Goal: Check status: Check status

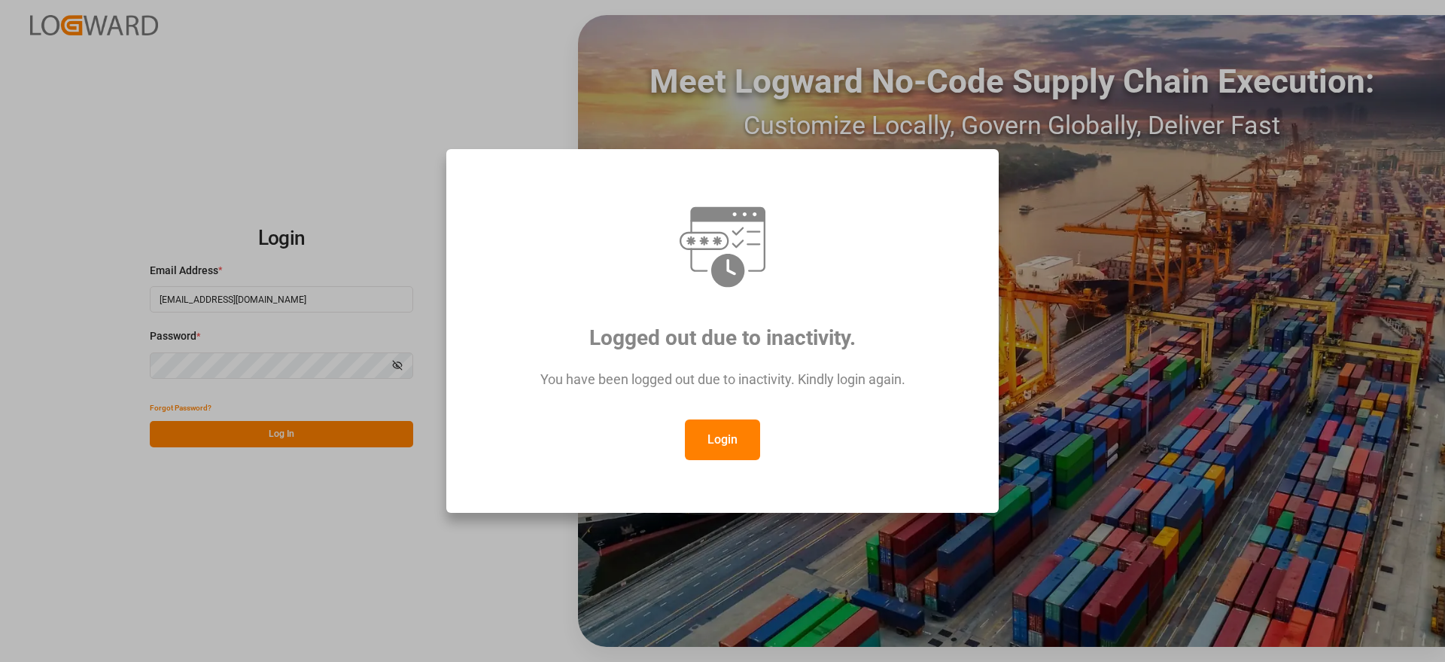
click at [717, 440] on button "Login" at bounding box center [722, 439] width 75 height 41
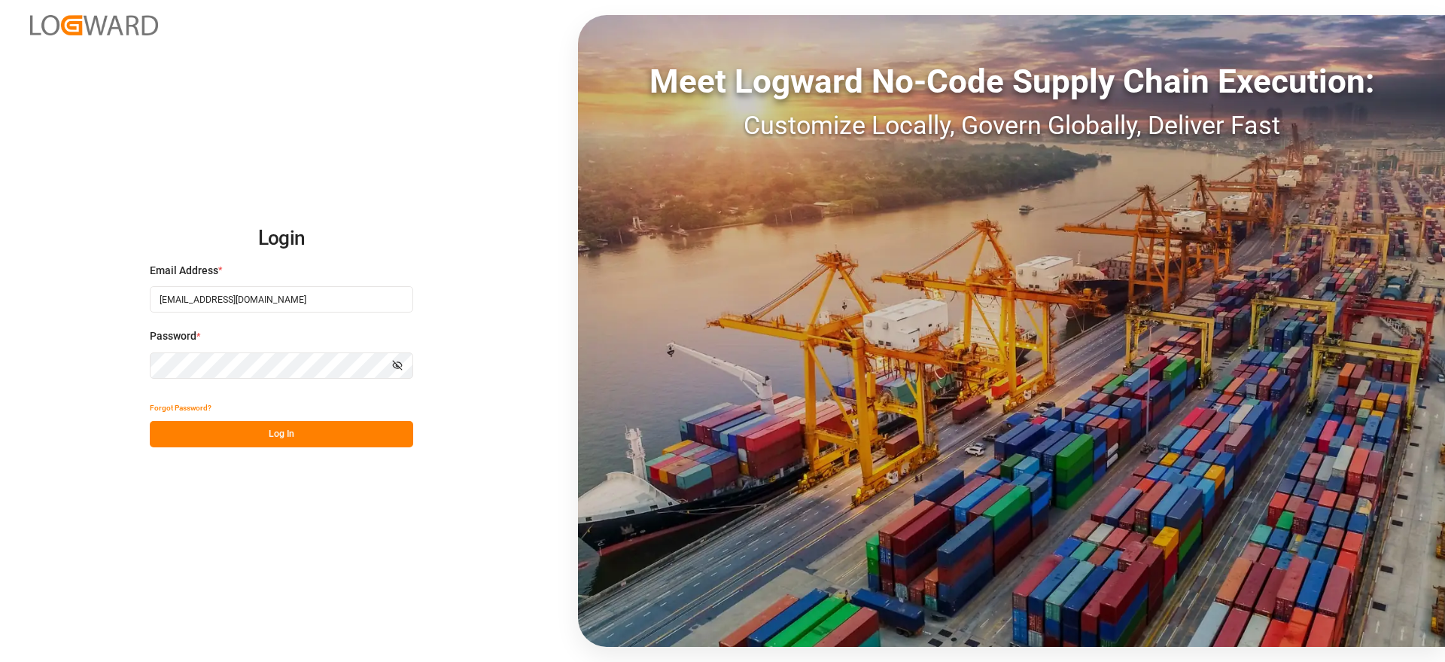
click at [327, 446] on div "Login Email Address * [EMAIL_ADDRESS][DOMAIN_NAME] Password * Show password For…" at bounding box center [722, 331] width 1445 height 662
click at [337, 432] on button "Log In" at bounding box center [281, 434] width 263 height 26
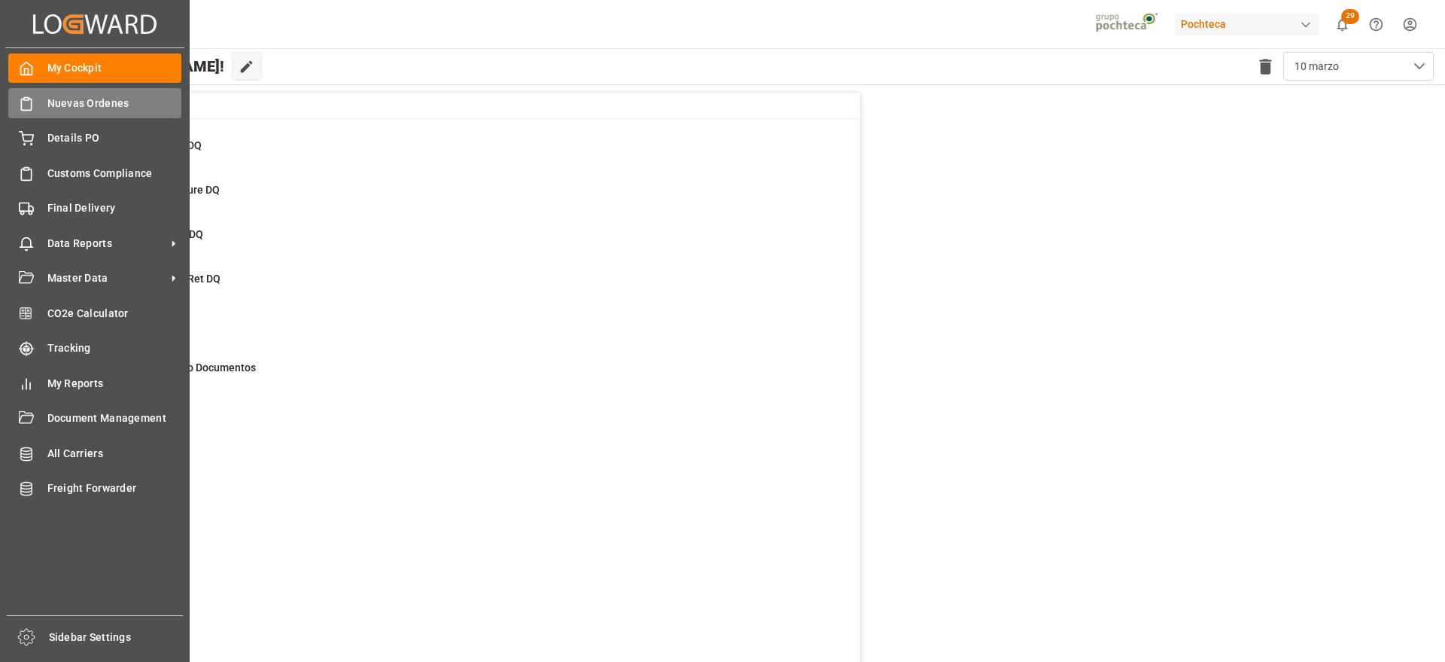
click at [72, 102] on span "Nuevas Ordenes" at bounding box center [114, 104] width 135 height 16
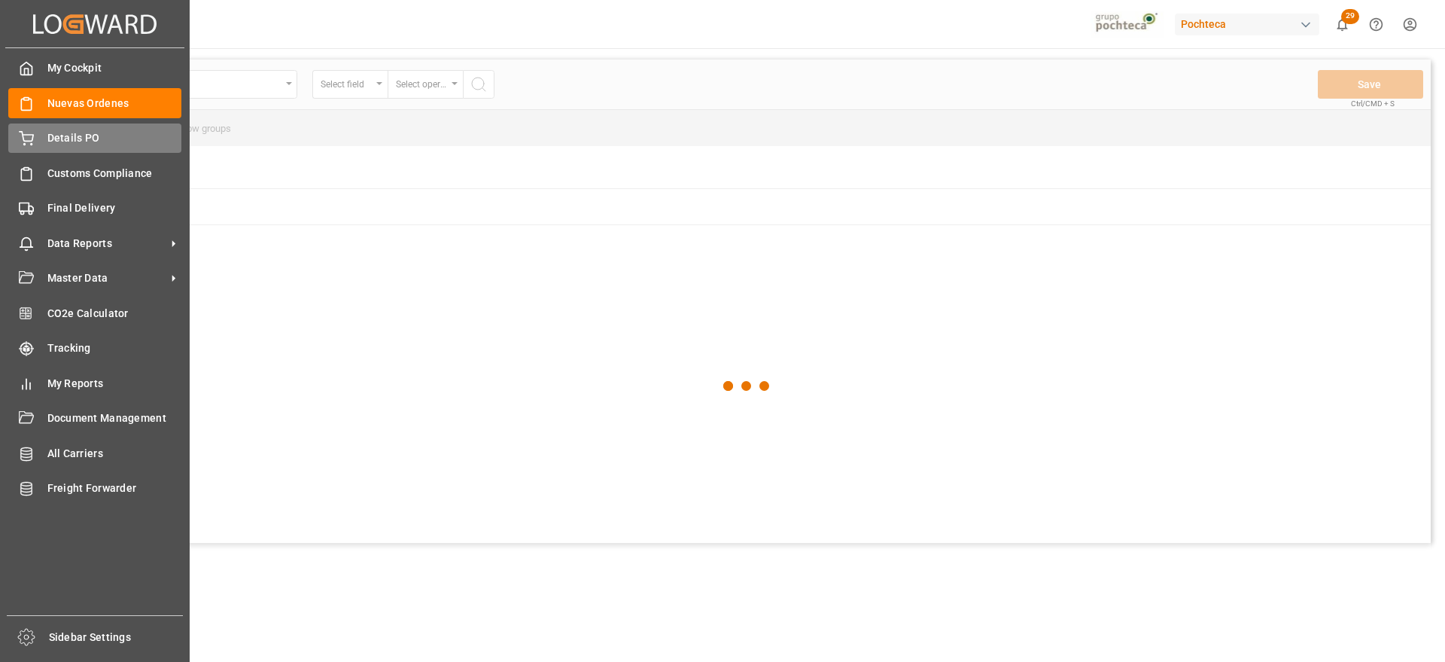
click at [35, 137] on div "Details PO Details PO" at bounding box center [94, 137] width 173 height 29
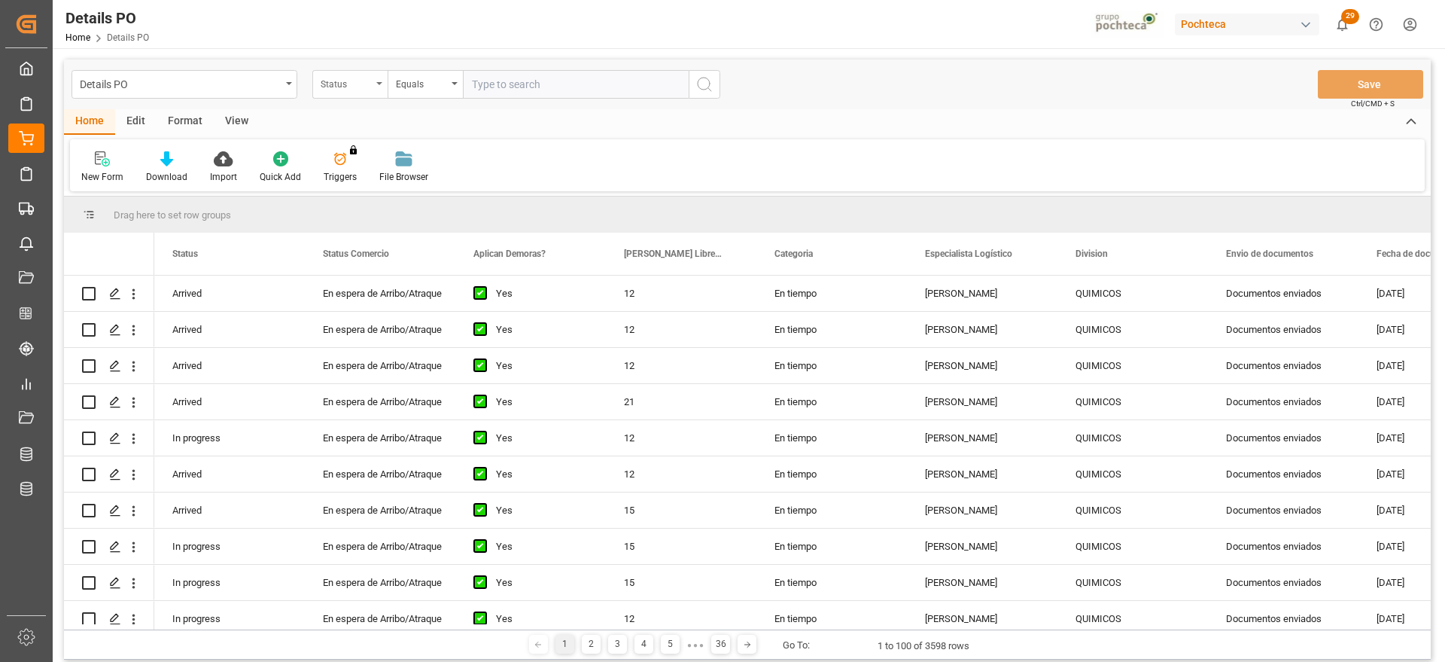
click at [342, 88] on div "Status" at bounding box center [346, 82] width 51 height 17
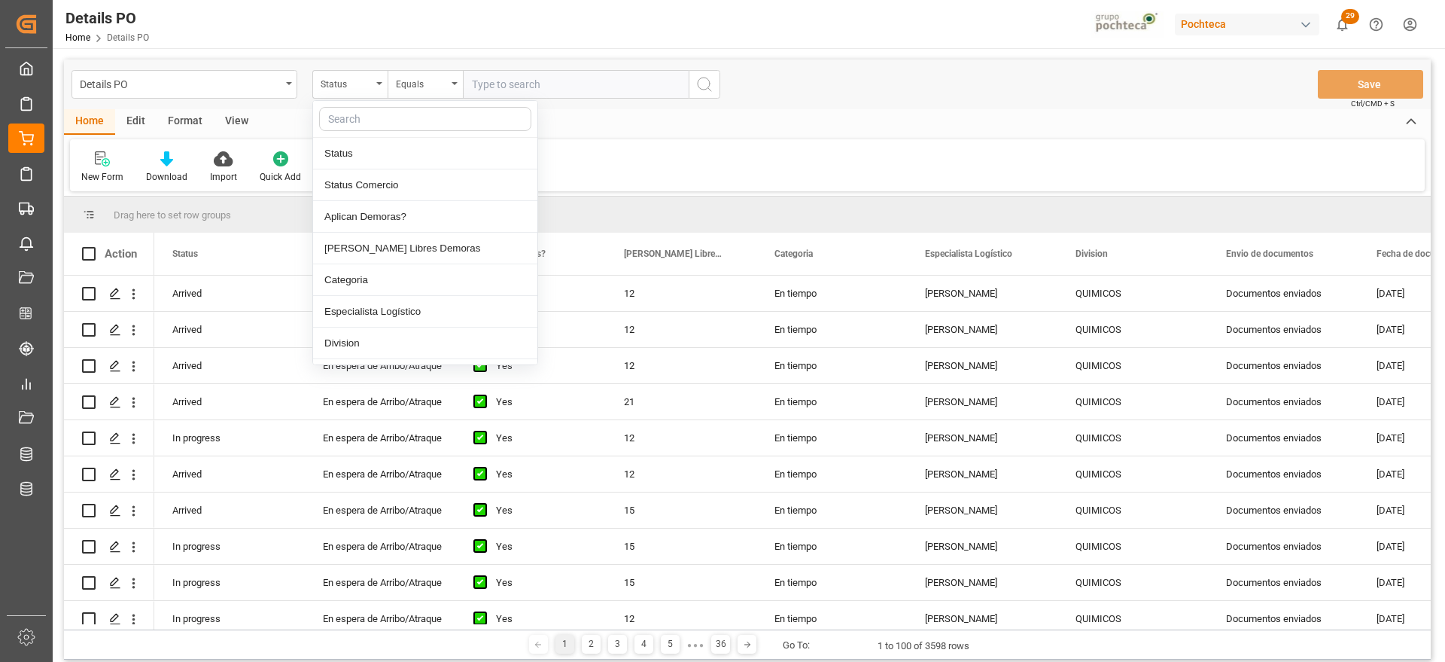
click at [363, 129] on input "text" at bounding box center [425, 119] width 212 height 24
type input "ref"
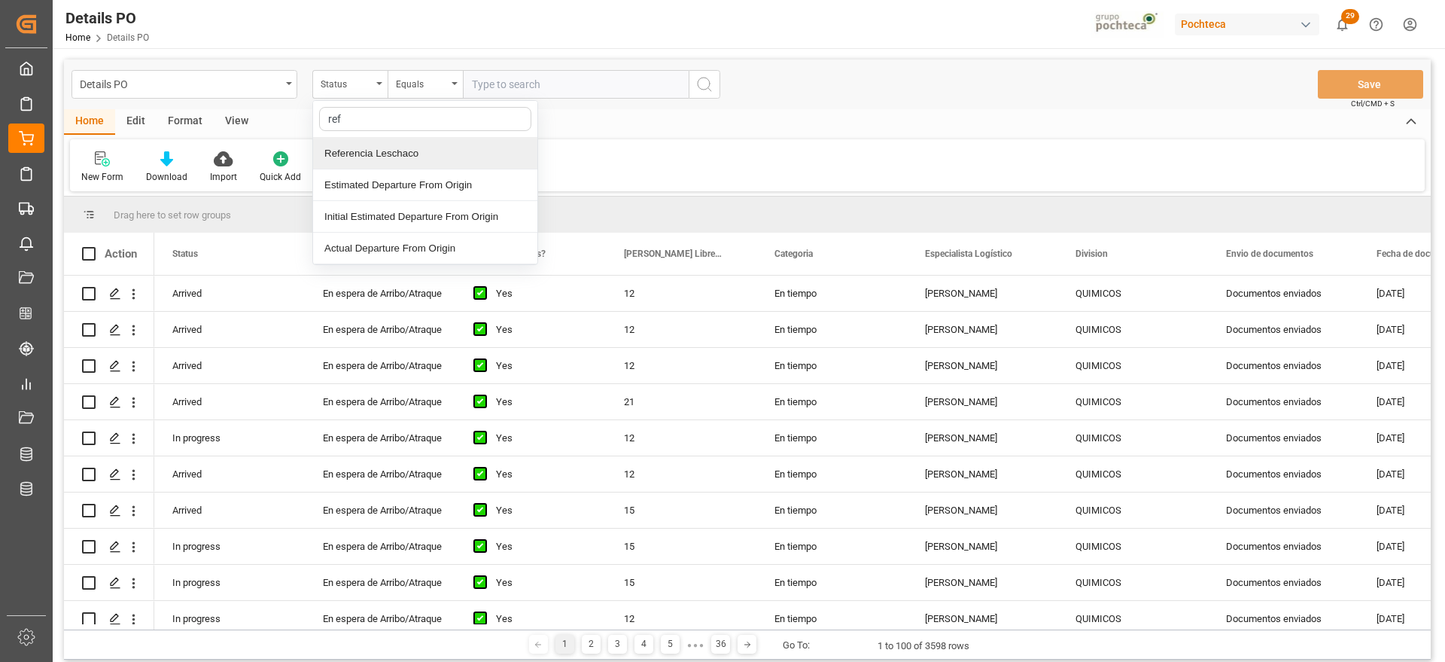
click at [406, 155] on div "Referencia Leschaco" at bounding box center [425, 154] width 224 height 32
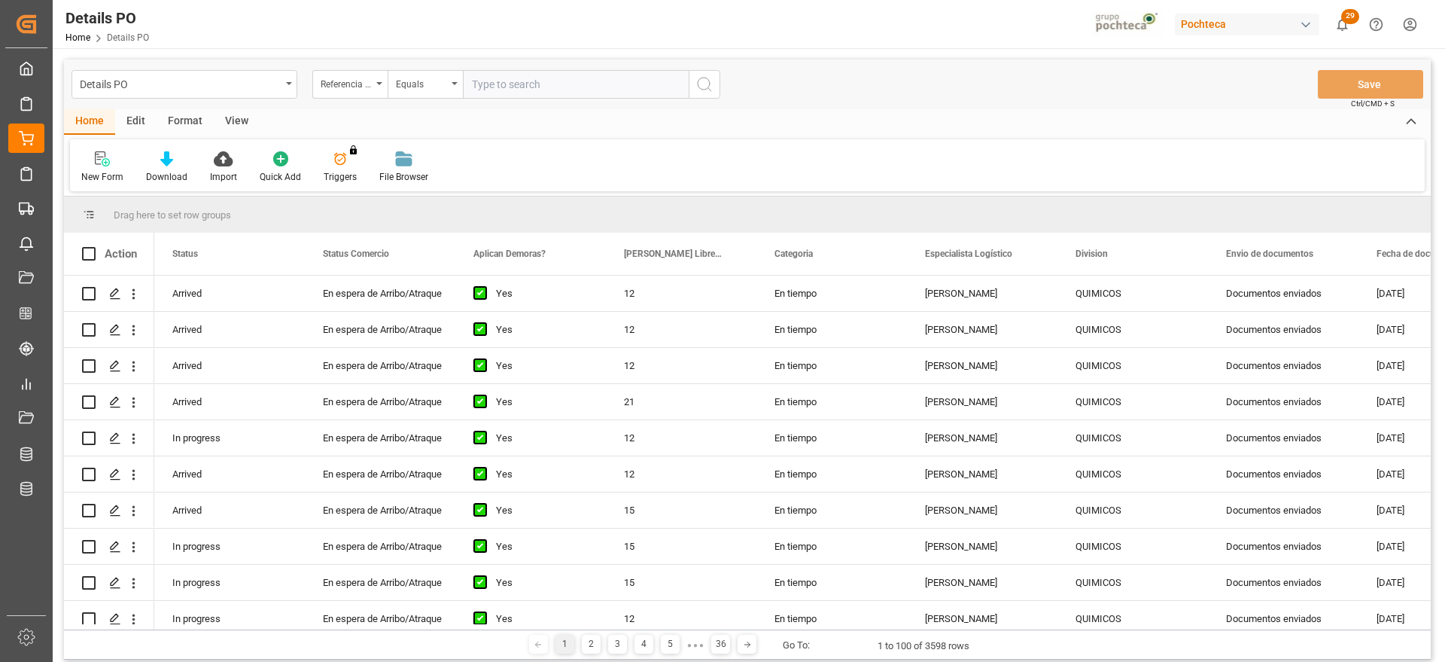
click at [513, 81] on input "text" at bounding box center [576, 84] width 226 height 29
click at [525, 84] on input "text" at bounding box center [576, 84] width 226 height 29
paste input "251006900057"
type input "251006900057"
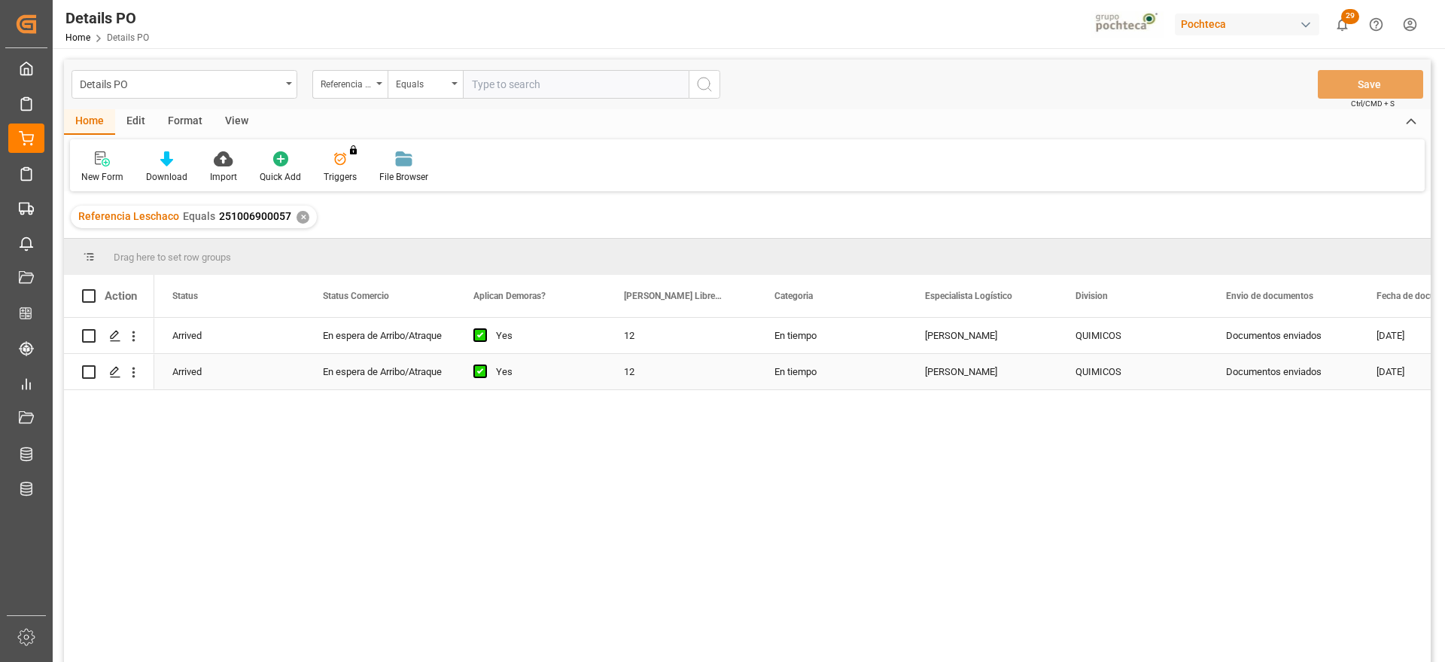
click at [1316, 358] on div "Documentos enviados" at bounding box center [1283, 371] width 151 height 35
click at [954, 373] on div "[PERSON_NAME]" at bounding box center [982, 371] width 151 height 35
click at [1406, 417] on div "Arrived En espera de [PERSON_NAME]/Atraque Yes 12 En tiempo [PERSON_NAME] QUIMI…" at bounding box center [792, 495] width 1277 height 354
click at [842, 338] on div "En tiempo" at bounding box center [831, 335] width 151 height 35
click at [391, 336] on div "En espera de Arribo/Atraque" at bounding box center [380, 335] width 114 height 35
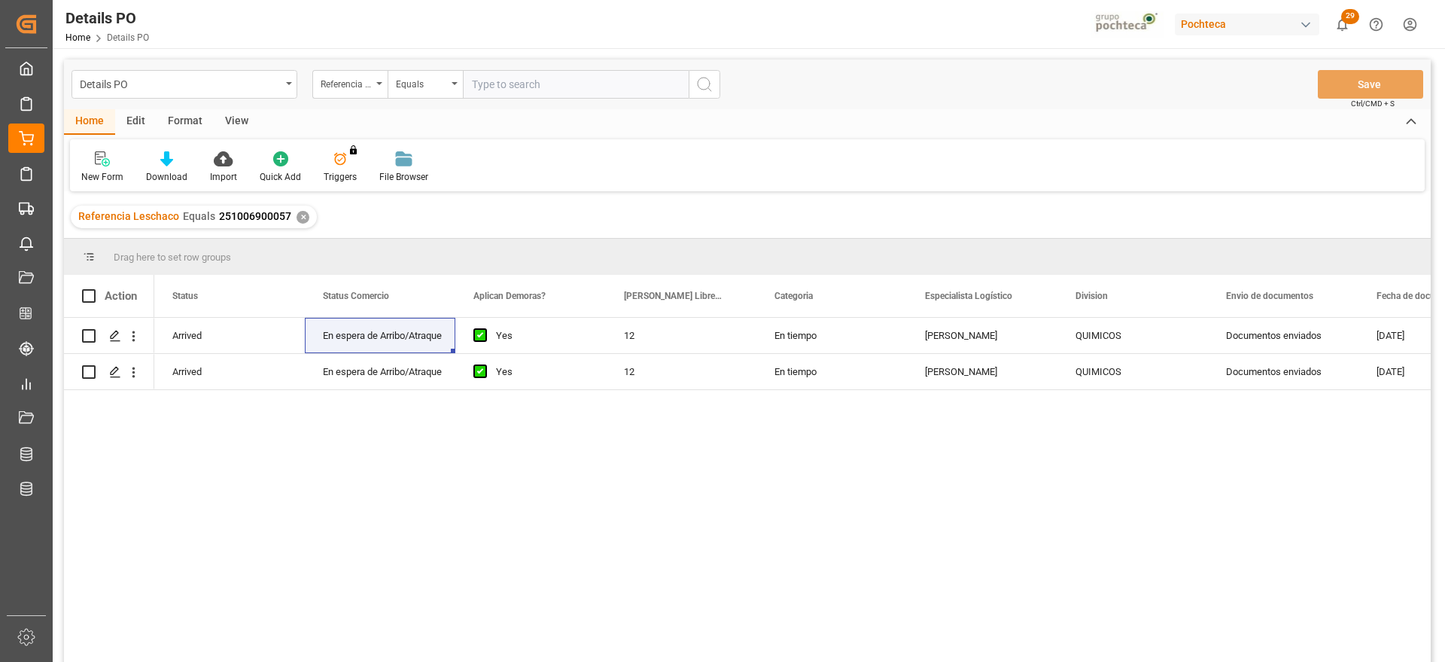
click at [1353, 451] on div "Arrived En espera de [PERSON_NAME]/Atraque Yes 12 En tiempo [PERSON_NAME] QUIMI…" at bounding box center [792, 495] width 1277 height 354
click at [112, 331] on icon "Press SPACE to select this row." at bounding box center [115, 336] width 12 height 12
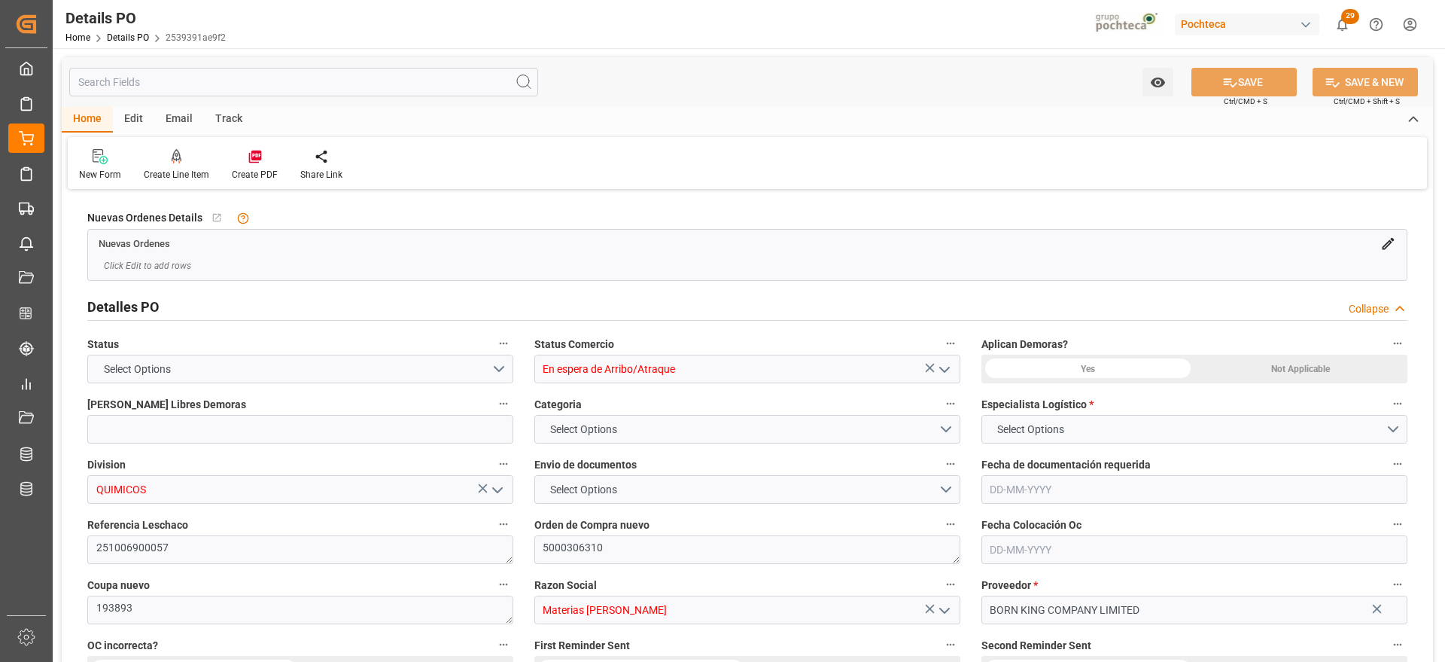
type input "12"
type input "[DATE]"
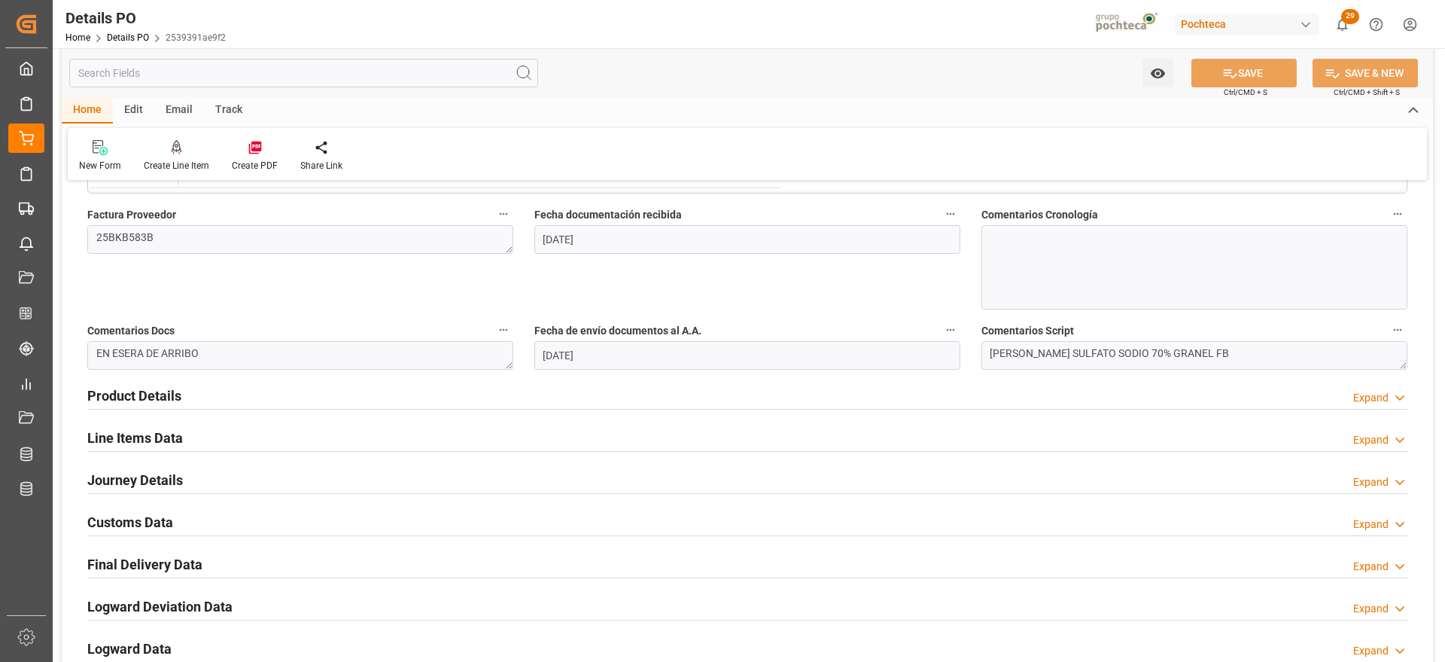
scroll to position [941, 0]
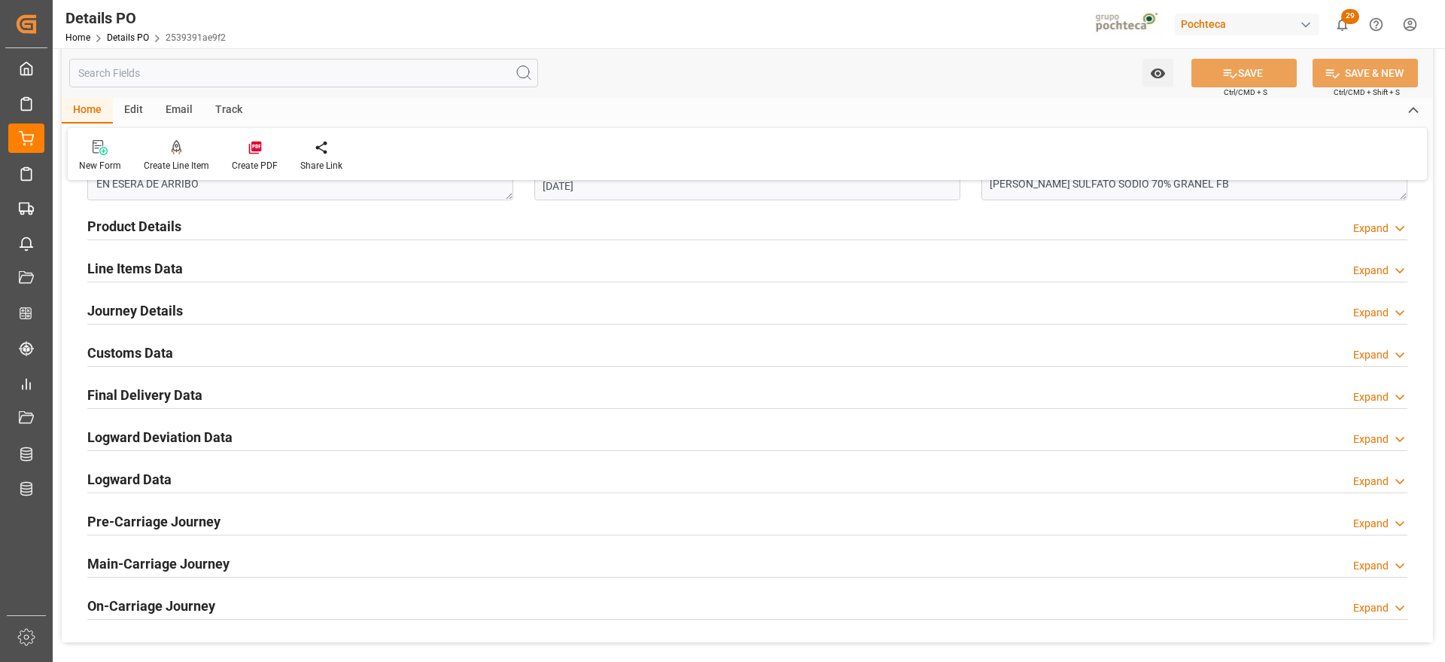
click at [142, 349] on h2 "Customs Data" at bounding box center [130, 352] width 86 height 20
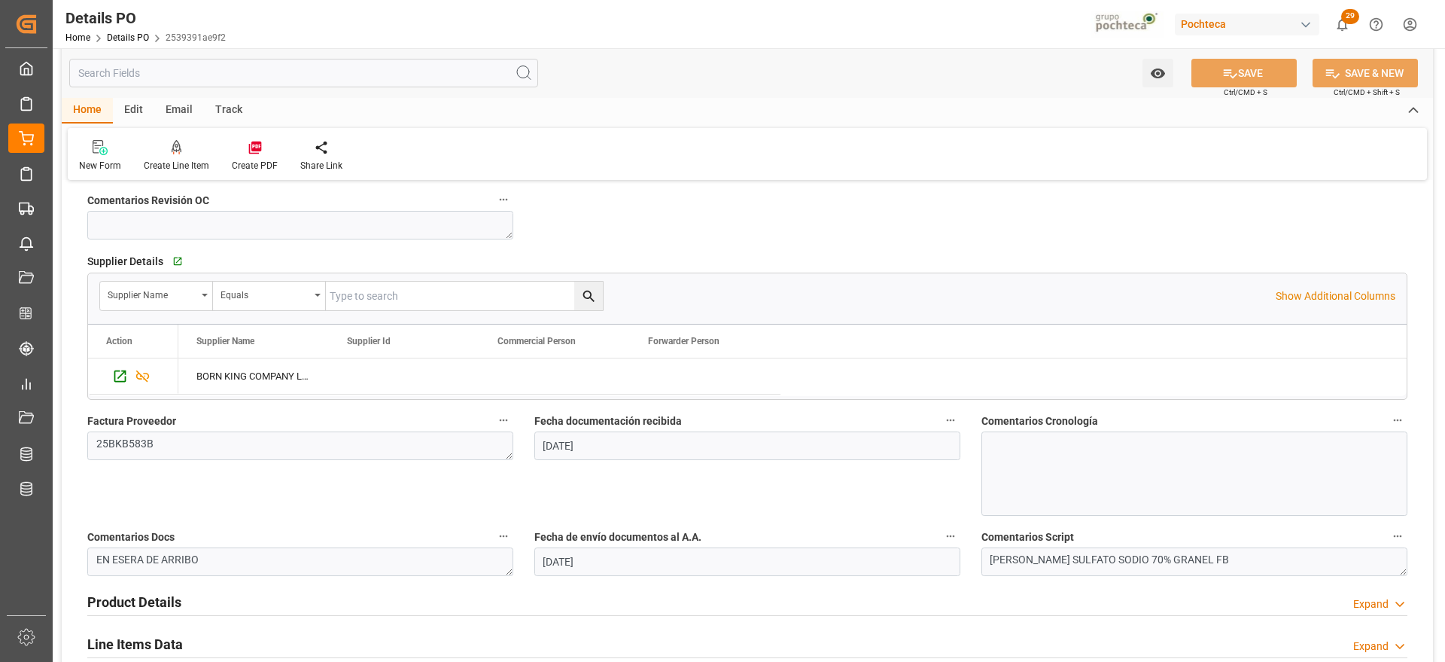
scroll to position [565, 0]
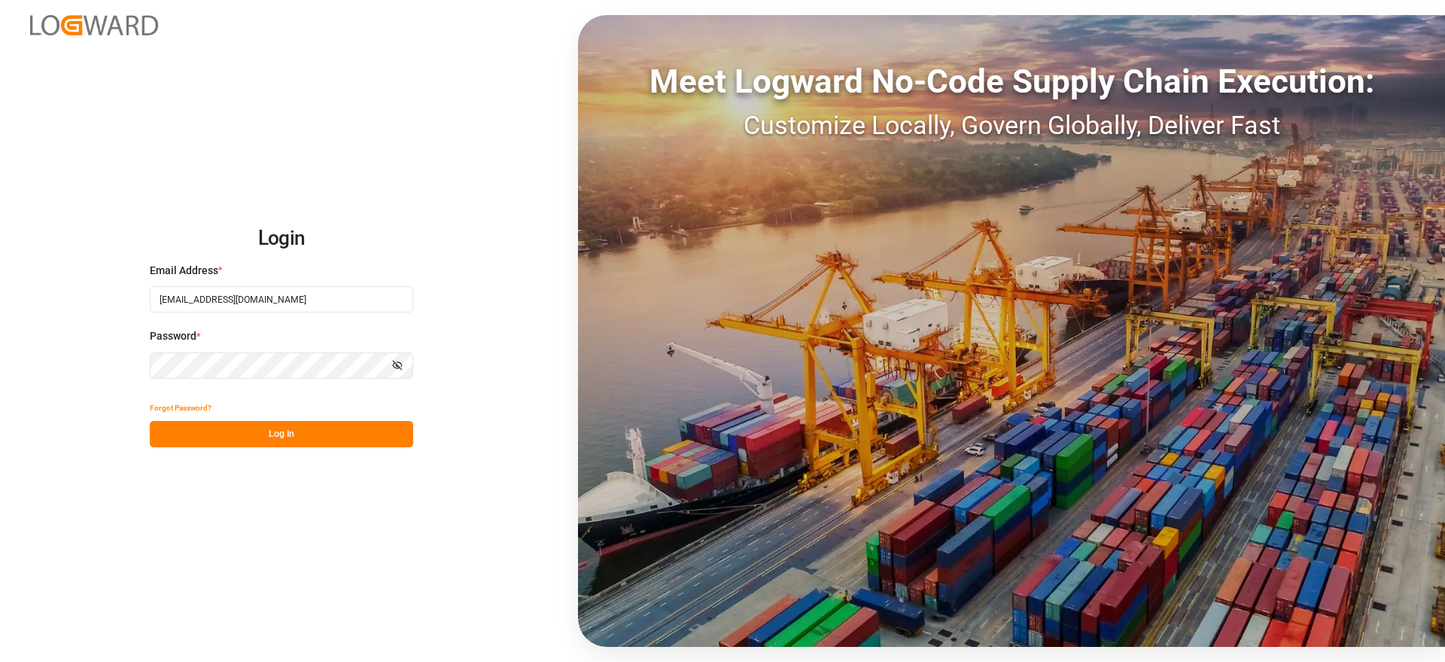
click at [249, 428] on button "Log In" at bounding box center [281, 434] width 263 height 26
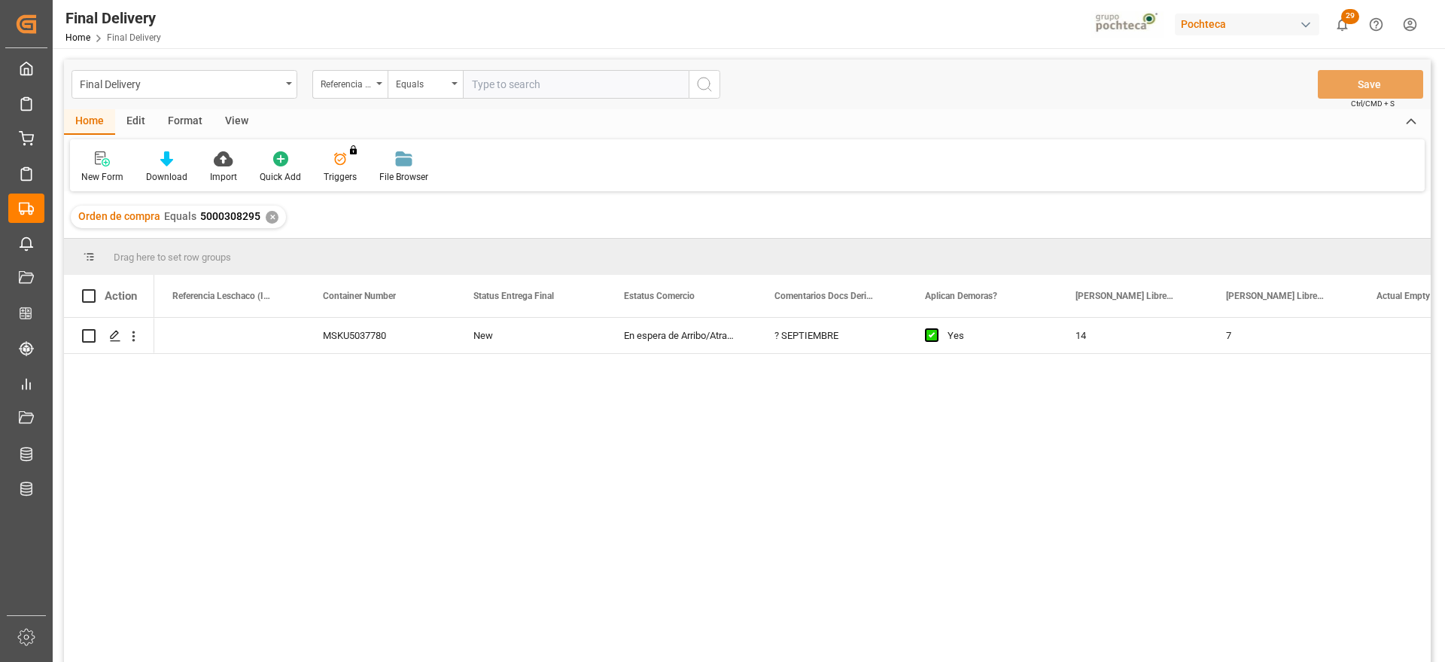
click at [269, 208] on div "Orden de compra Equals 5000308295 ✕" at bounding box center [178, 216] width 215 height 23
click at [269, 215] on div "✕" at bounding box center [272, 217] width 13 height 13
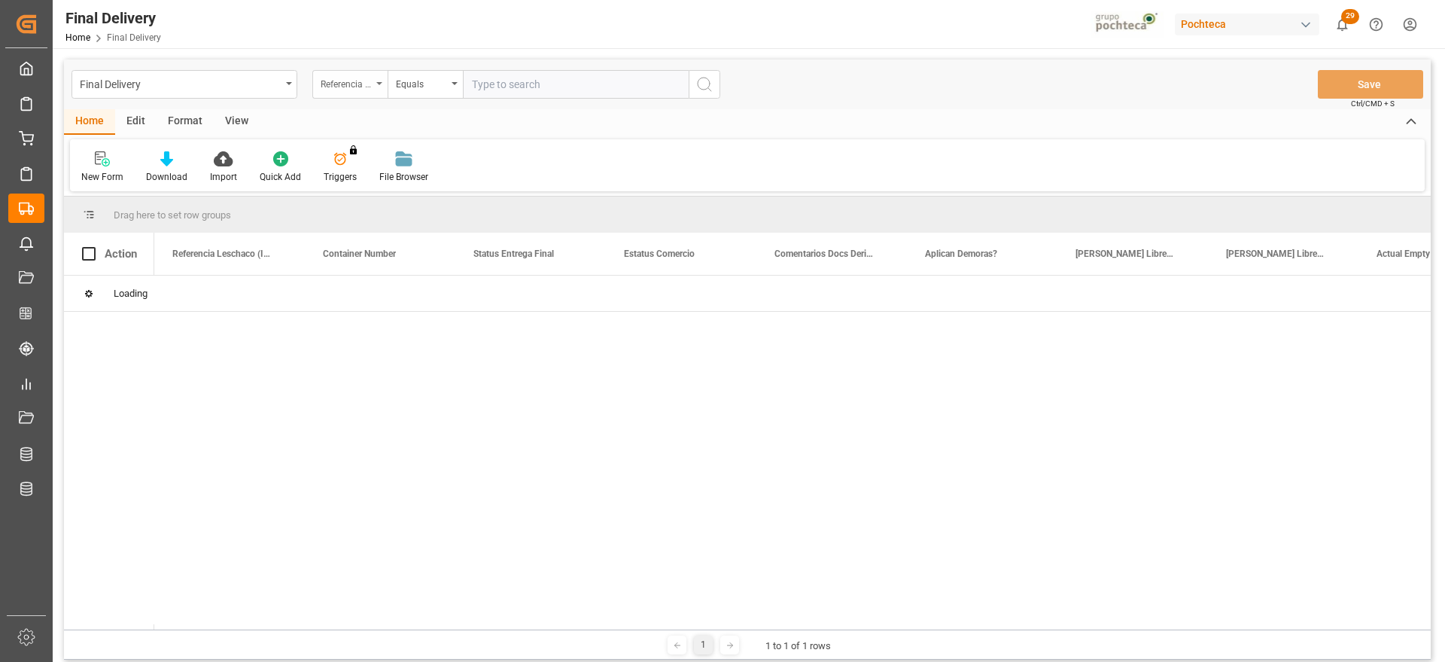
click at [352, 87] on div "Referencia Leschaco (Impo)" at bounding box center [346, 82] width 51 height 17
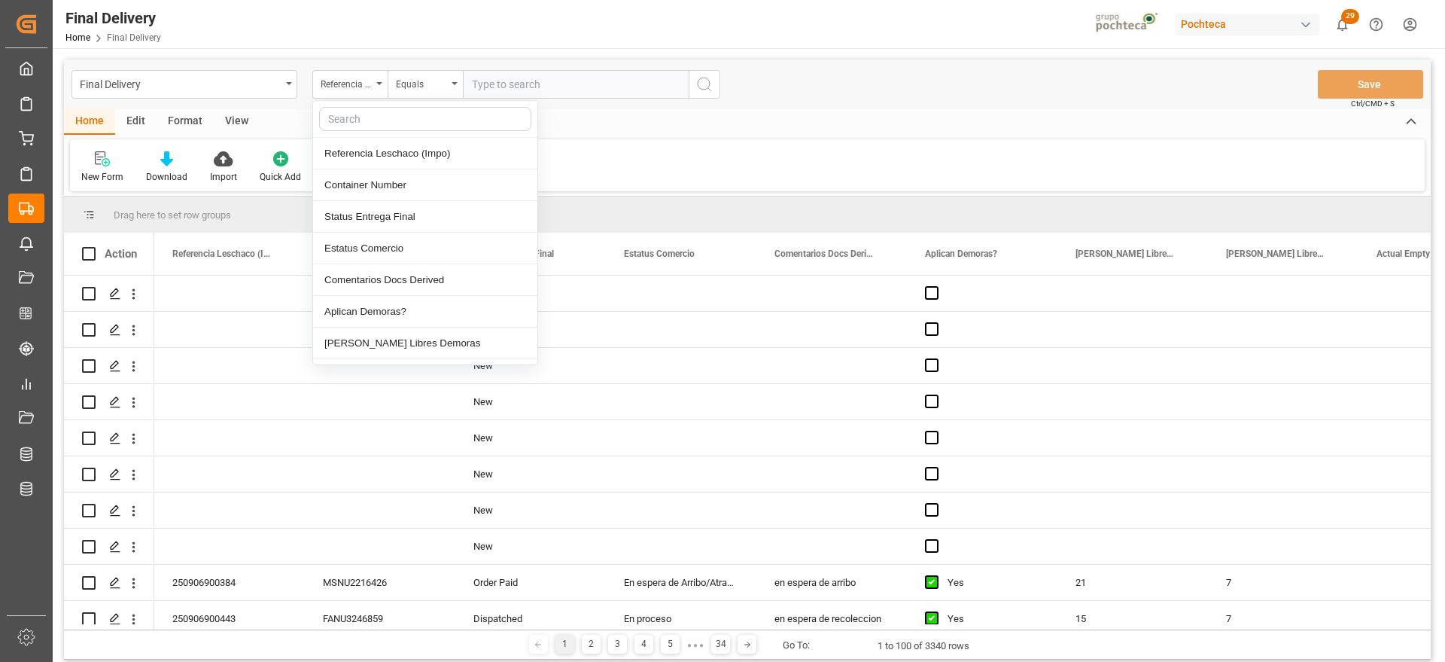
click at [737, 145] on div "New Form Download Import Quick Add Triggers You do not have permission for Trig…" at bounding box center [747, 165] width 1355 height 52
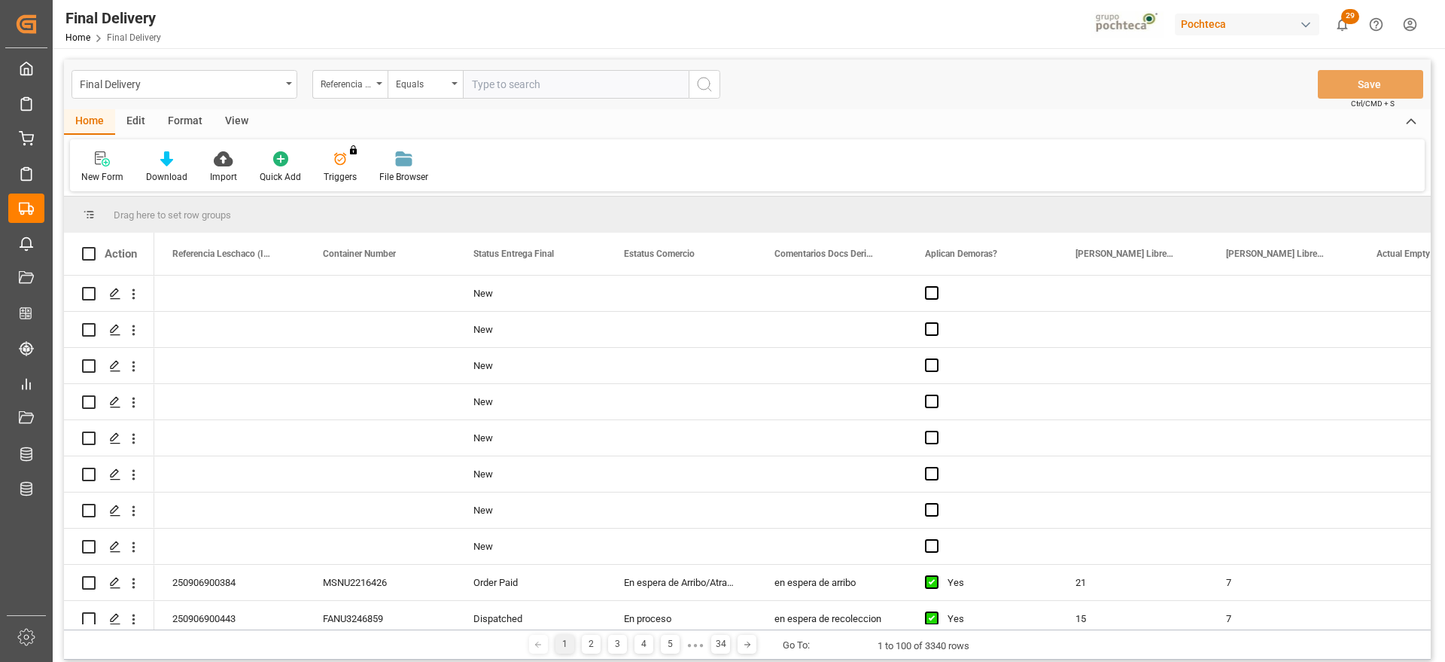
click at [242, 120] on div "View" at bounding box center [237, 122] width 46 height 26
click at [192, 120] on div "Format" at bounding box center [185, 122] width 57 height 26
click at [122, 124] on div "Edit" at bounding box center [135, 122] width 41 height 26
click at [254, 122] on div "View" at bounding box center [237, 122] width 46 height 26
click at [193, 179] on div "Standard Templates" at bounding box center [170, 177] width 75 height 14
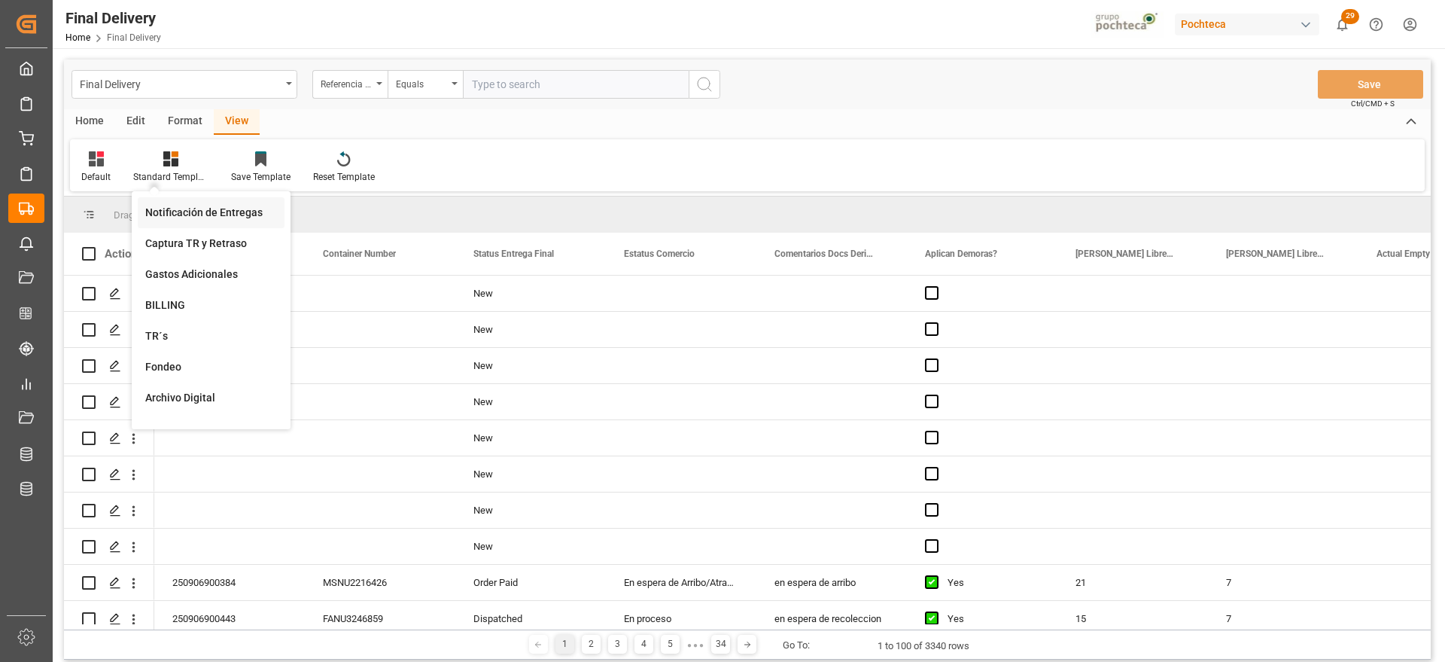
click at [215, 218] on div "Notificación de Entregas" at bounding box center [211, 213] width 132 height 16
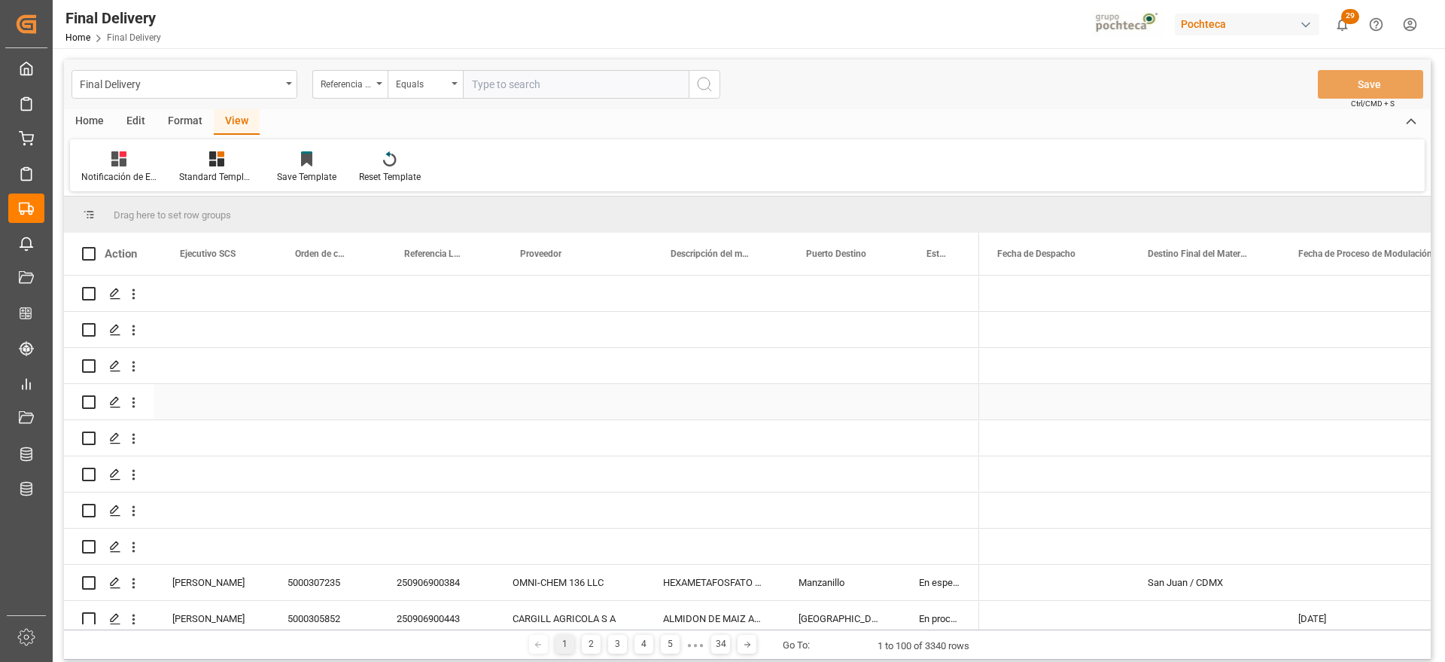
click at [529, 394] on div "Press SPACE to select this row." at bounding box center [570, 401] width 151 height 35
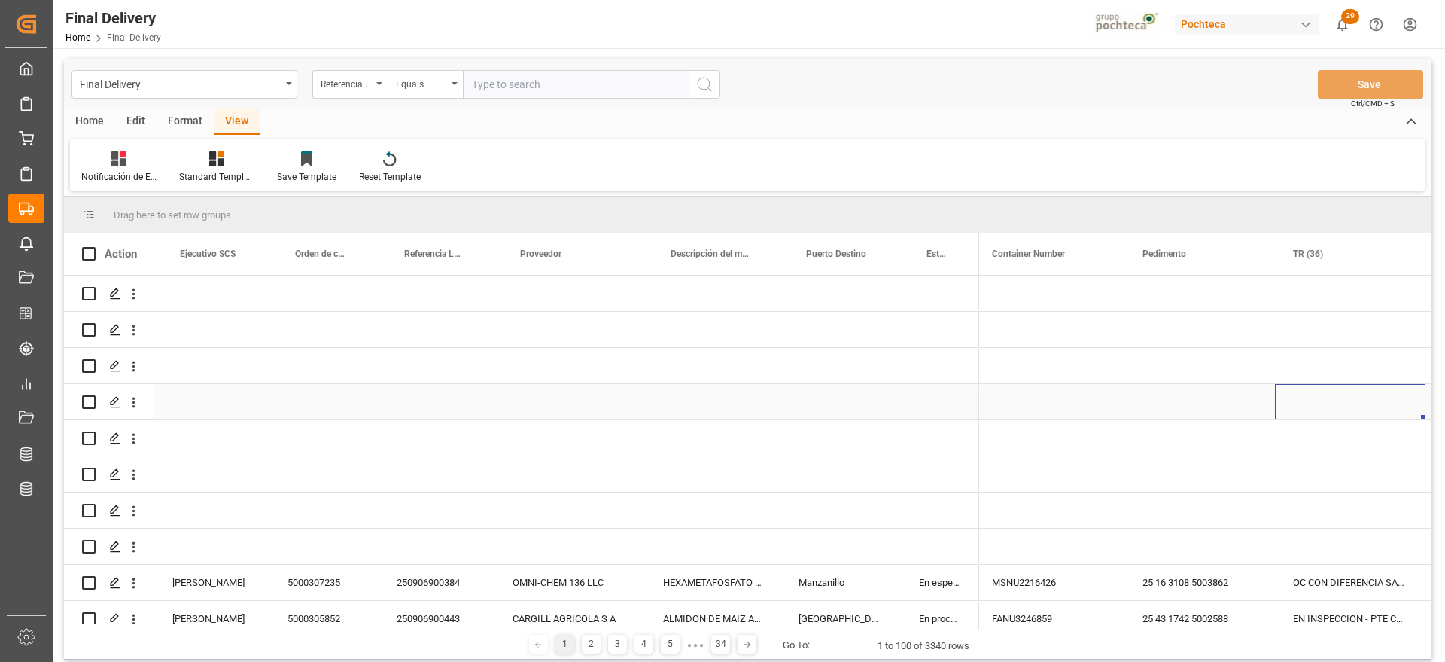
scroll to position [0, 838]
click at [234, 159] on div at bounding box center [216, 159] width 75 height 16
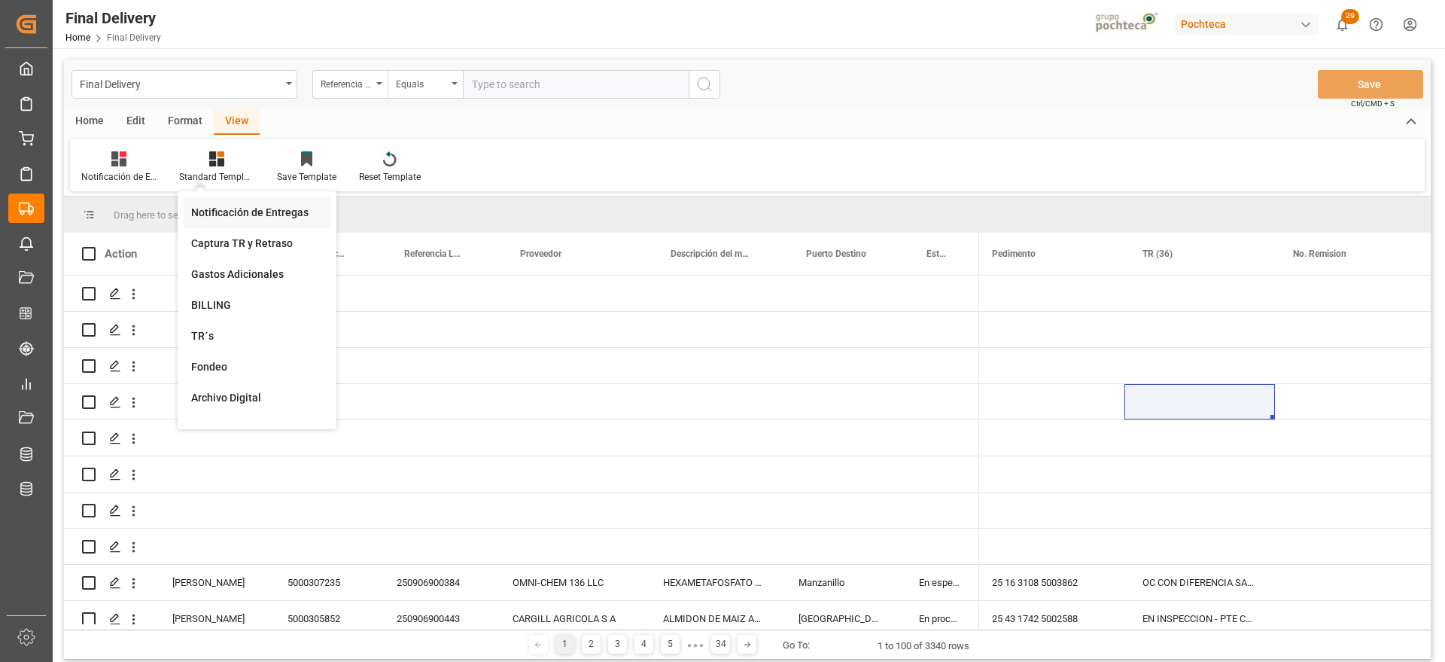
click at [239, 218] on div "Notificación de Entregas" at bounding box center [257, 213] width 132 height 16
click at [216, 167] on div "Standard Templates" at bounding box center [217, 167] width 98 height 33
click at [228, 266] on div "Gastos Adicionales" at bounding box center [257, 274] width 132 height 16
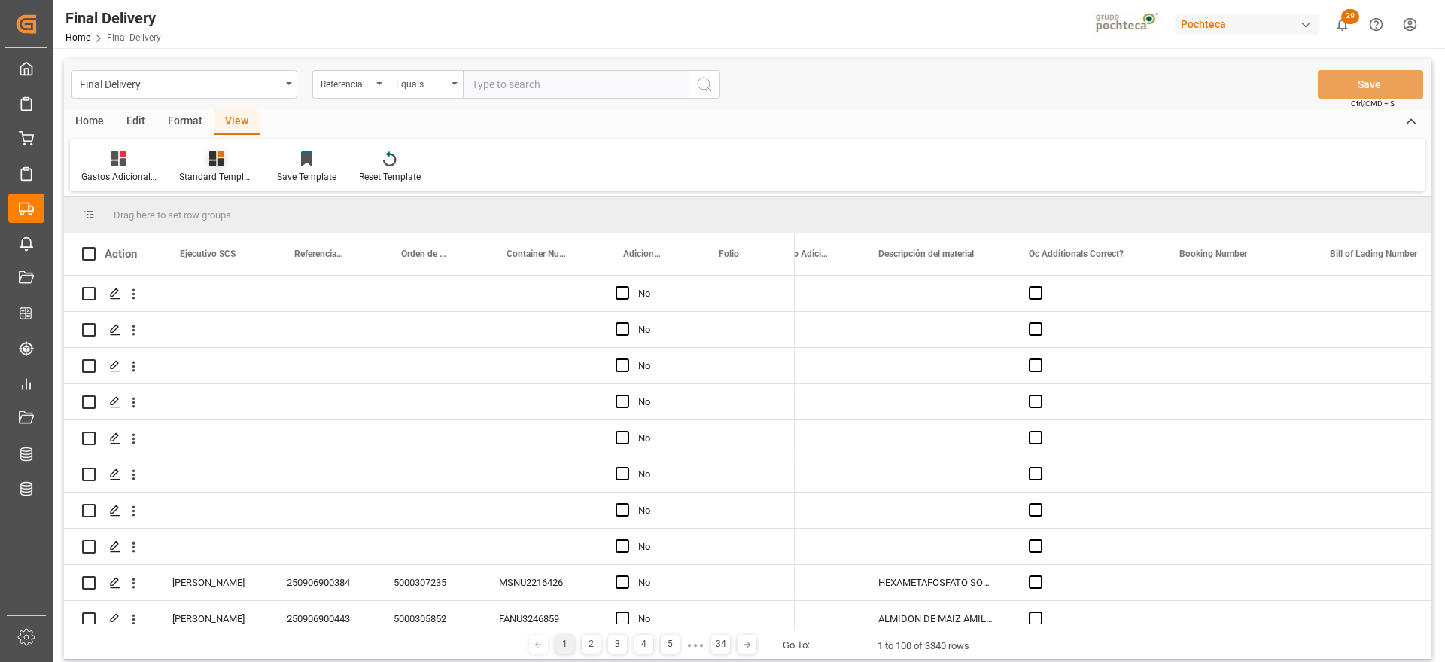
click at [209, 157] on icon at bounding box center [216, 158] width 15 height 15
click at [221, 205] on div "Notificación de Entregas" at bounding box center [257, 213] width 132 height 16
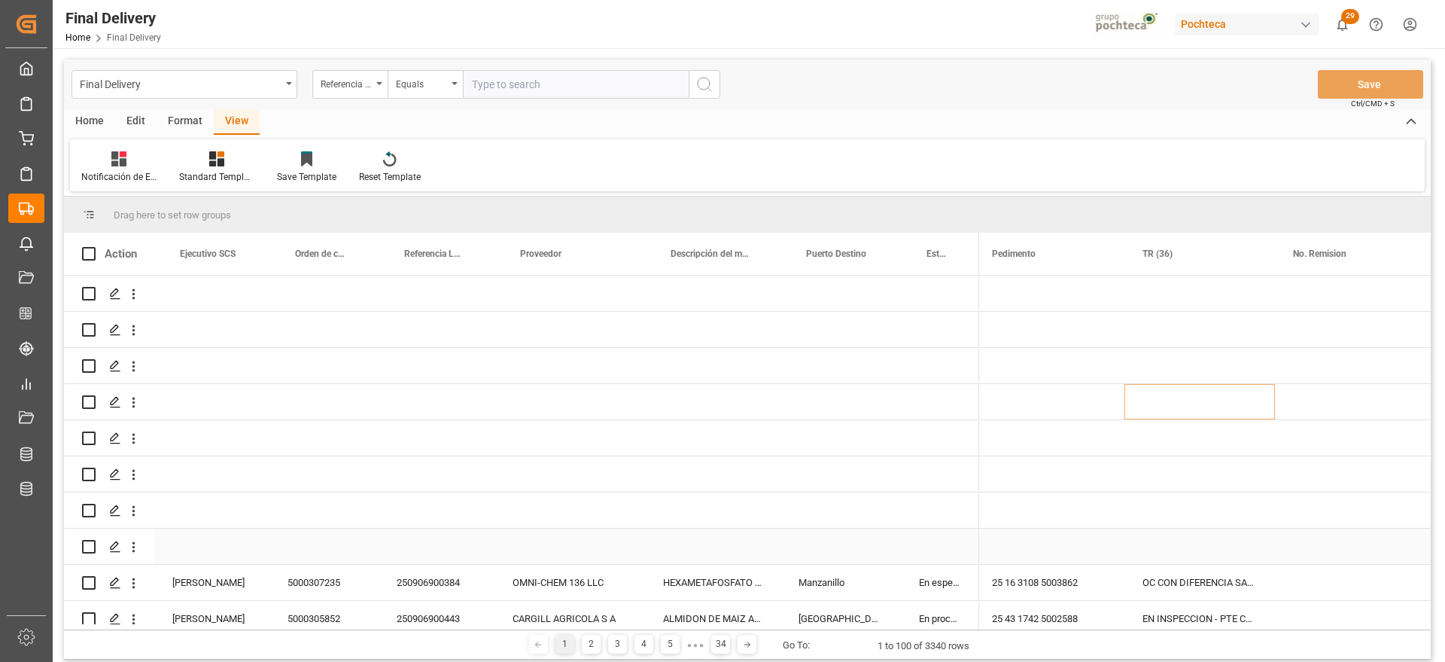
click at [657, 443] on div "Press SPACE to select this row." at bounding box center [712, 437] width 135 height 35
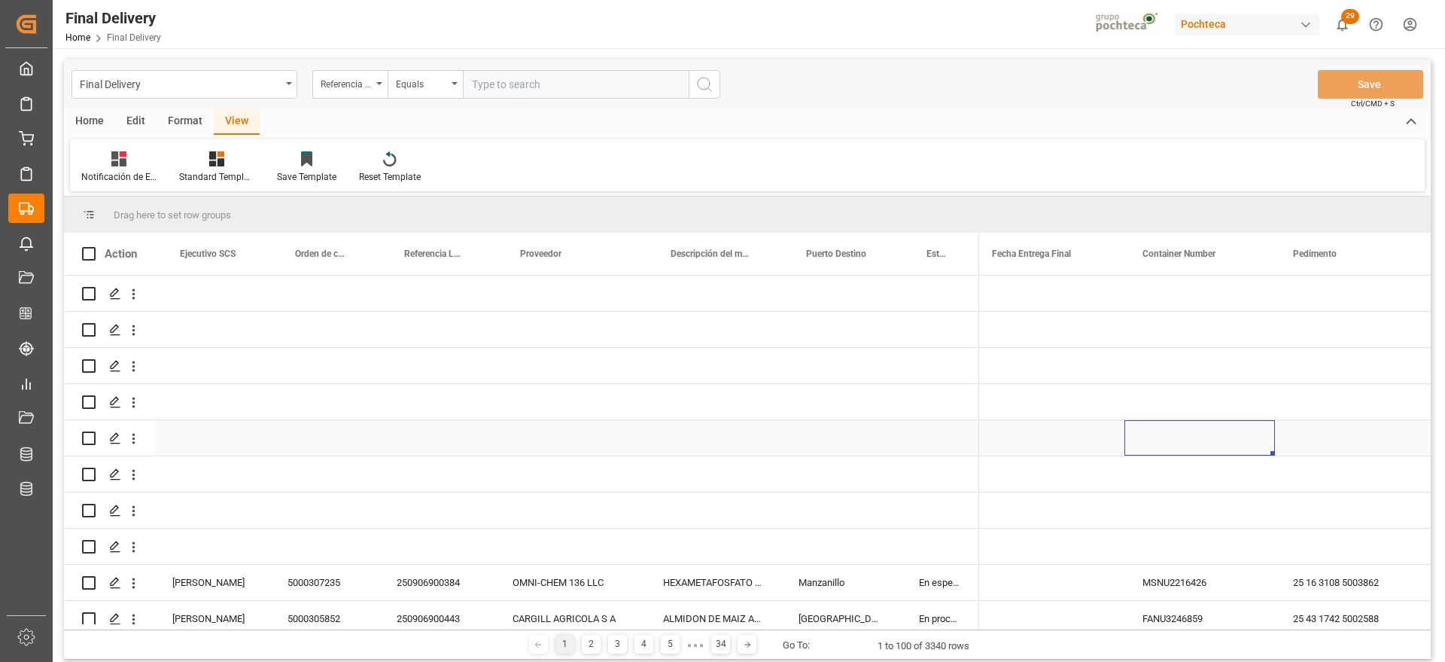
scroll to position [0, 531]
click at [1101, 251] on span at bounding box center [1105, 254] width 14 height 14
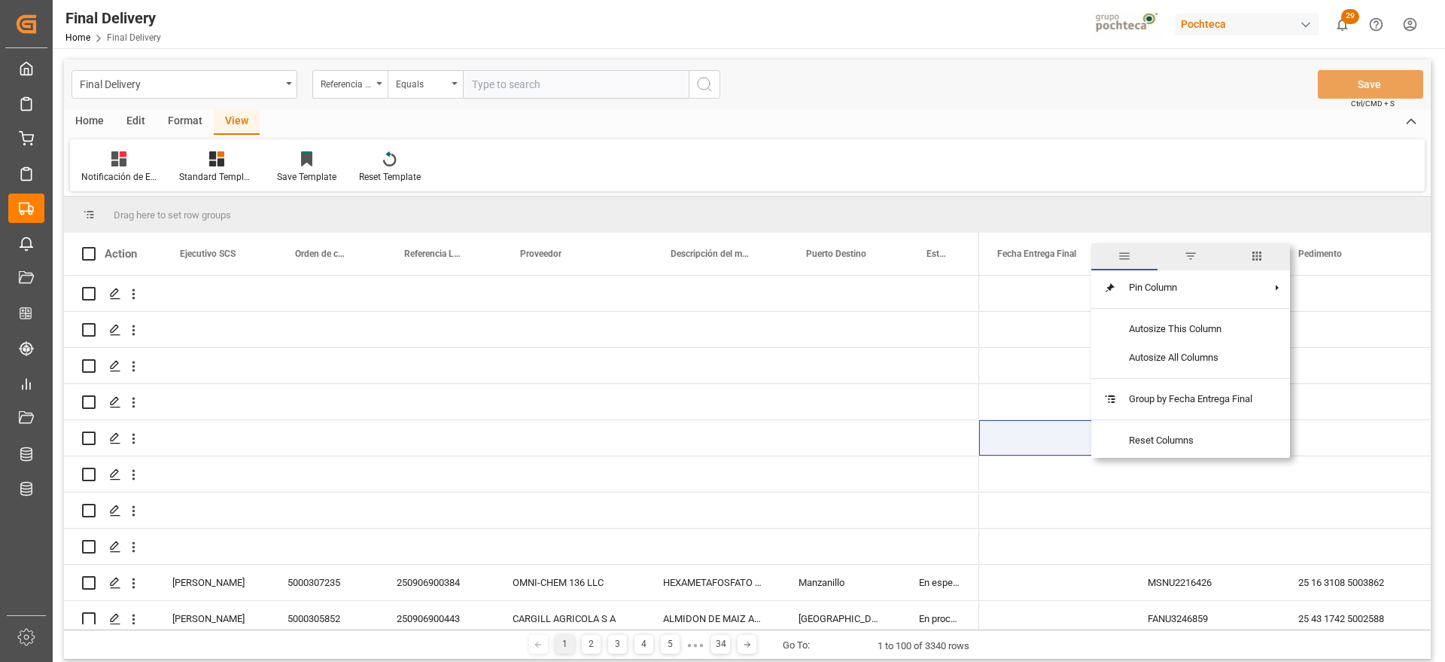
click at [1191, 257] on span "filter" at bounding box center [1191, 256] width 14 height 14
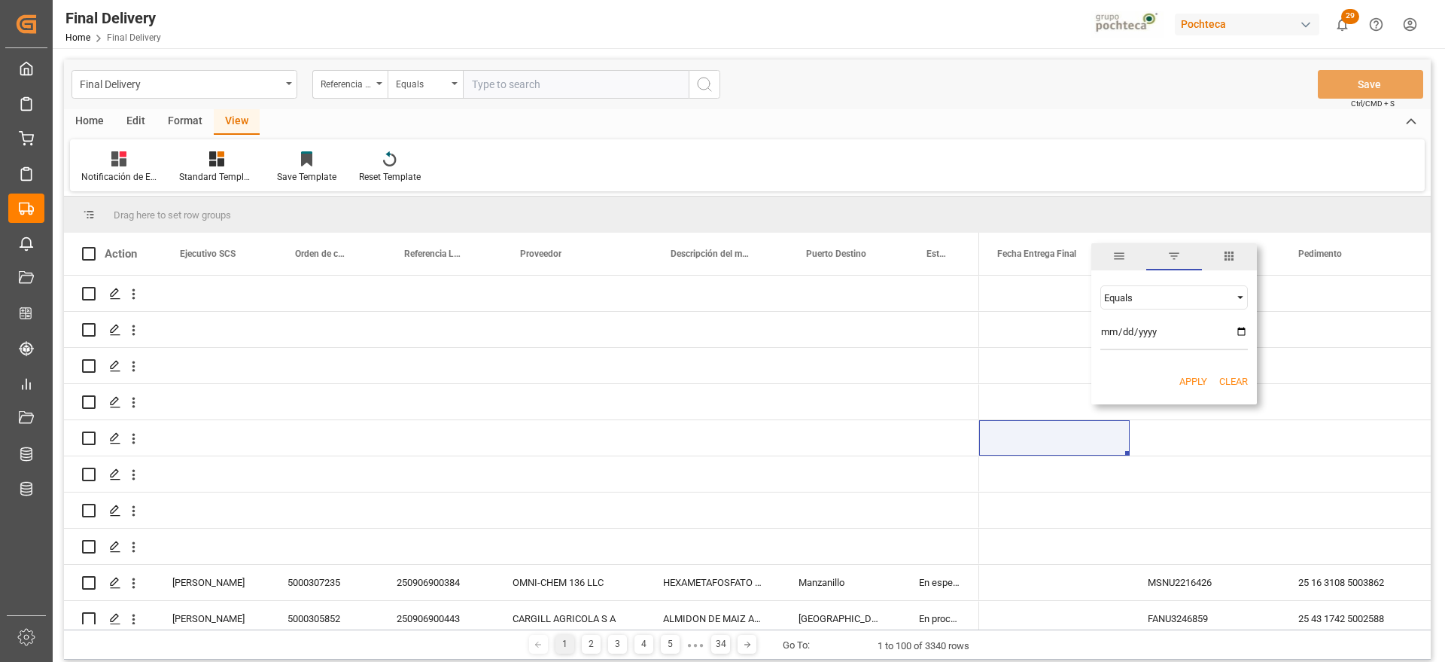
click at [1243, 332] on input "date" at bounding box center [1174, 335] width 148 height 30
type input "2025-09-22"
click at [1204, 378] on button "Apply" at bounding box center [1193, 381] width 28 height 15
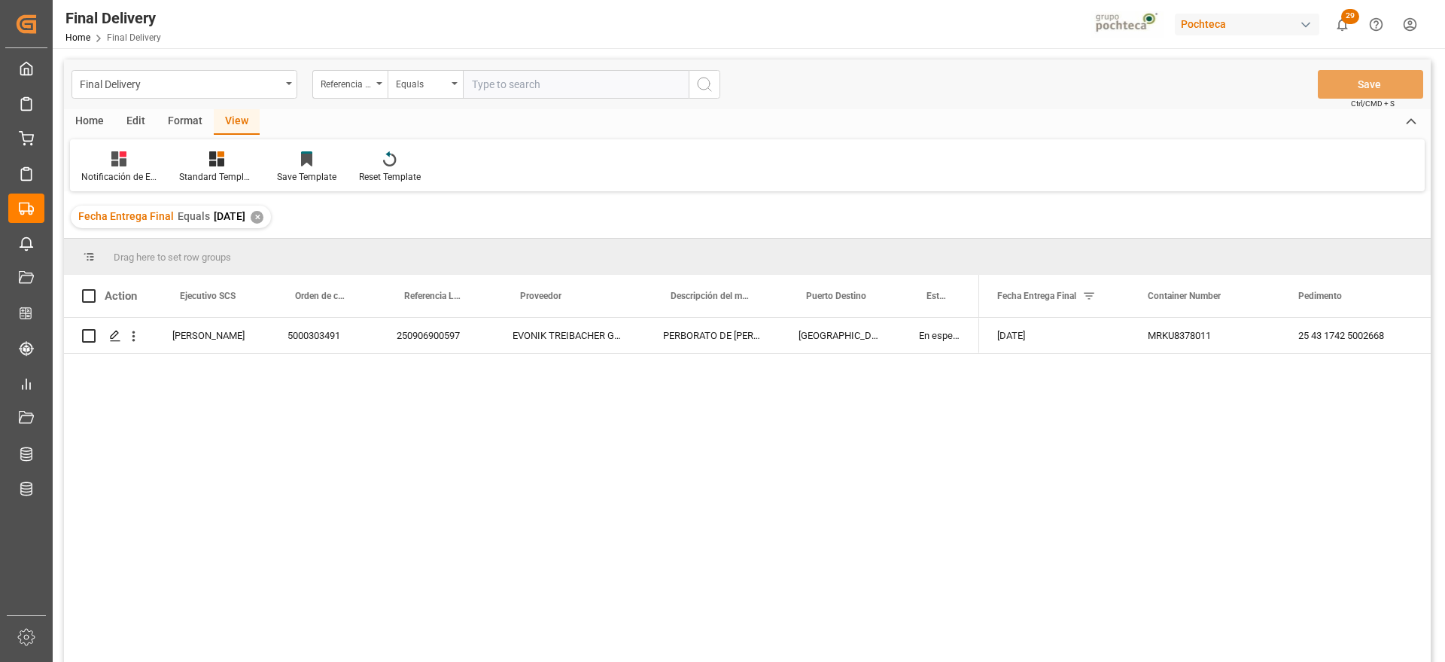
click at [263, 215] on div "✕" at bounding box center [257, 217] width 13 height 13
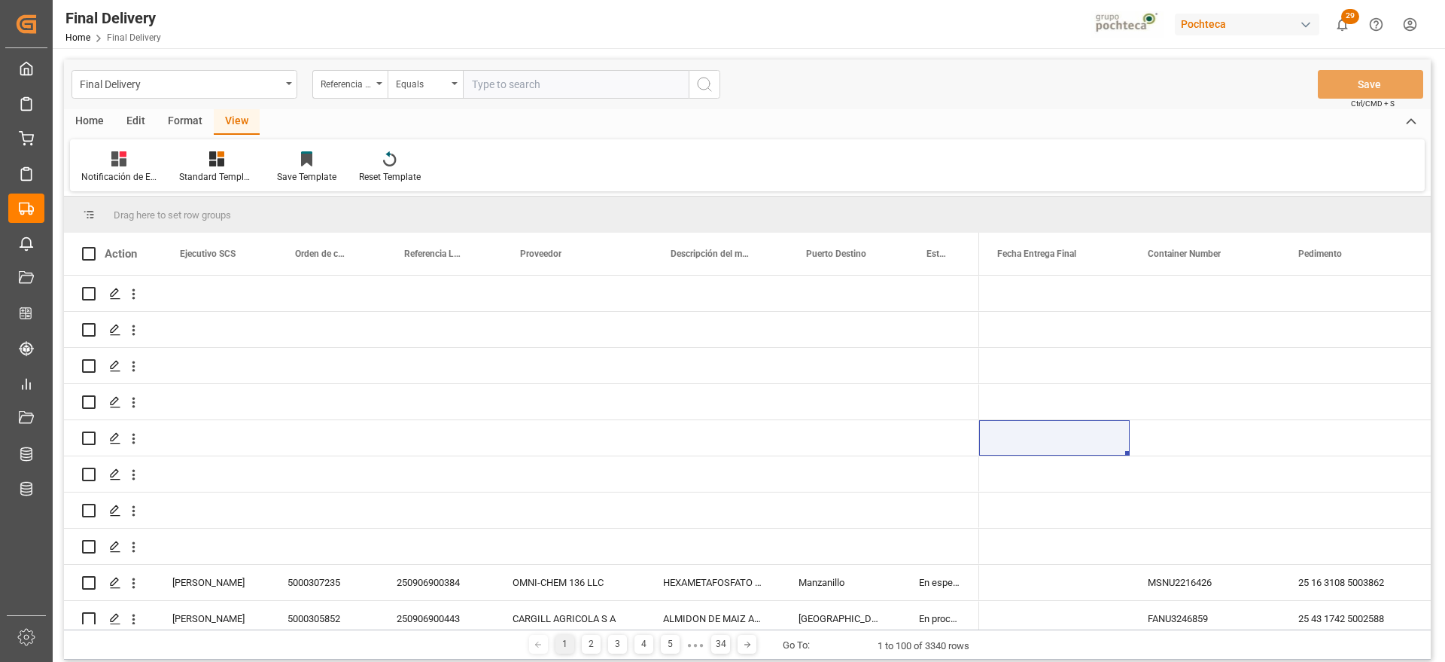
click at [519, 90] on input "text" at bounding box center [576, 84] width 226 height 29
paste input "251006900057"
type input "251006900057"
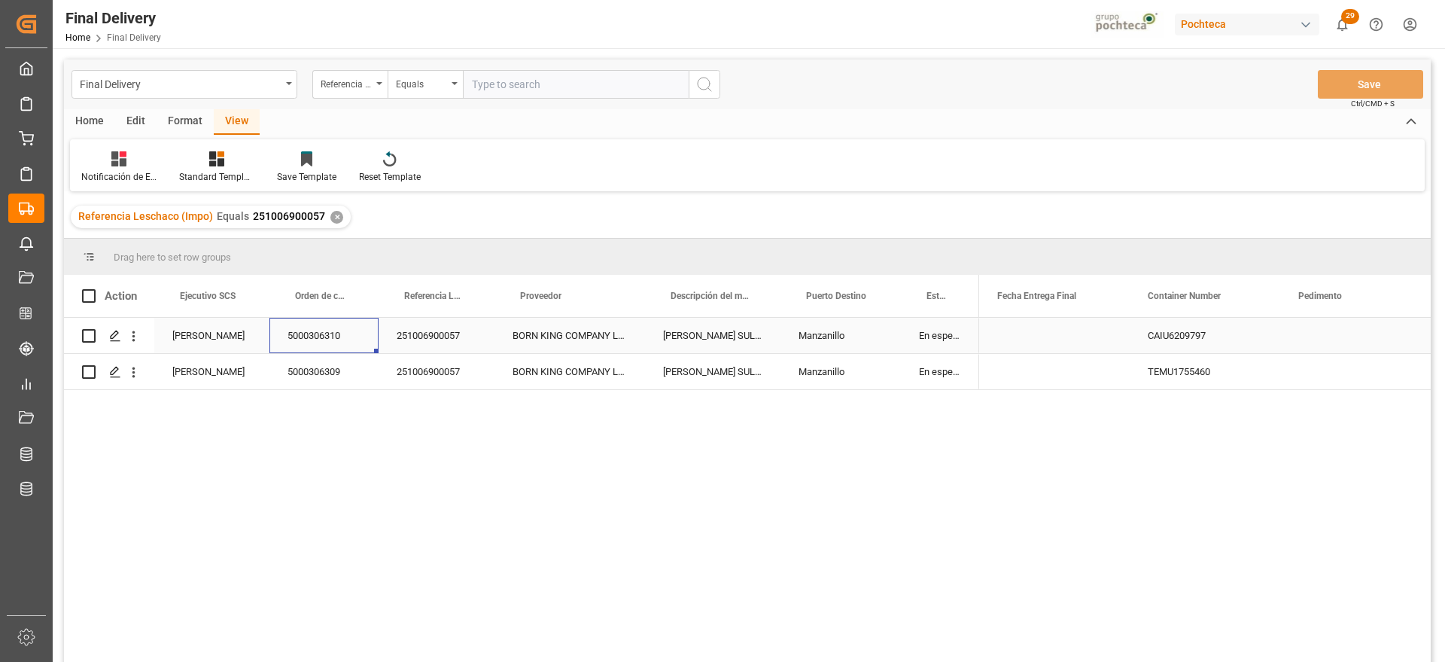
click at [312, 346] on div "5000306310" at bounding box center [323, 335] width 109 height 35
click at [113, 333] on polygon "Press SPACE to select this row." at bounding box center [115, 335] width 8 height 8
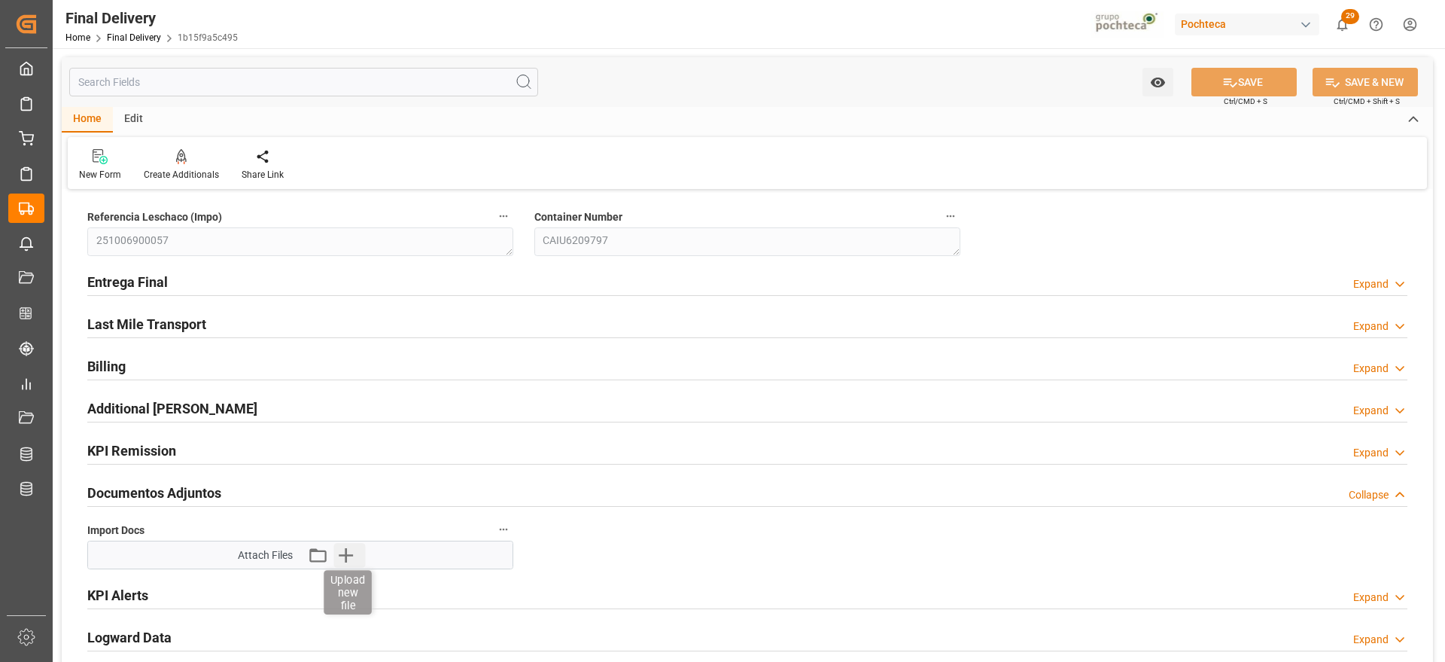
click at [344, 556] on icon "button" at bounding box center [345, 555] width 24 height 24
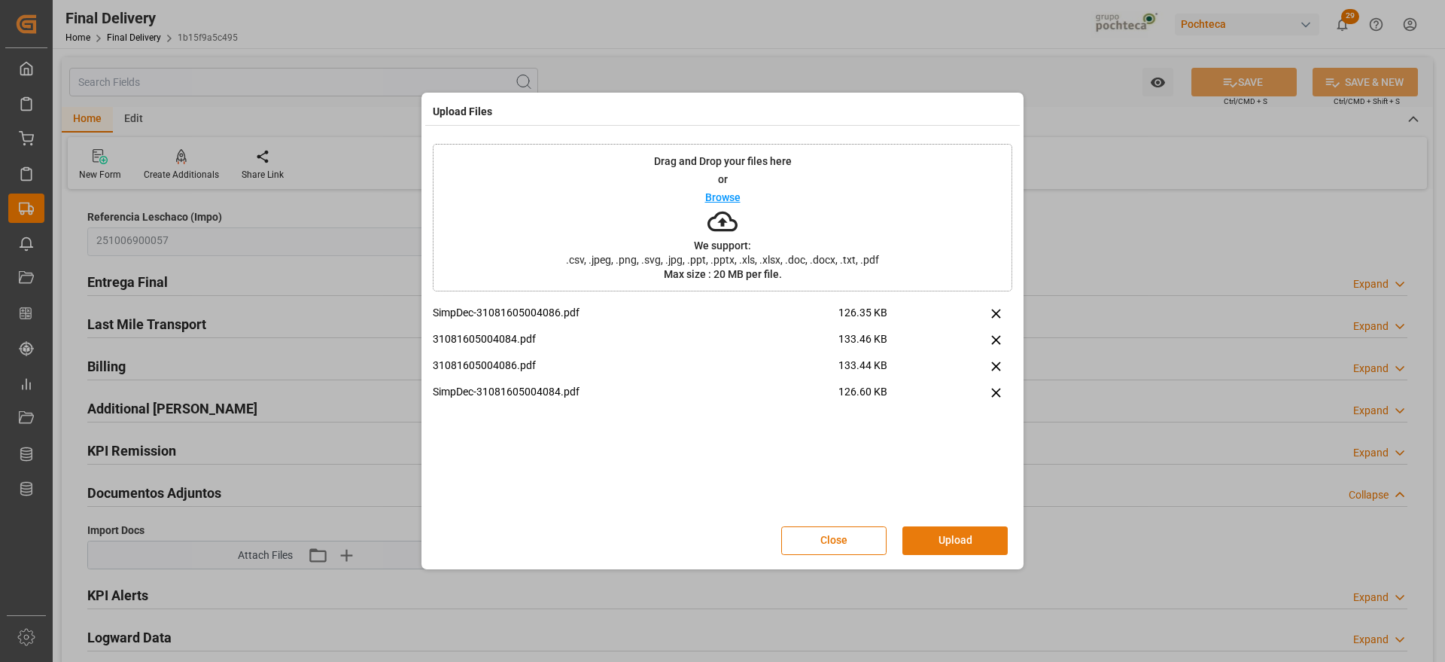
click at [944, 543] on button "Upload" at bounding box center [954, 540] width 105 height 29
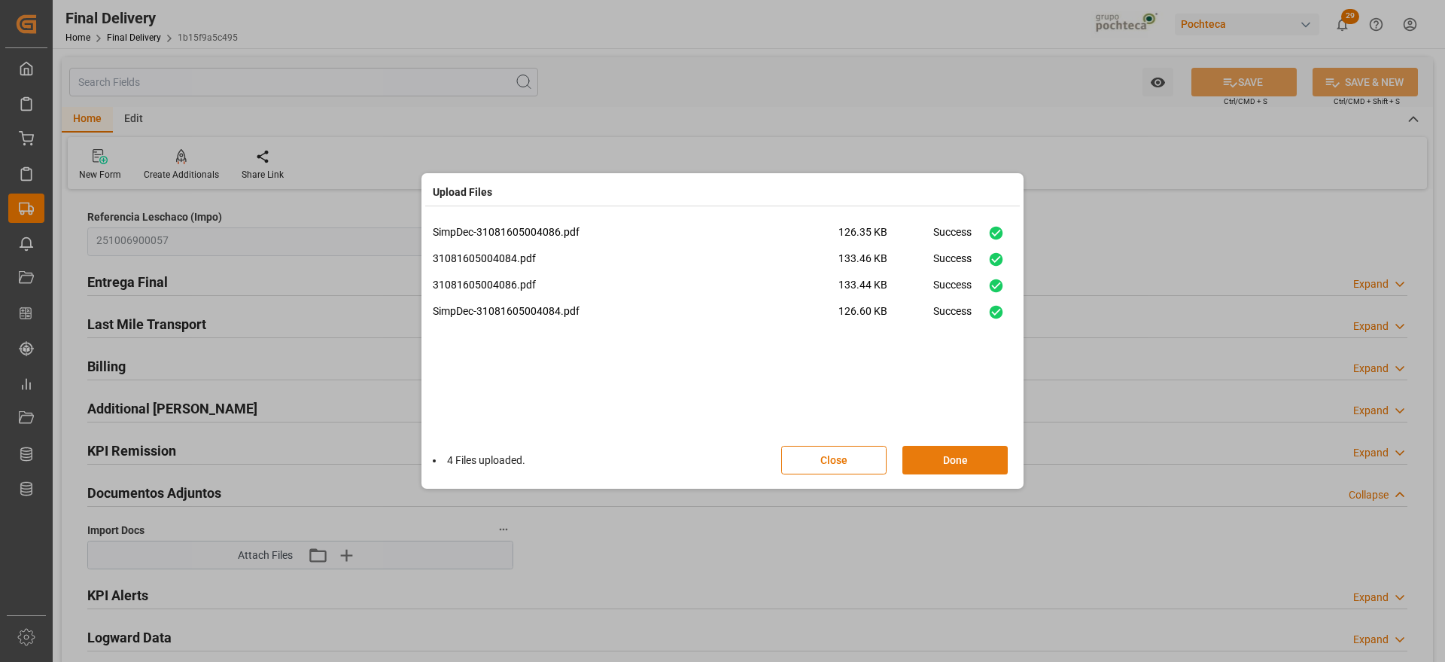
click at [954, 457] on button "Done" at bounding box center [954, 460] width 105 height 29
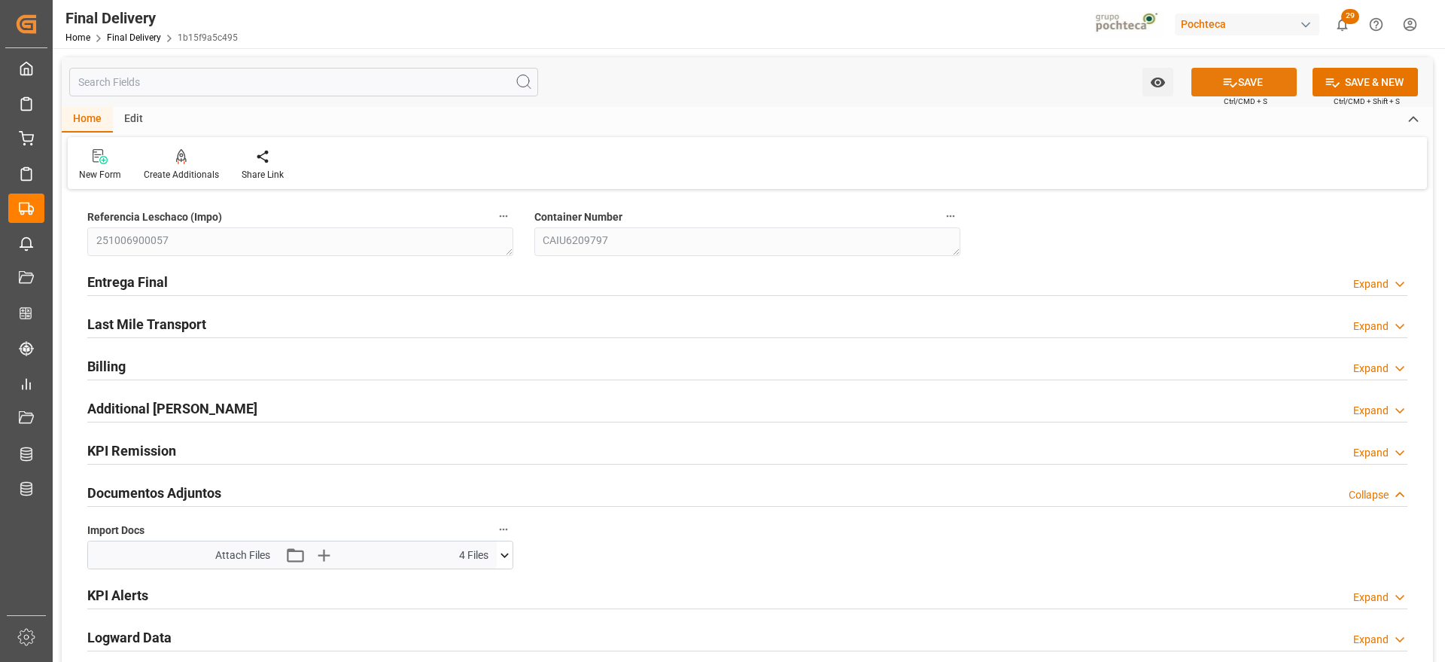
click at [1242, 87] on button "SAVE" at bounding box center [1243, 82] width 105 height 29
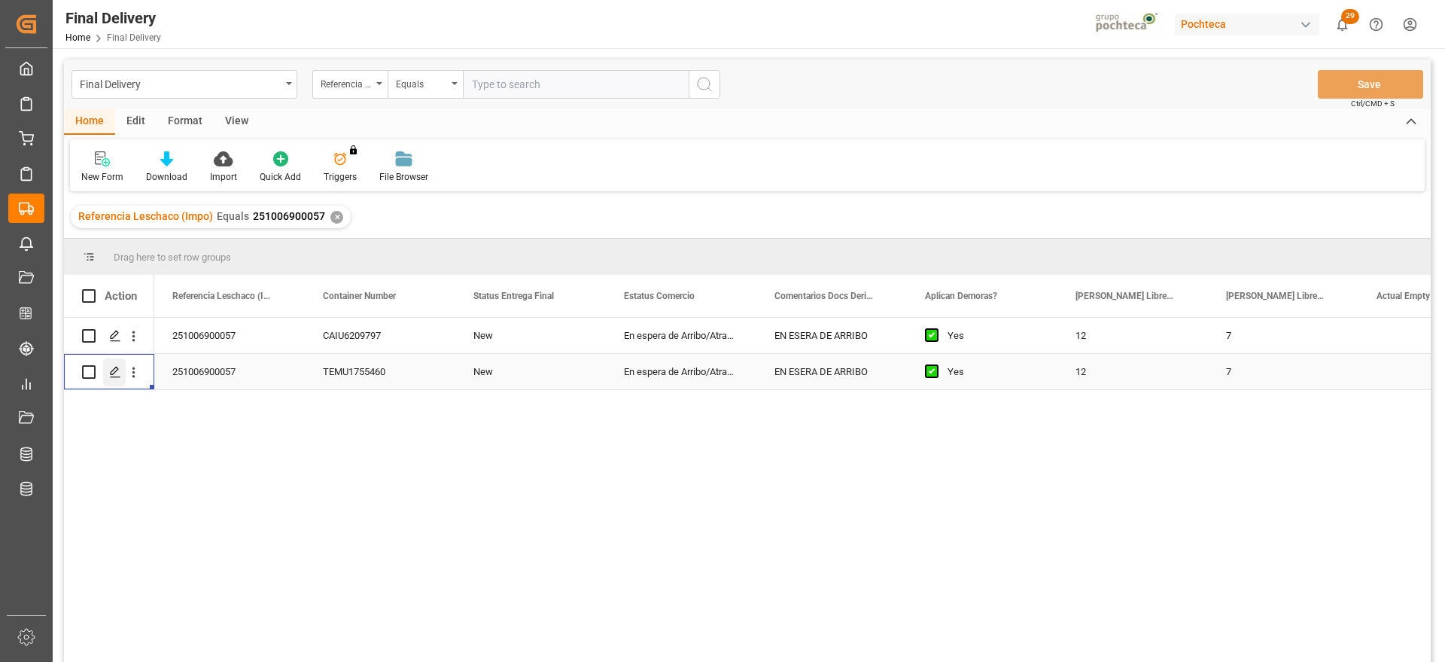
click at [117, 373] on icon "Press SPACE to select this row." at bounding box center [115, 372] width 12 height 12
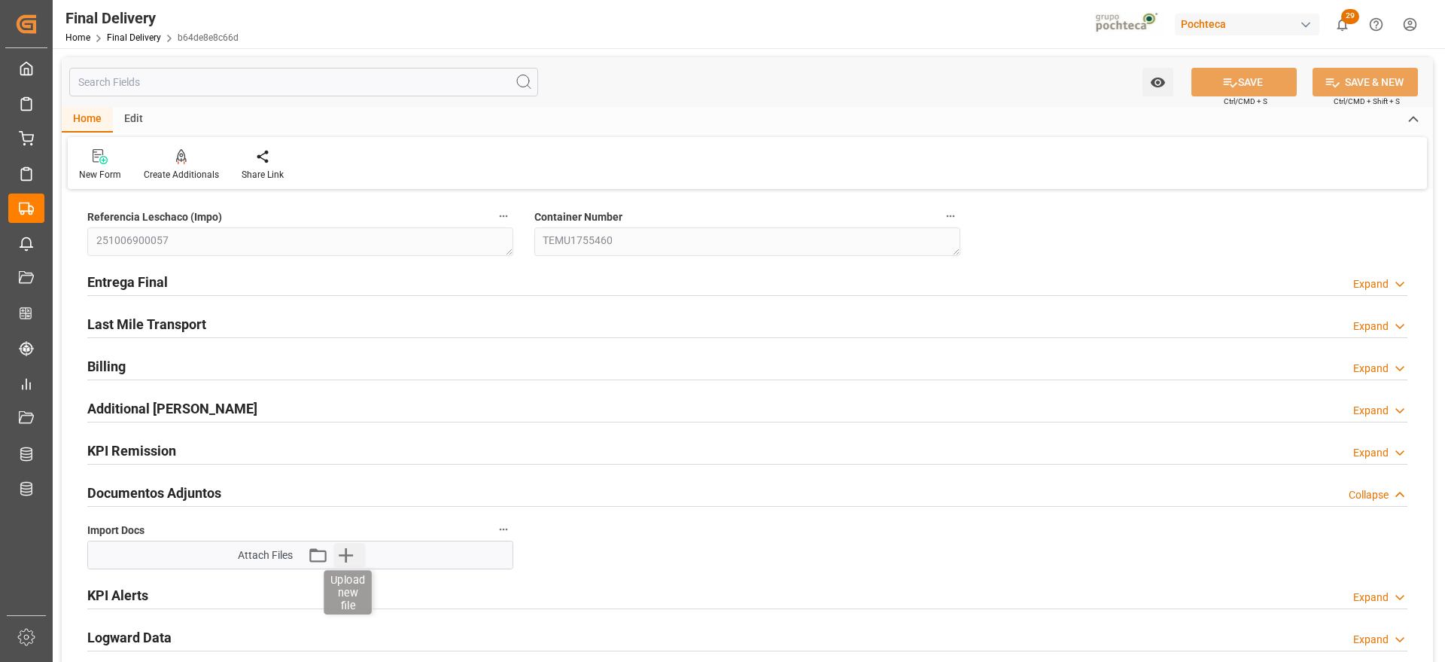
click at [349, 552] on icon "button" at bounding box center [345, 555] width 24 height 24
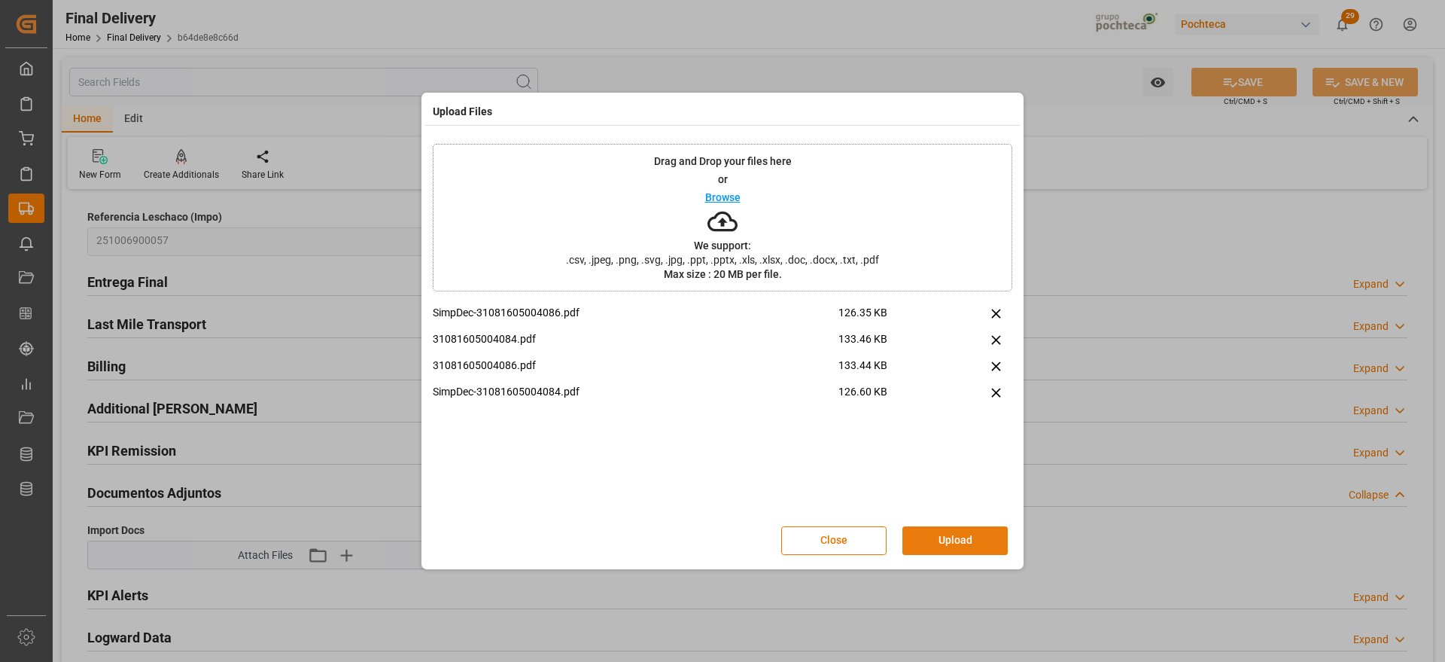
click at [967, 533] on button "Upload" at bounding box center [954, 540] width 105 height 29
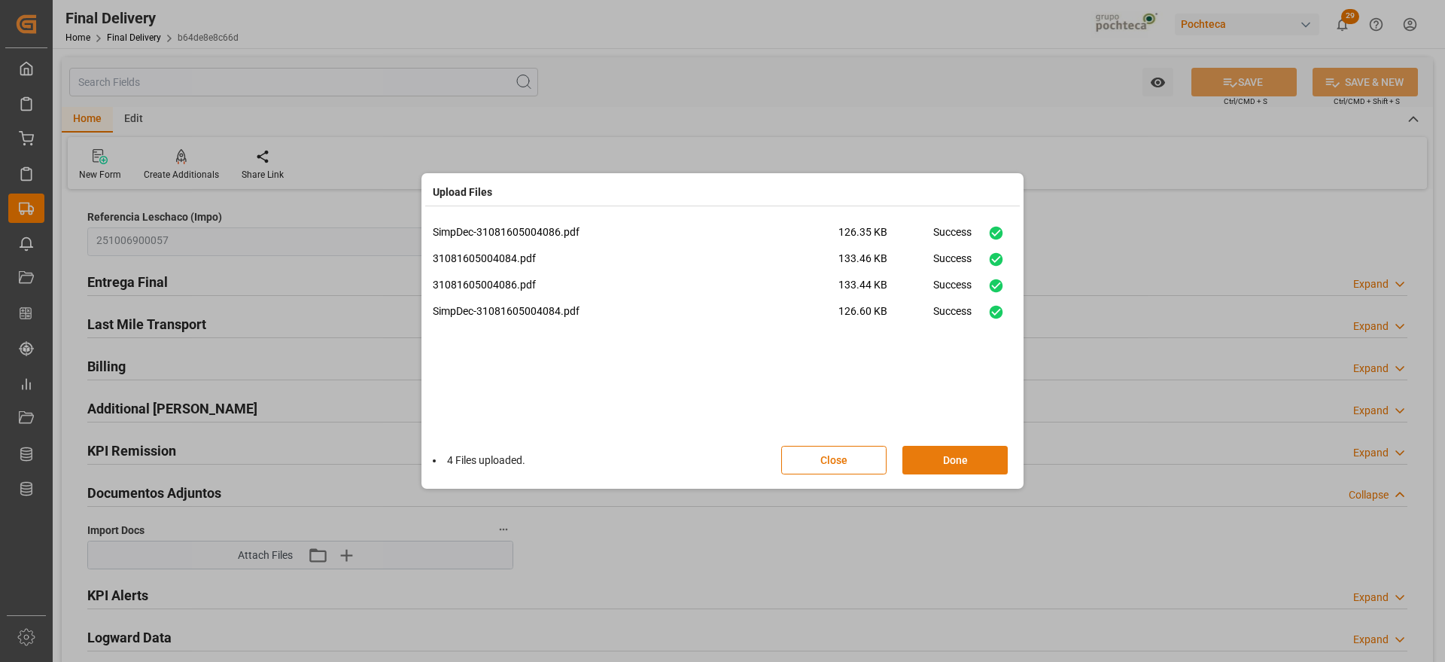
click at [968, 456] on button "Done" at bounding box center [954, 460] width 105 height 29
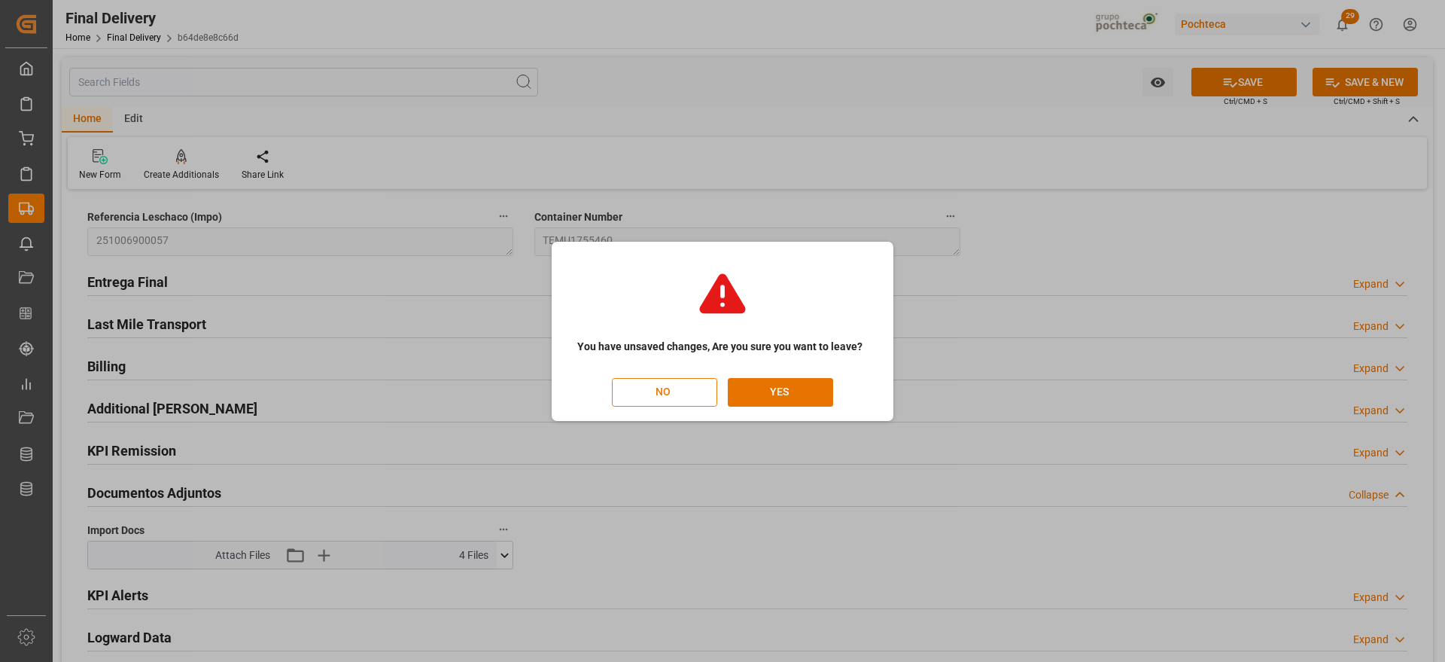
click at [669, 383] on button "NO" at bounding box center [664, 392] width 105 height 29
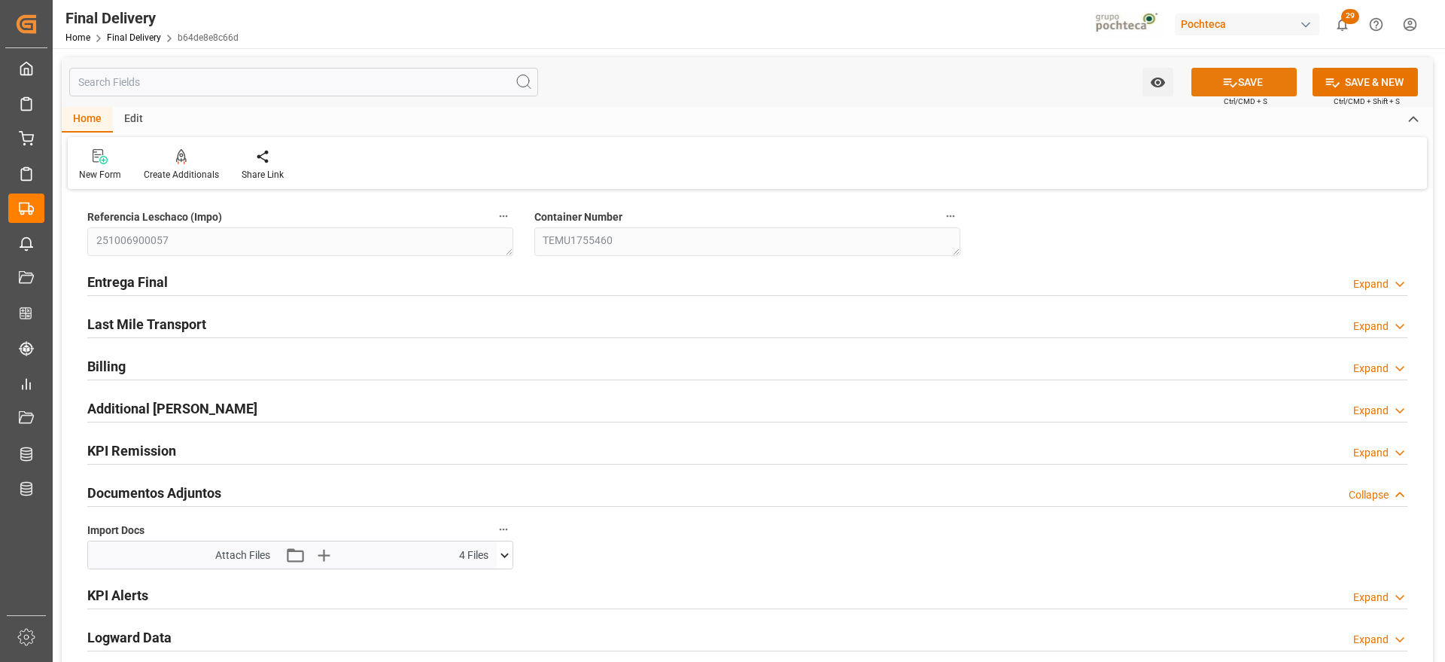
click at [1280, 69] on button "SAVE" at bounding box center [1243, 82] width 105 height 29
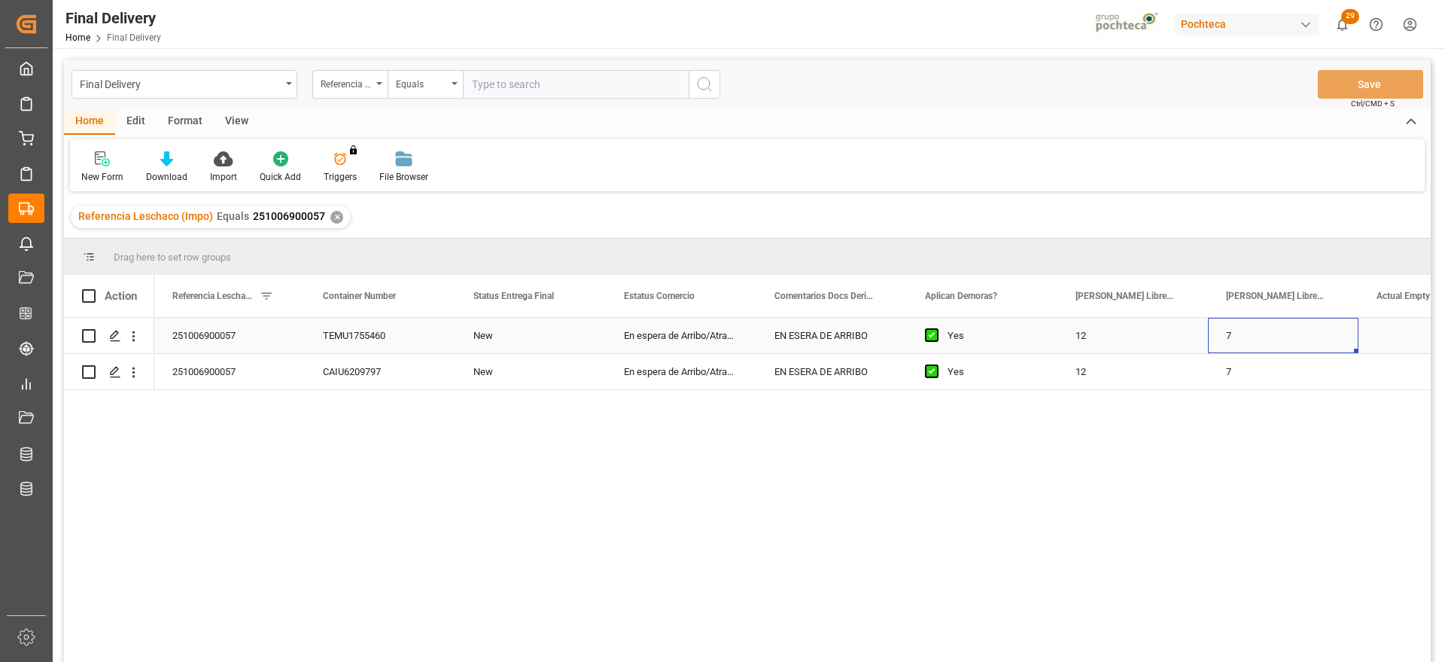
click at [1235, 339] on div "7" at bounding box center [1283, 335] width 151 height 35
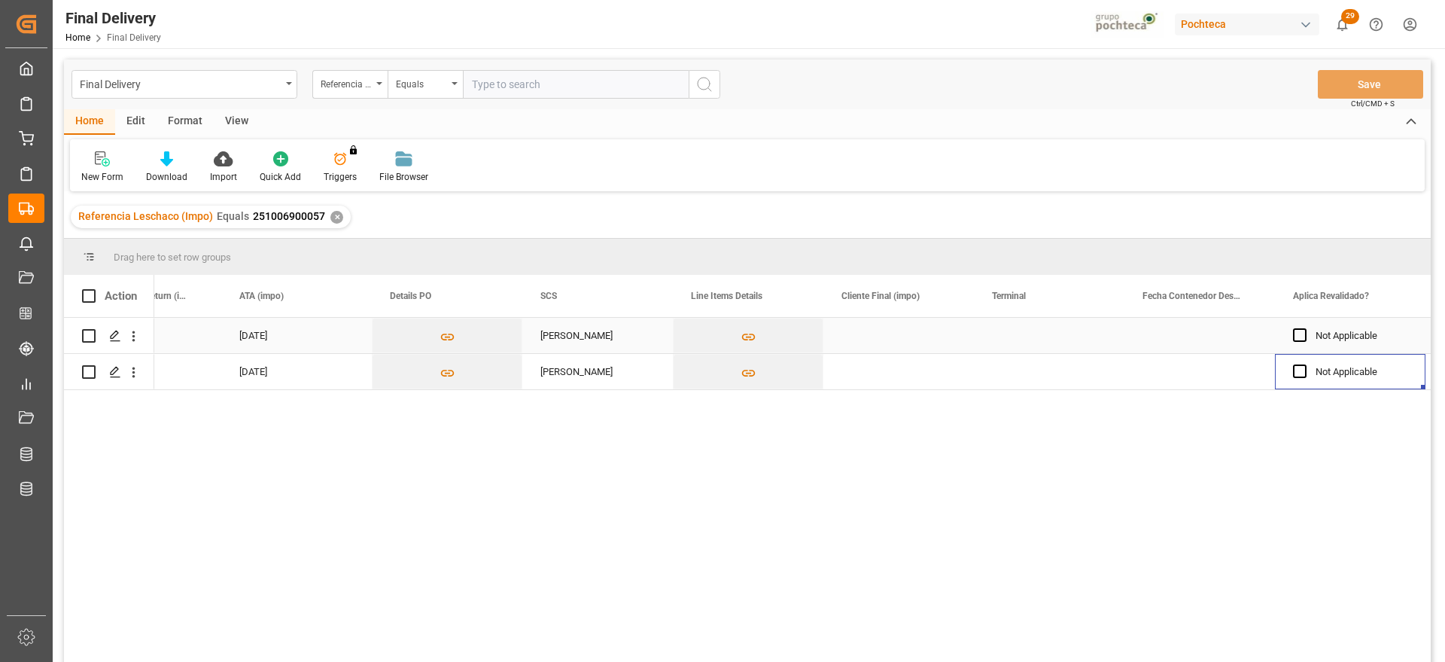
click at [1035, 344] on div "Press SPACE to select this row." at bounding box center [1049, 335] width 151 height 35
click at [1034, 344] on input "Press SPACE to select this row." at bounding box center [1049, 344] width 126 height 29
type input "CONTECON"
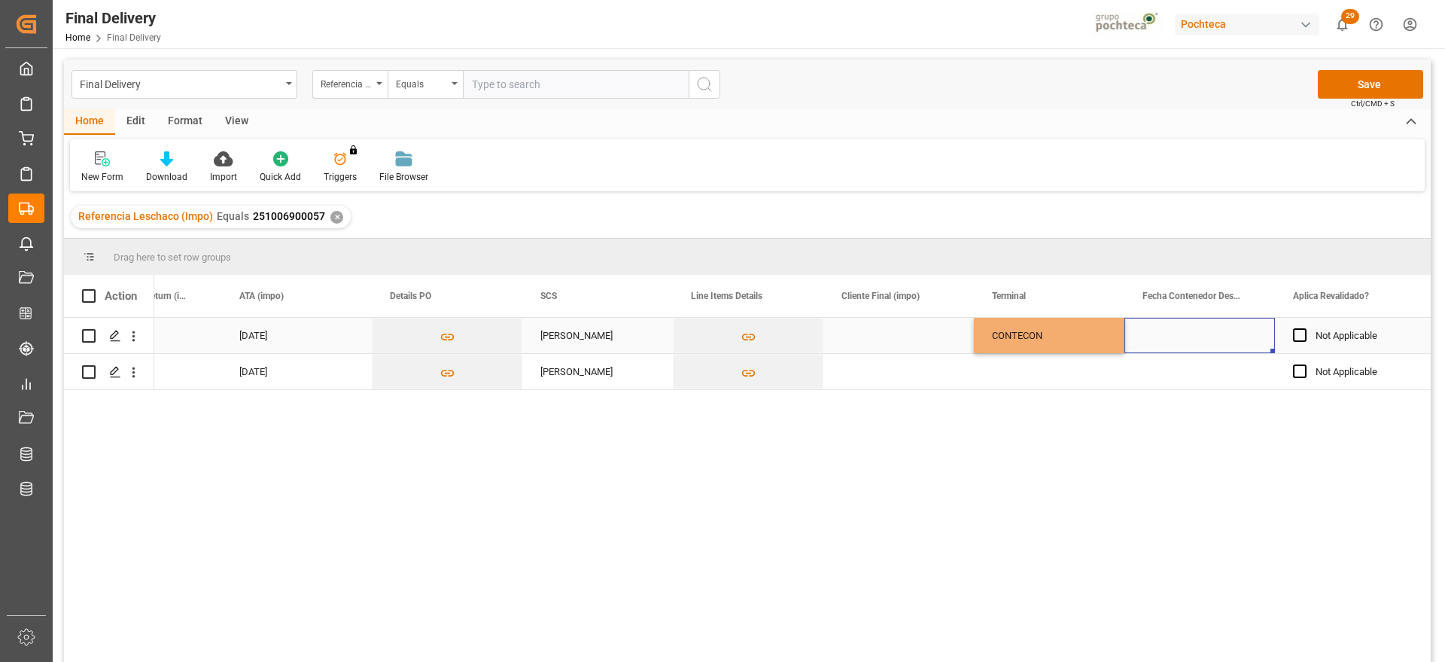
drag, startPoint x: 1201, startPoint y: 329, endPoint x: 1030, endPoint y: 358, distance: 172.6
click at [1200, 330] on div "Press SPACE to select this row." at bounding box center [1200, 335] width 151 height 35
click at [1021, 336] on div "CONTECON" at bounding box center [1049, 335] width 114 height 35
click at [1035, 367] on div "Press SPACE to select this row." at bounding box center [1049, 371] width 151 height 35
click at [1155, 336] on div "Press SPACE to select this row." at bounding box center [1200, 335] width 151 height 35
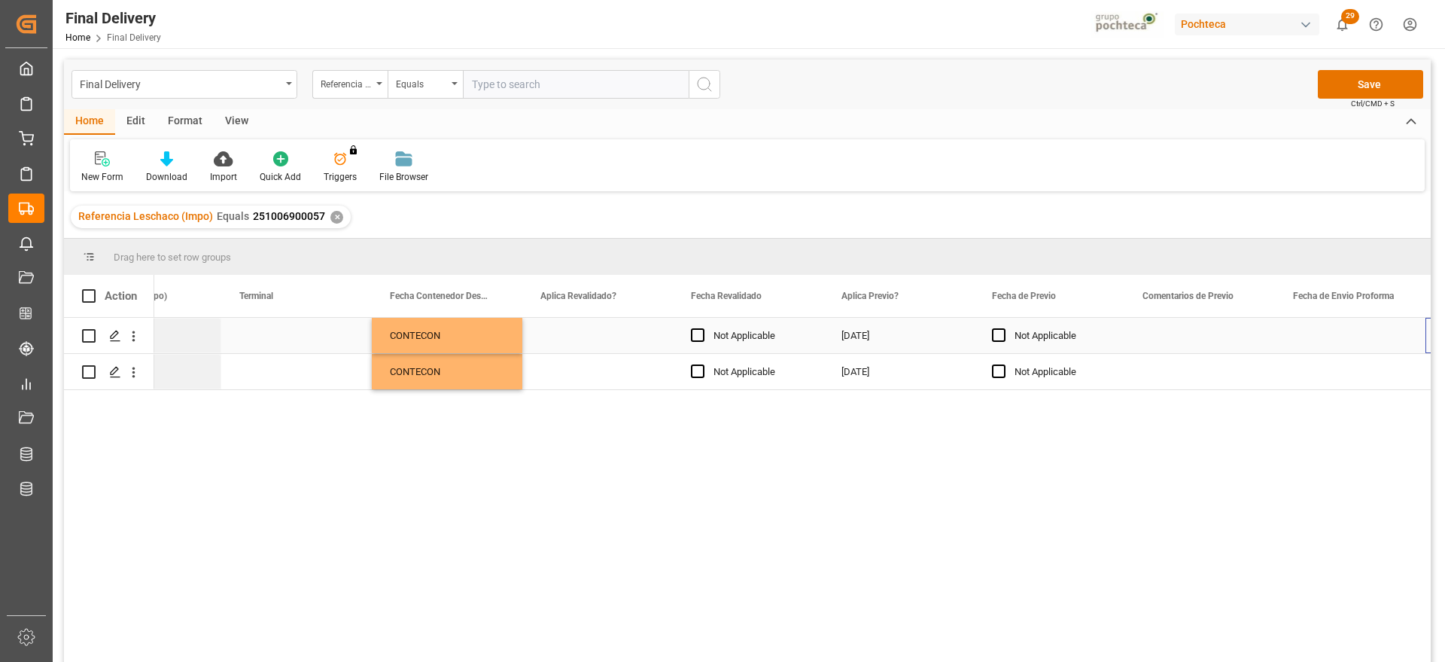
scroll to position [0, 2191]
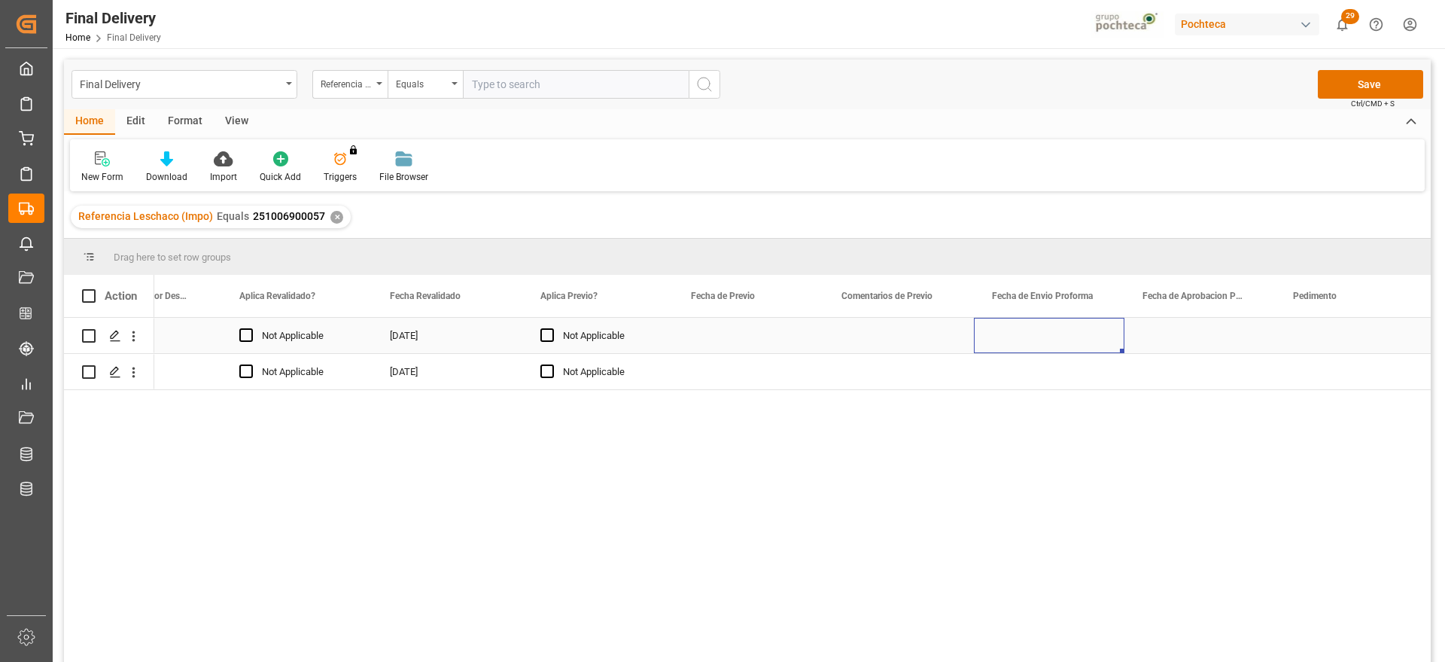
click at [1021, 334] on div "Press SPACE to select this row." at bounding box center [1049, 335] width 151 height 35
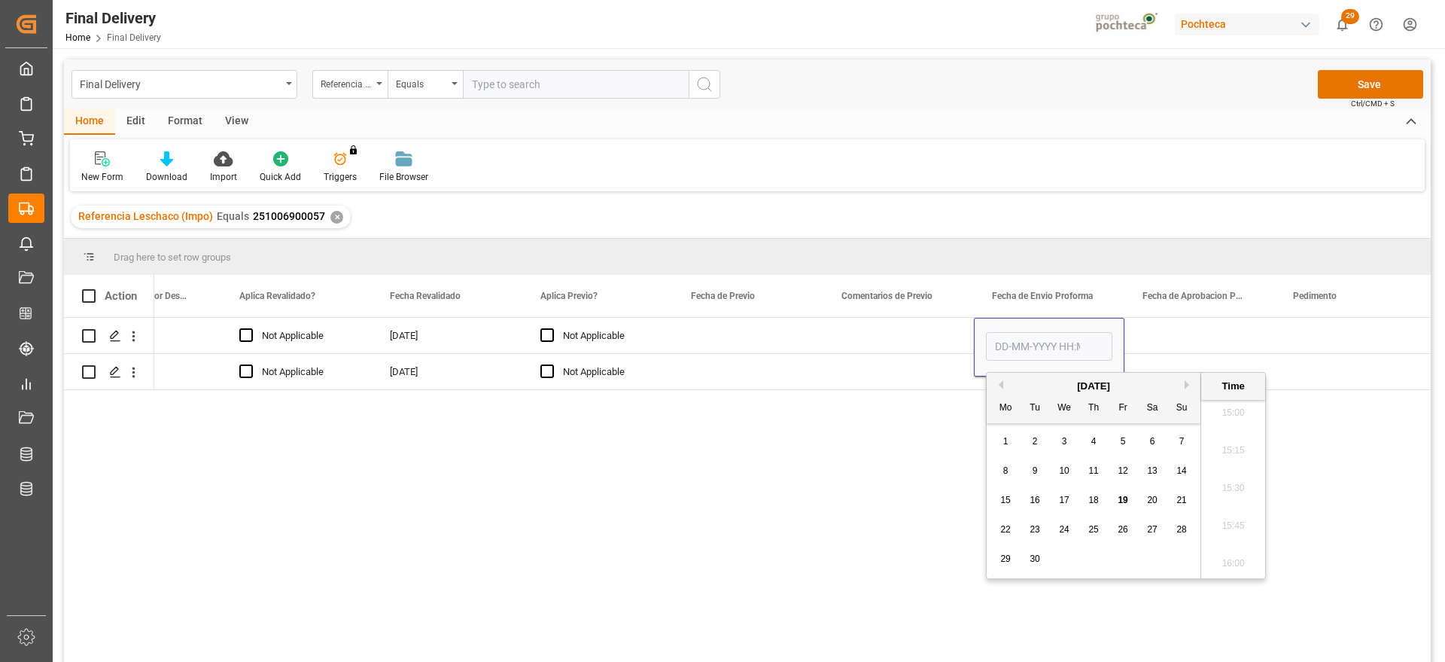
click at [1006, 499] on span "15" at bounding box center [1005, 500] width 10 height 11
type input "15-09-2025 00:00"
drag, startPoint x: 1176, startPoint y: 334, endPoint x: 1159, endPoint y: 334, distance: 17.3
click at [1176, 333] on div "Press SPACE to select this row." at bounding box center [1200, 335] width 151 height 35
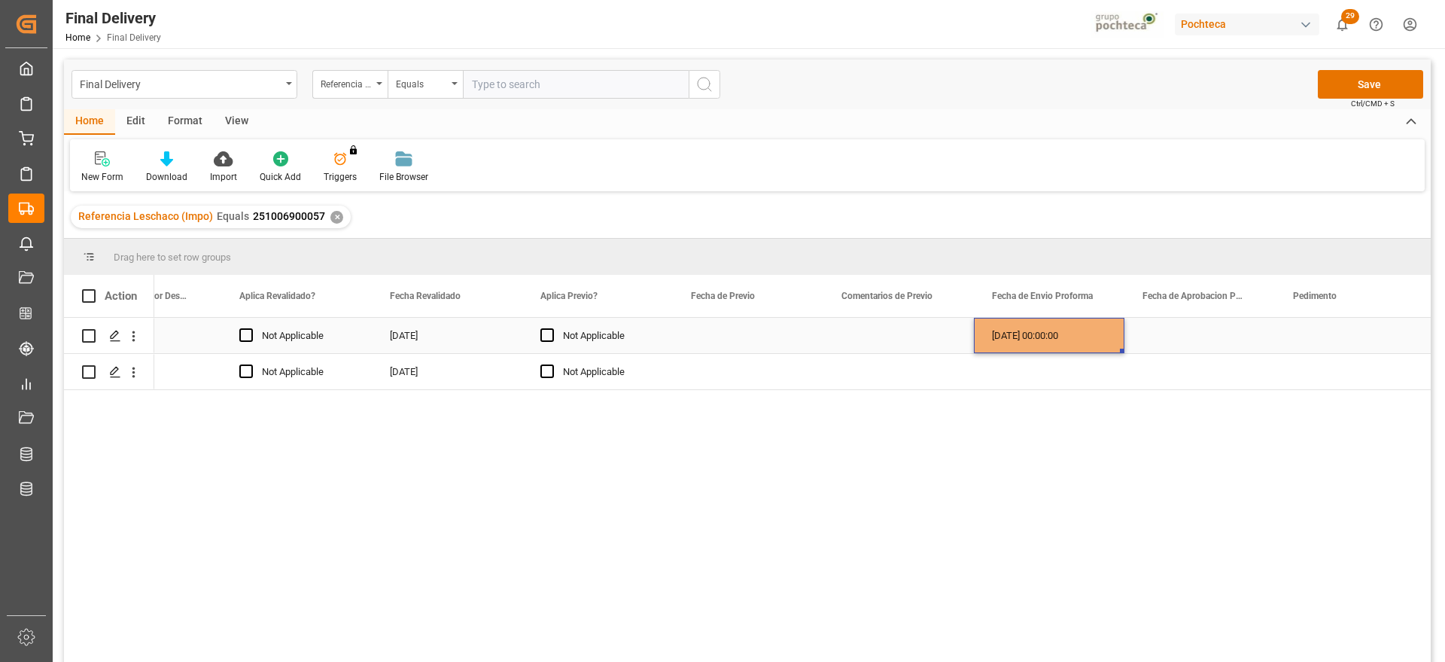
click at [1088, 338] on div "15-09-2025 00:00:00" at bounding box center [1049, 335] width 151 height 35
click at [1193, 332] on div "Press SPACE to select this row." at bounding box center [1200, 335] width 151 height 35
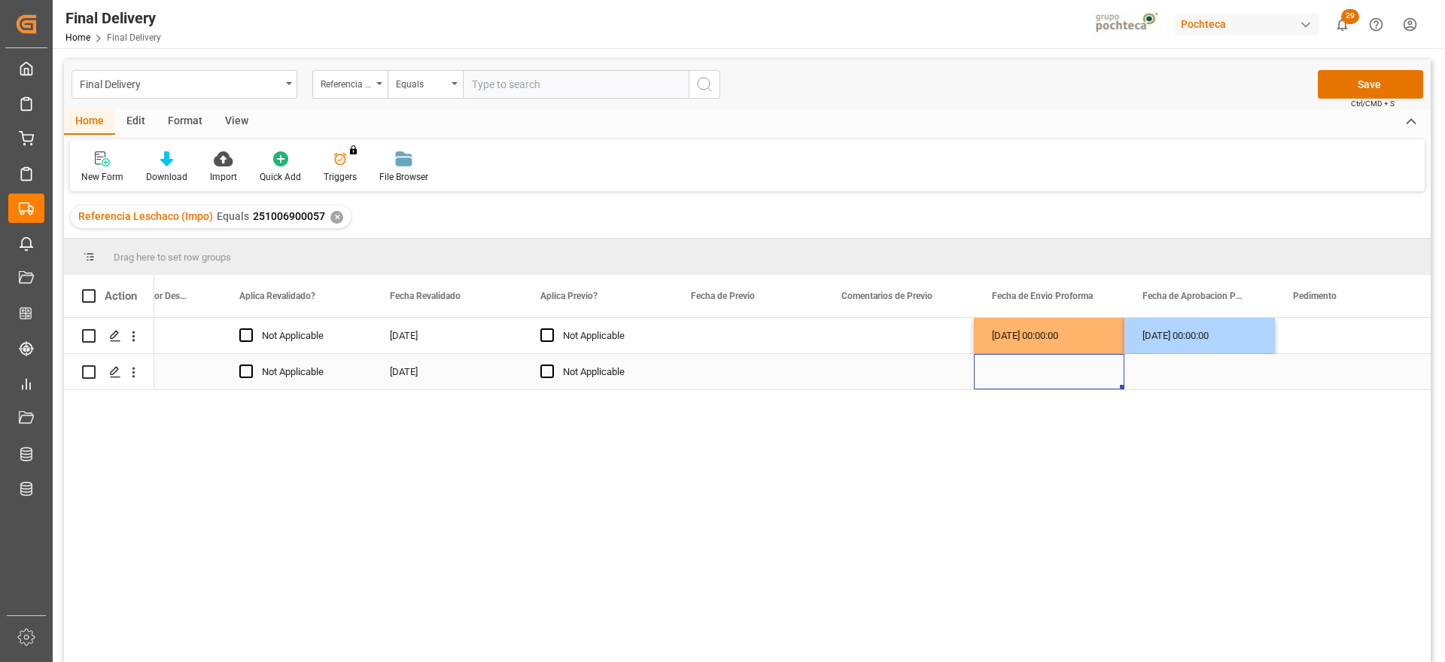
click at [1111, 370] on div "Press SPACE to select this row." at bounding box center [1049, 371] width 151 height 35
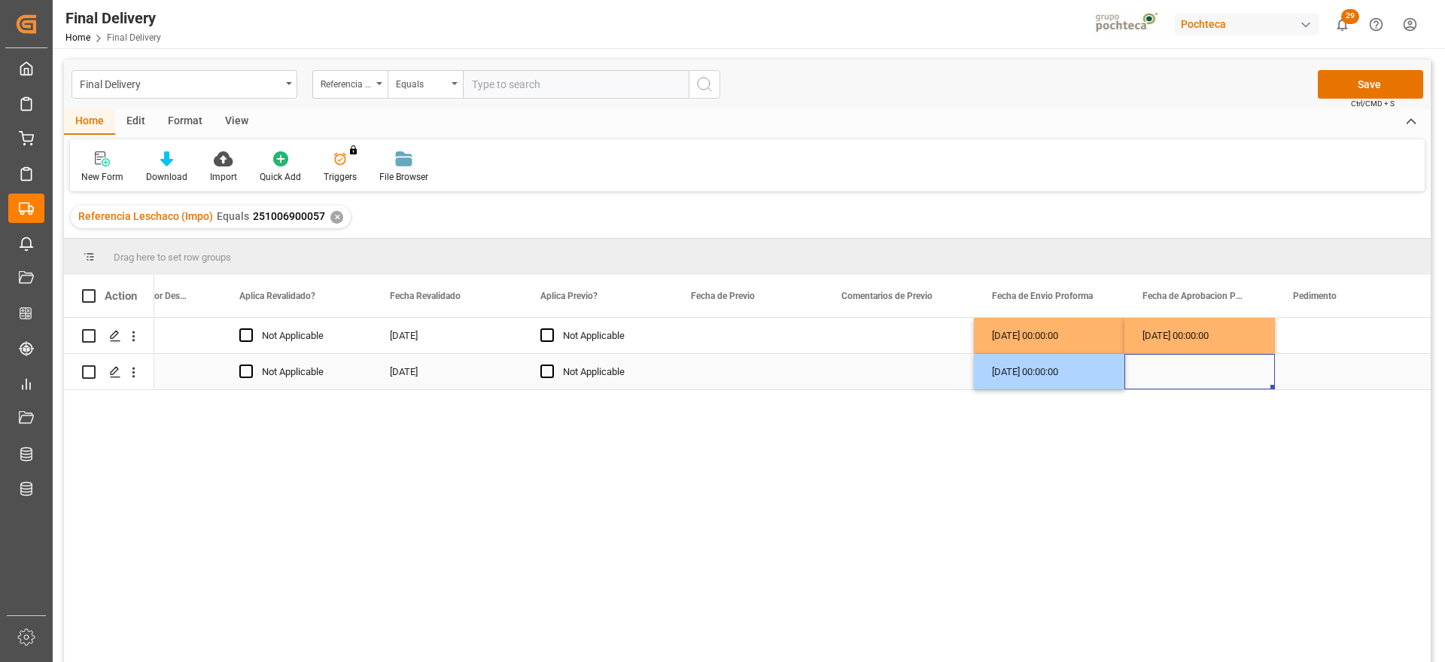
click at [1189, 376] on div "Press SPACE to select this row." at bounding box center [1200, 371] width 151 height 35
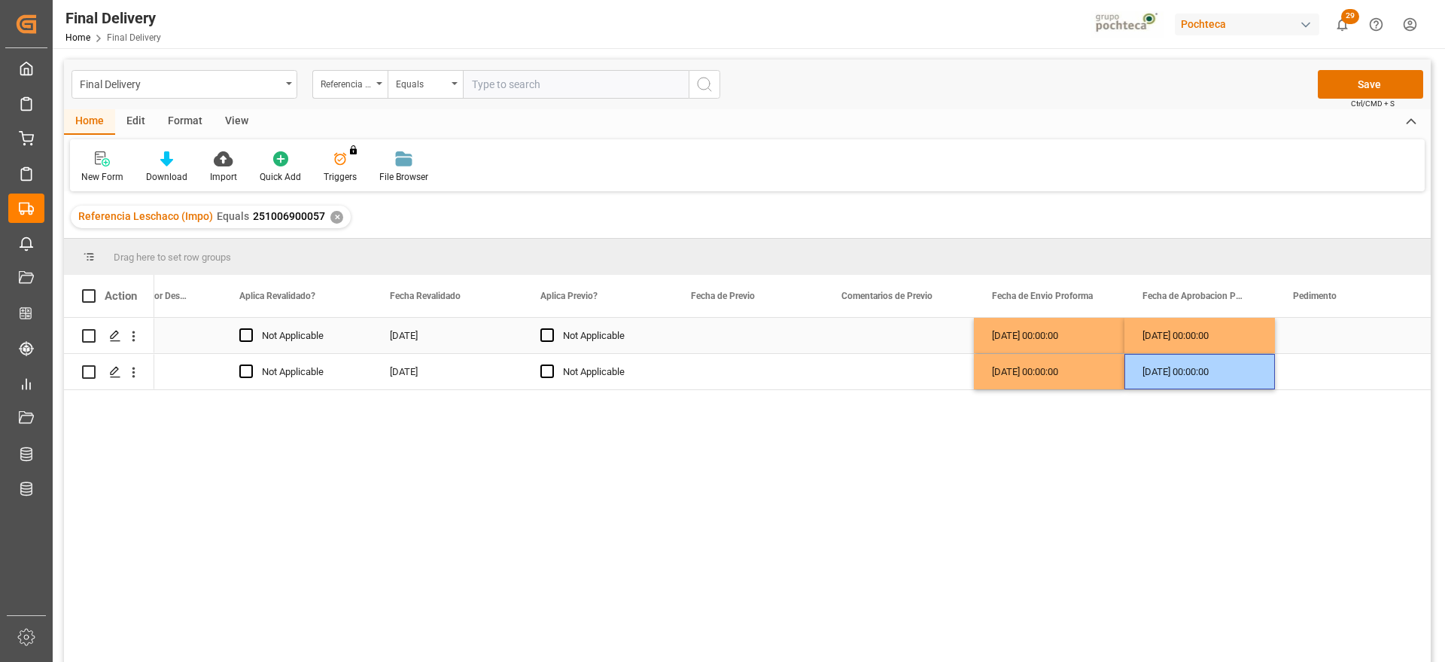
click at [1316, 334] on div "Press SPACE to select this row." at bounding box center [1350, 335] width 151 height 35
click at [864, 355] on div "Press SPACE to select this row." at bounding box center [898, 371] width 151 height 35
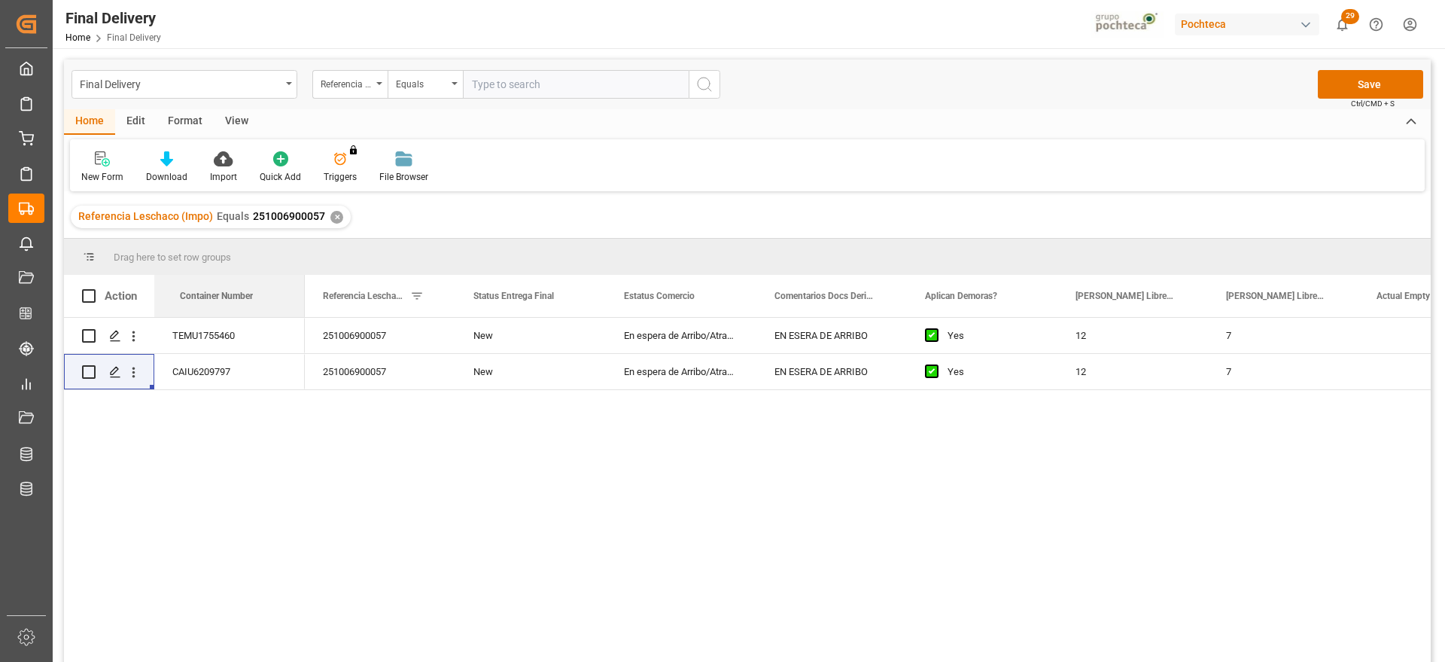
drag, startPoint x: 360, startPoint y: 288, endPoint x: 129, endPoint y: 289, distance: 230.3
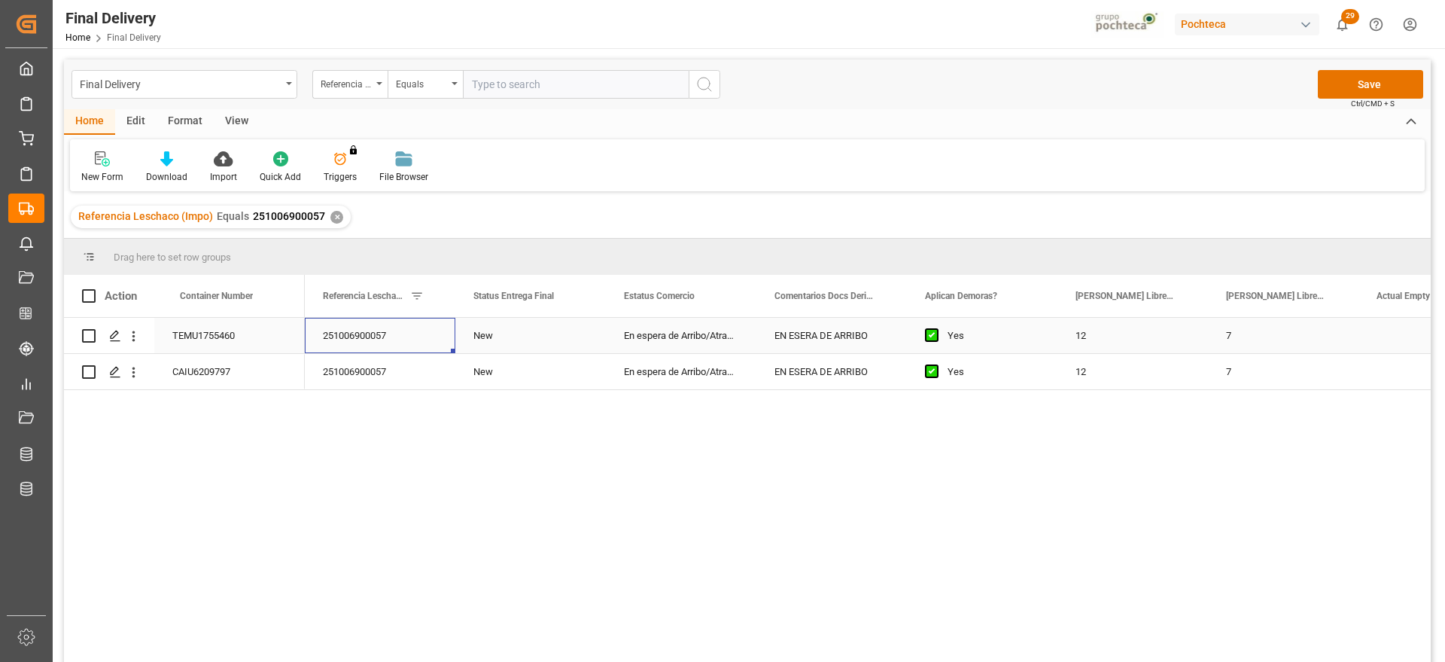
click at [446, 344] on div "251006900057" at bounding box center [380, 335] width 151 height 35
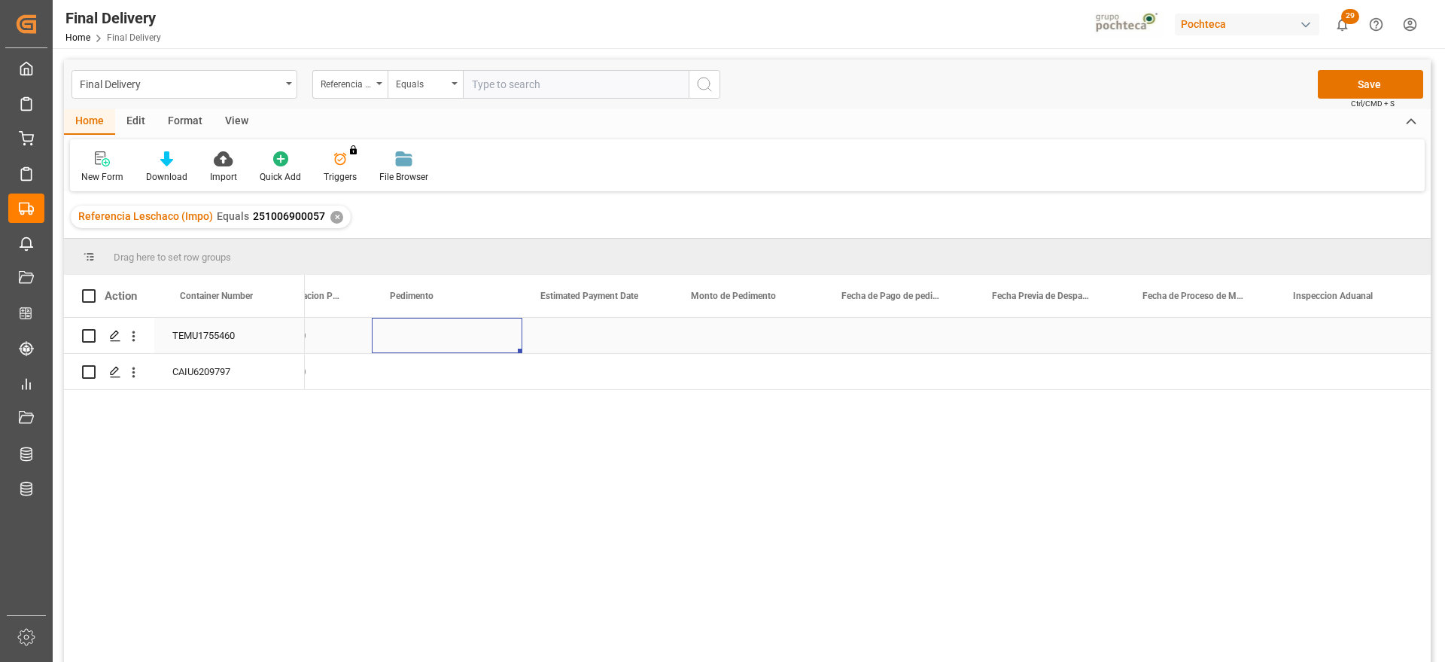
click at [458, 339] on div "Press SPACE to select this row." at bounding box center [447, 335] width 151 height 35
click at [479, 367] on div "Press SPACE to select this row." at bounding box center [447, 371] width 151 height 35
click at [473, 373] on div "Press SPACE to select this row." at bounding box center [447, 371] width 151 height 35
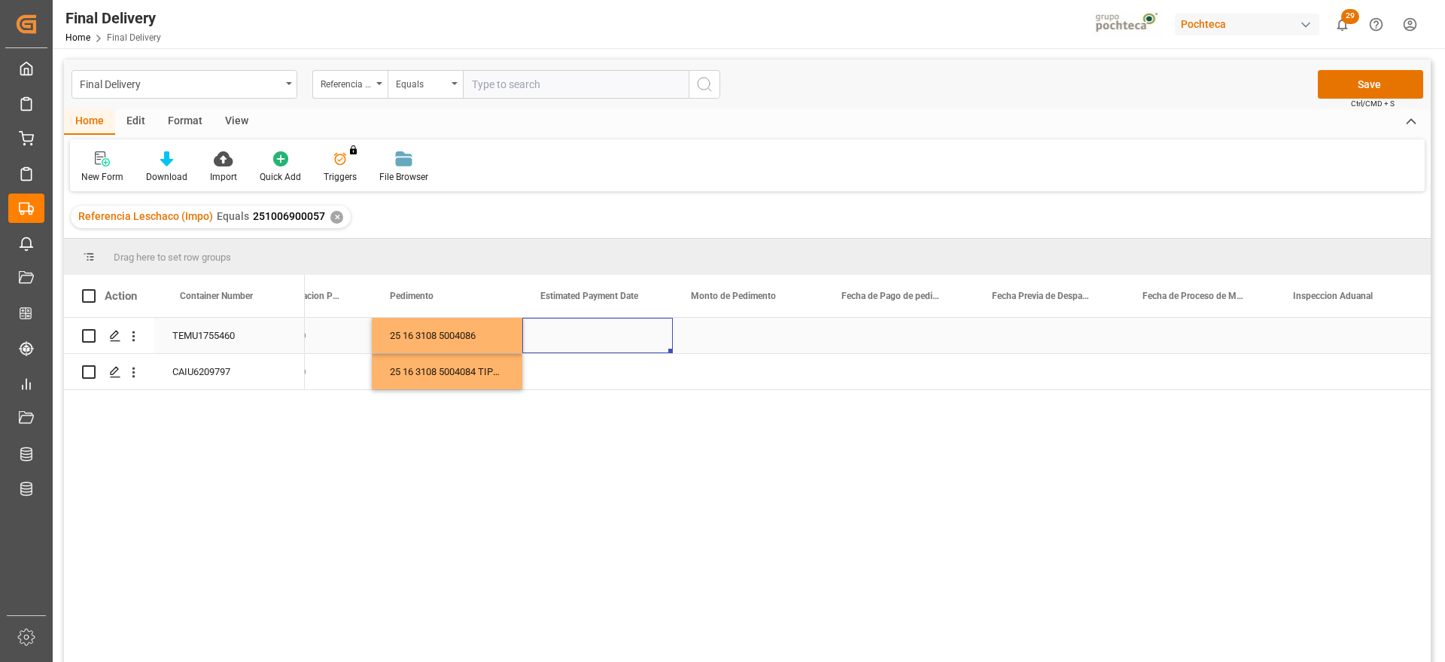
click at [610, 336] on div "Press SPACE to select this row." at bounding box center [597, 335] width 151 height 35
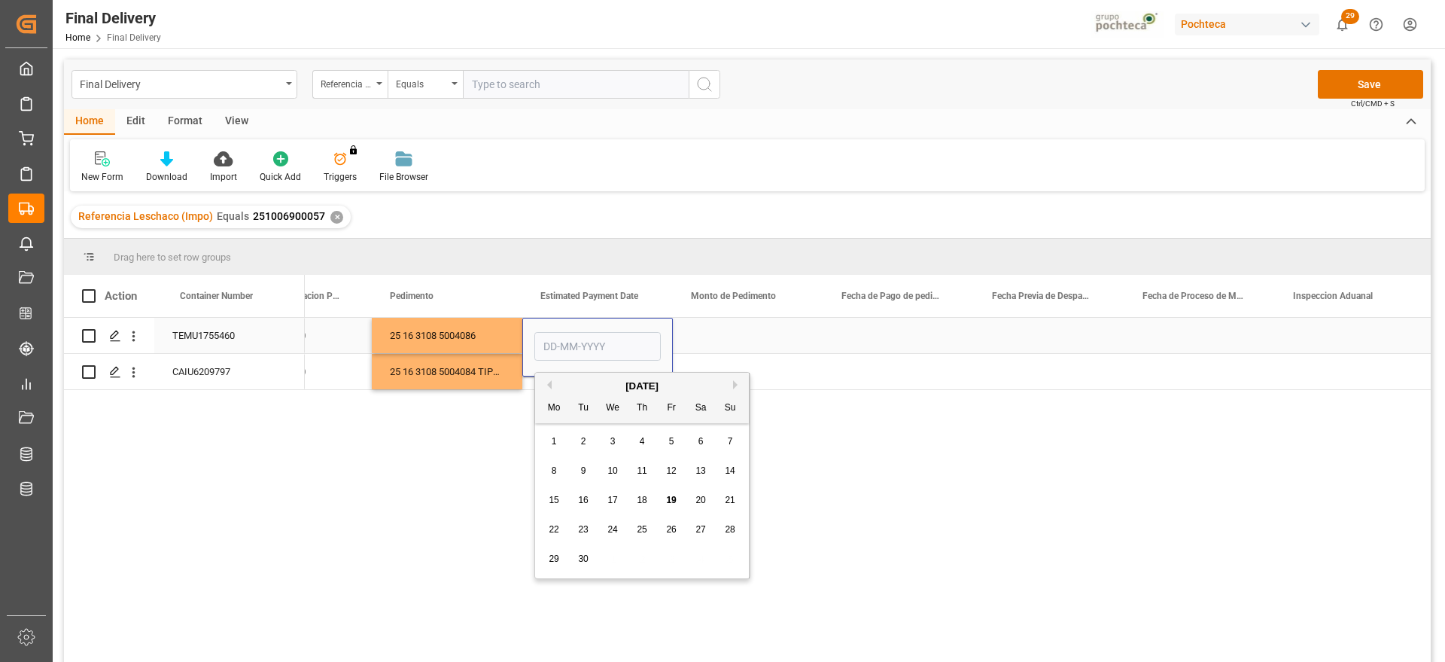
click at [610, 336] on input "Press SPACE to select this row." at bounding box center [597, 346] width 126 height 29
click at [585, 337] on input "Press SPACE to select this row." at bounding box center [597, 346] width 126 height 29
click at [756, 337] on div "Press SPACE to select this row." at bounding box center [748, 335] width 151 height 35
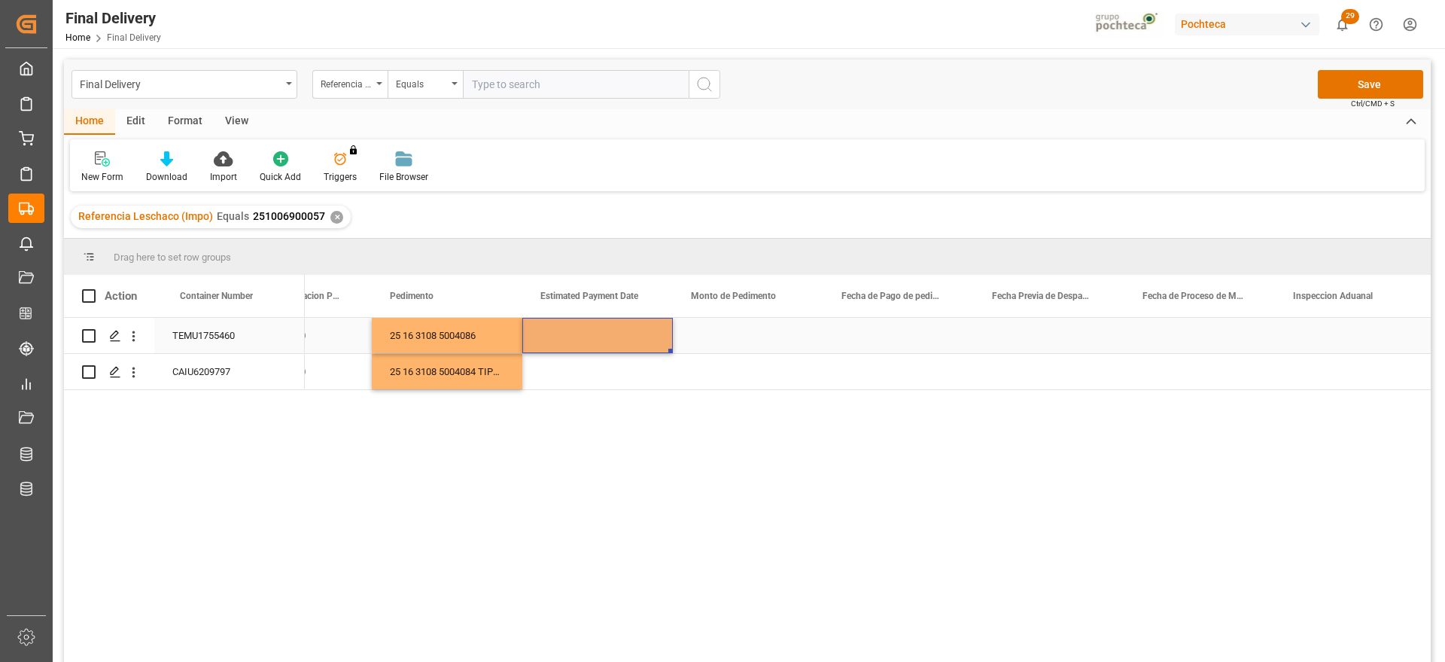
click at [595, 330] on div "Press SPACE to select this row." at bounding box center [597, 335] width 151 height 35
click at [604, 330] on div "Press SPACE to select this row." at bounding box center [597, 335] width 151 height 35
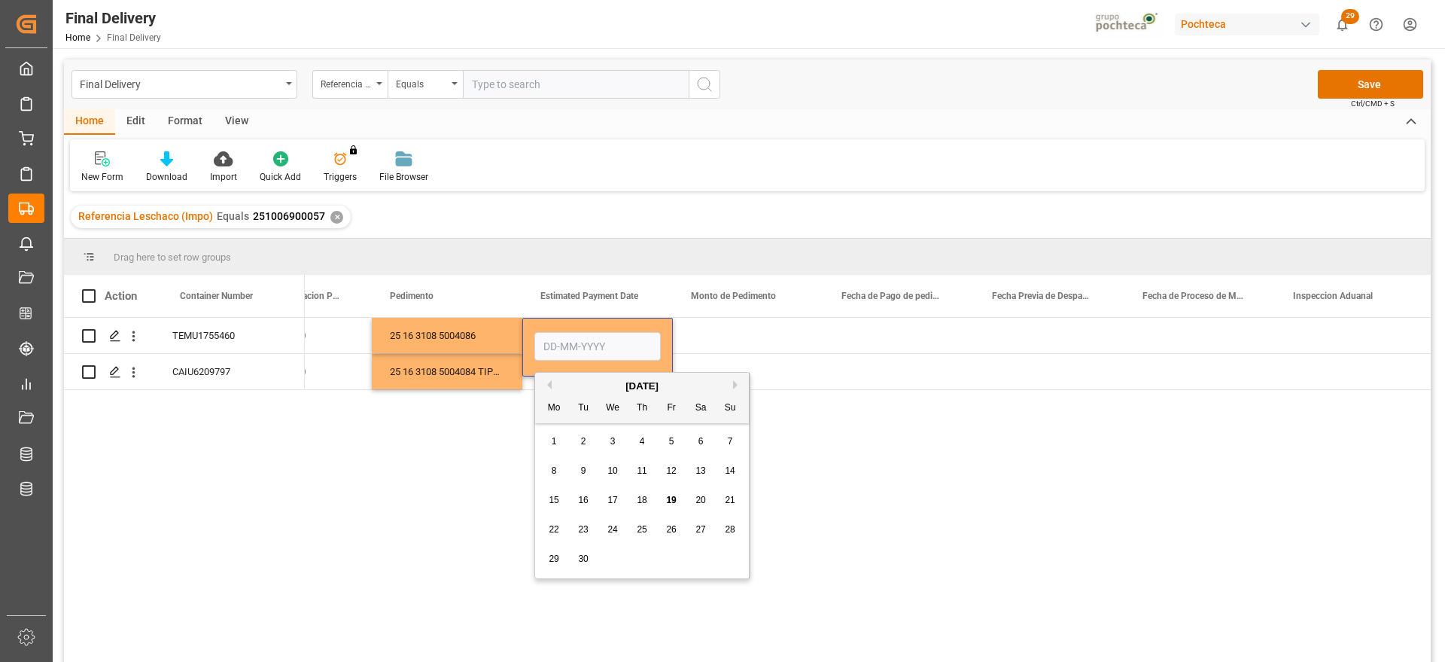
click at [671, 497] on span "19" at bounding box center [671, 500] width 10 height 11
type input "[DATE]"
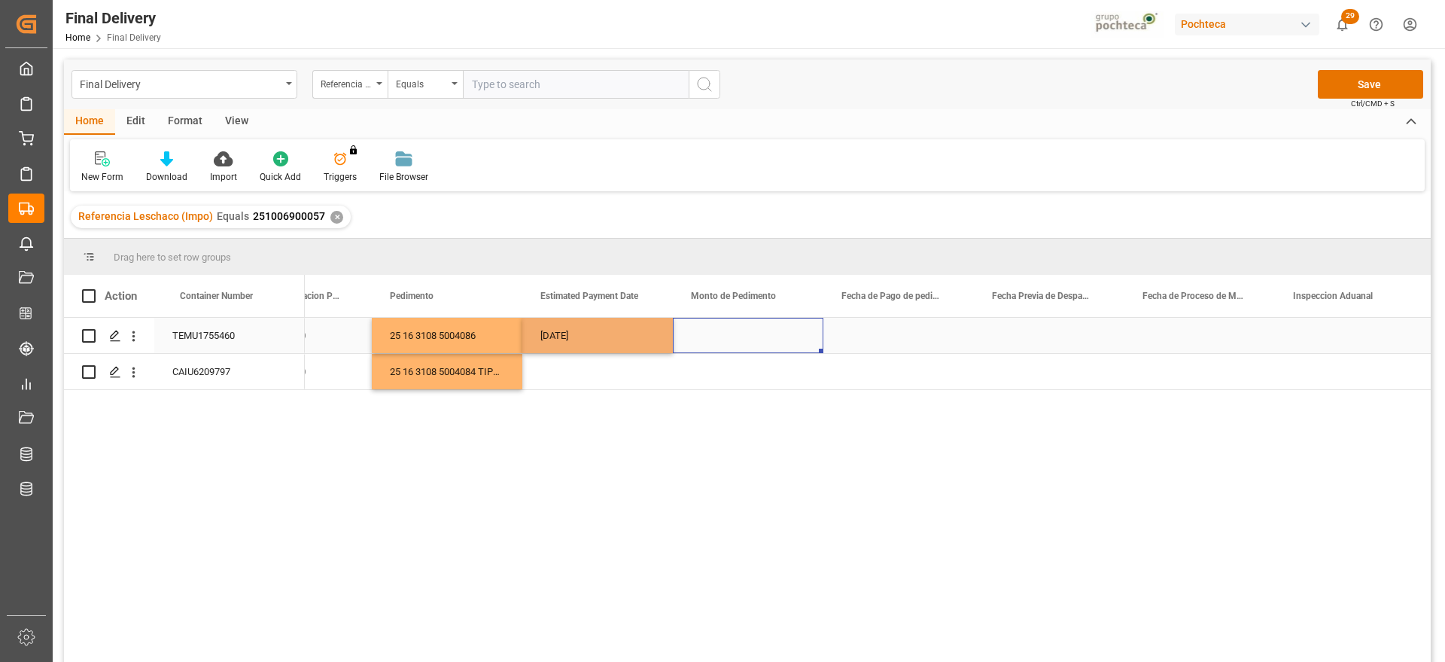
drag, startPoint x: 731, startPoint y: 334, endPoint x: 608, endPoint y: 325, distance: 123.0
click at [720, 333] on div "Press SPACE to select this row." at bounding box center [748, 335] width 151 height 35
click at [597, 321] on div "[DATE]" at bounding box center [597, 335] width 151 height 35
click at [605, 373] on div "Press SPACE to select this row." at bounding box center [597, 371] width 151 height 35
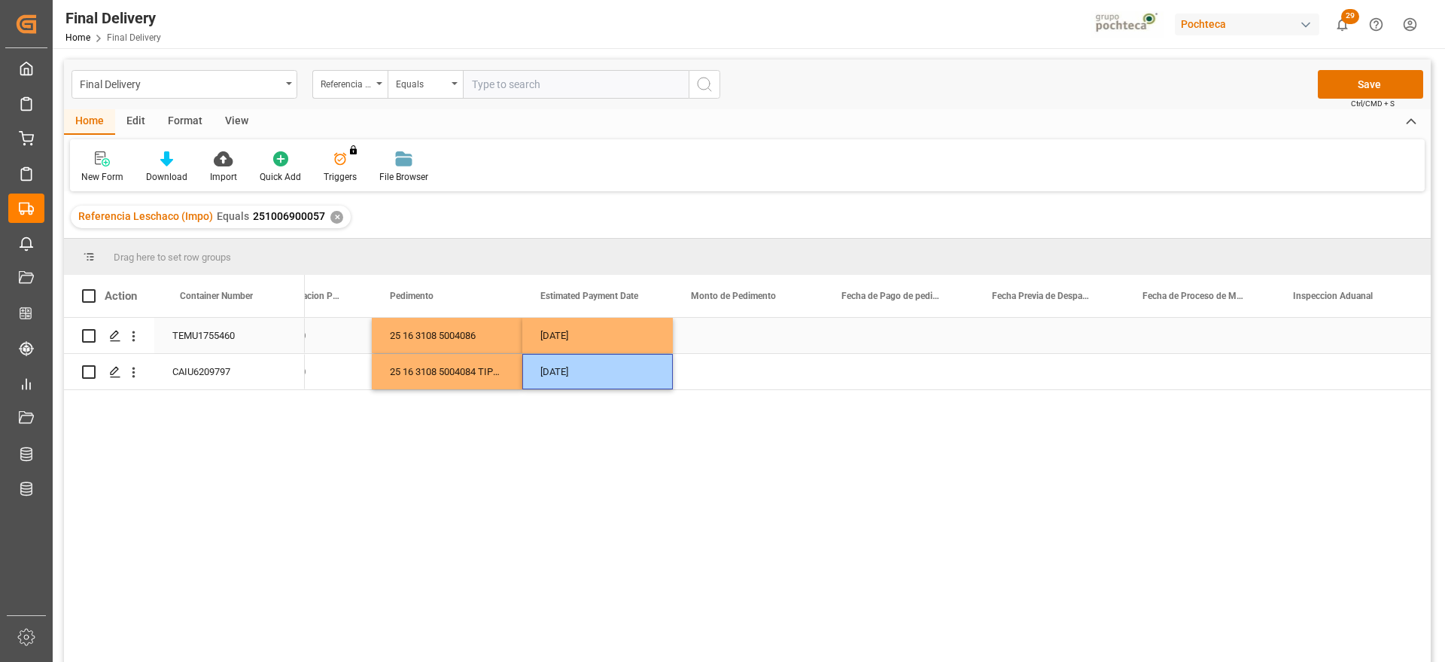
click at [721, 338] on div "Press SPACE to select this row." at bounding box center [748, 335] width 151 height 35
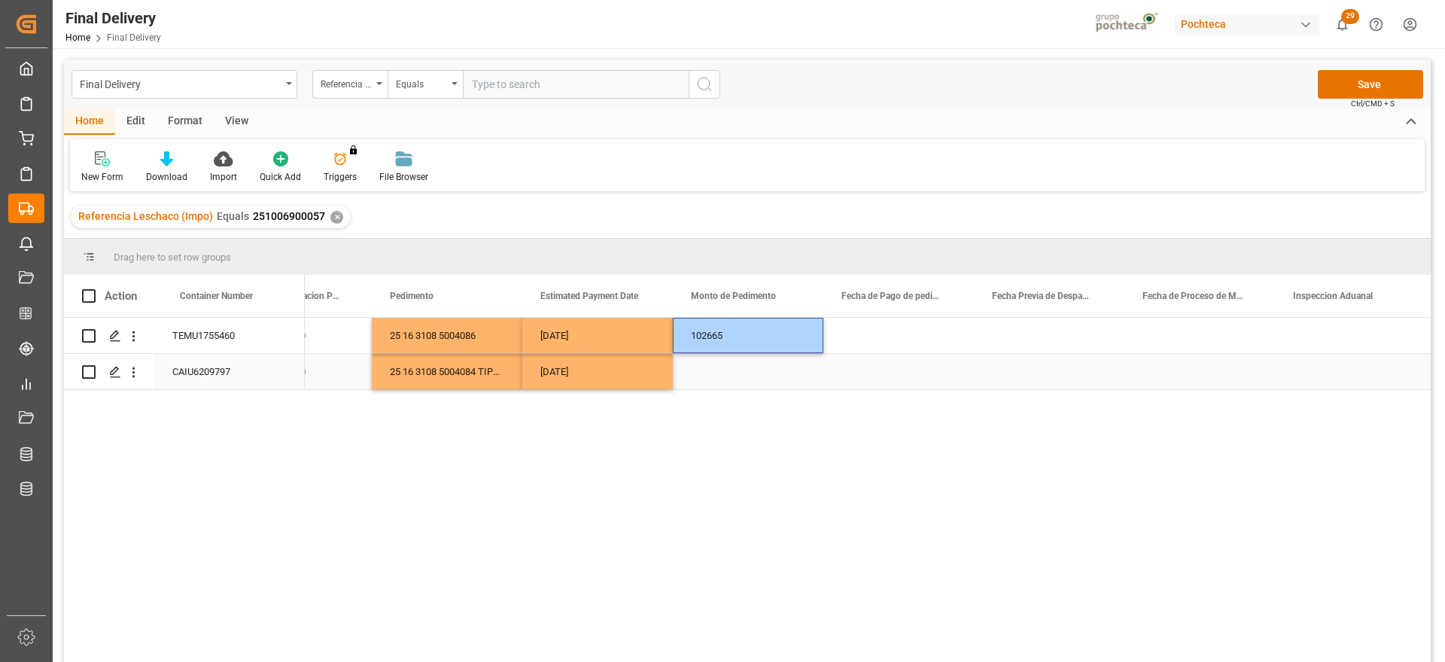
click at [765, 376] on div "Press SPACE to select this row." at bounding box center [748, 371] width 151 height 35
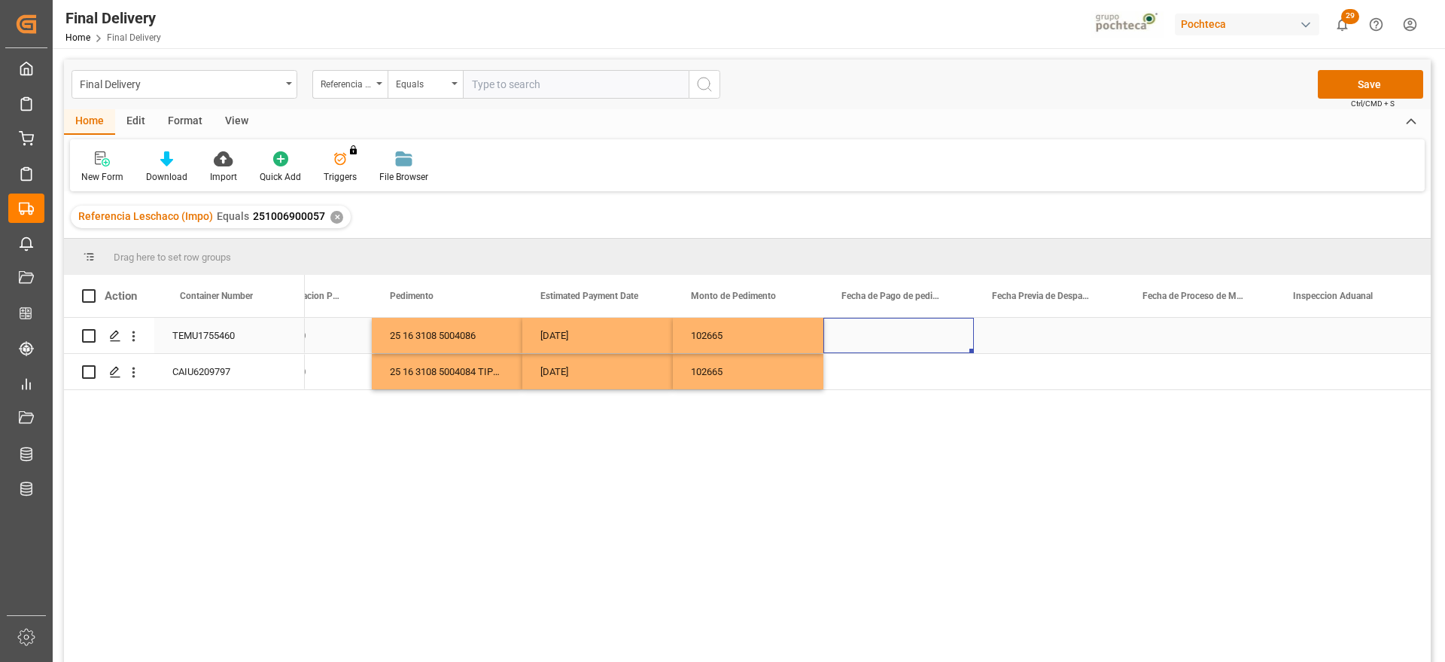
click at [920, 330] on div "Press SPACE to select this row." at bounding box center [898, 335] width 151 height 35
click at [918, 330] on div "Press SPACE to select this row." at bounding box center [898, 335] width 151 height 35
click at [595, 335] on div "[DATE]" at bounding box center [597, 335] width 151 height 35
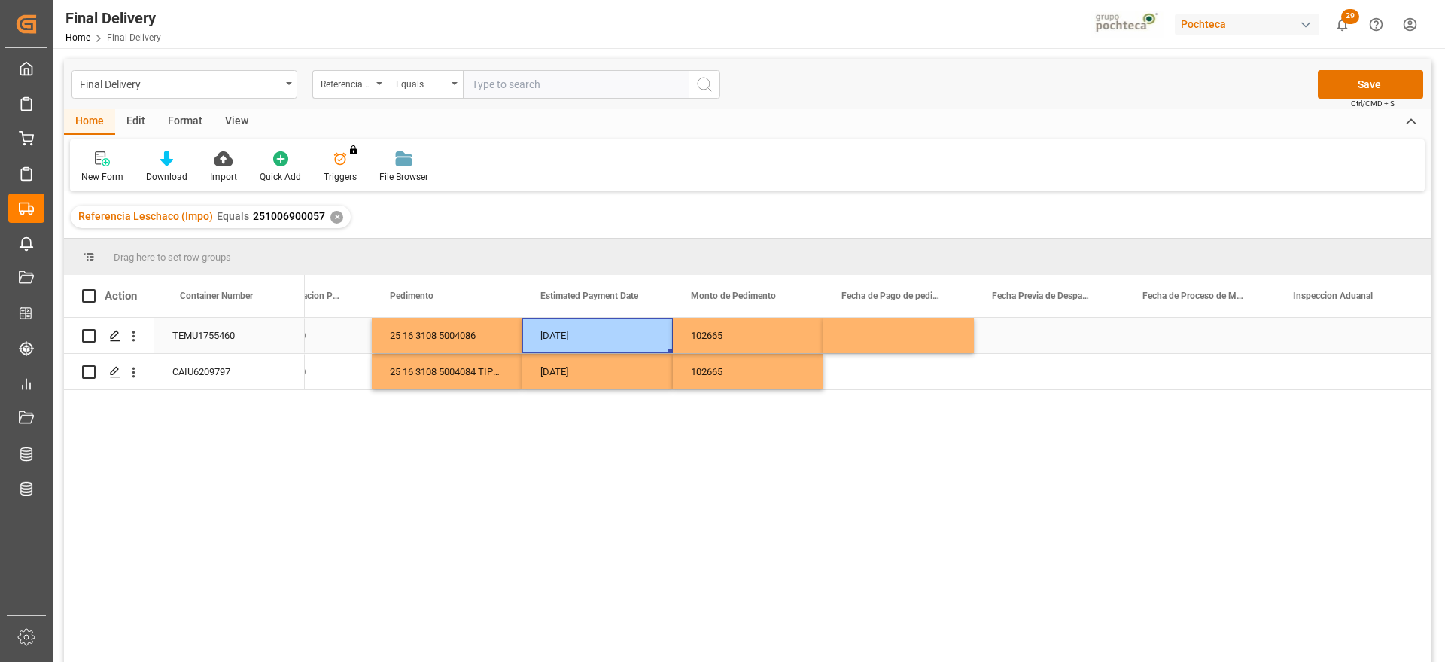
click at [893, 340] on div "Press SPACE to select this row." at bounding box center [898, 335] width 151 height 35
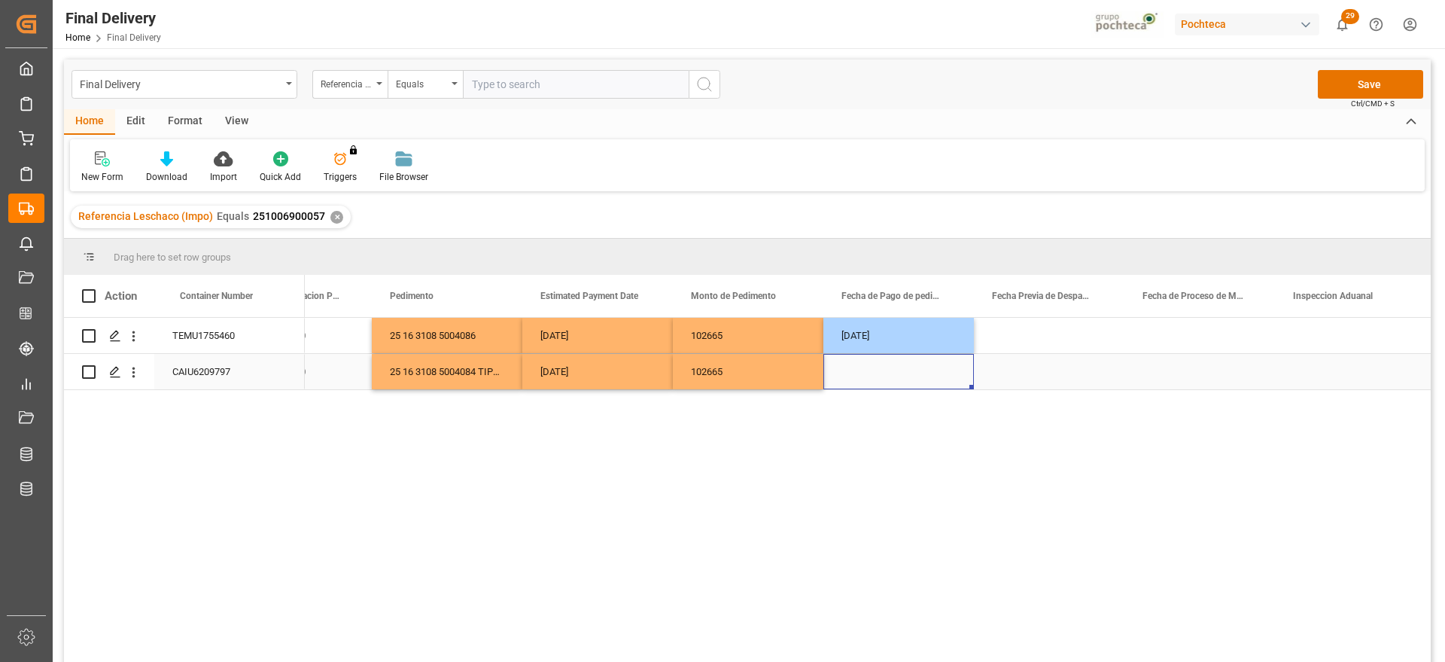
click at [872, 377] on div "Press SPACE to select this row." at bounding box center [898, 371] width 151 height 35
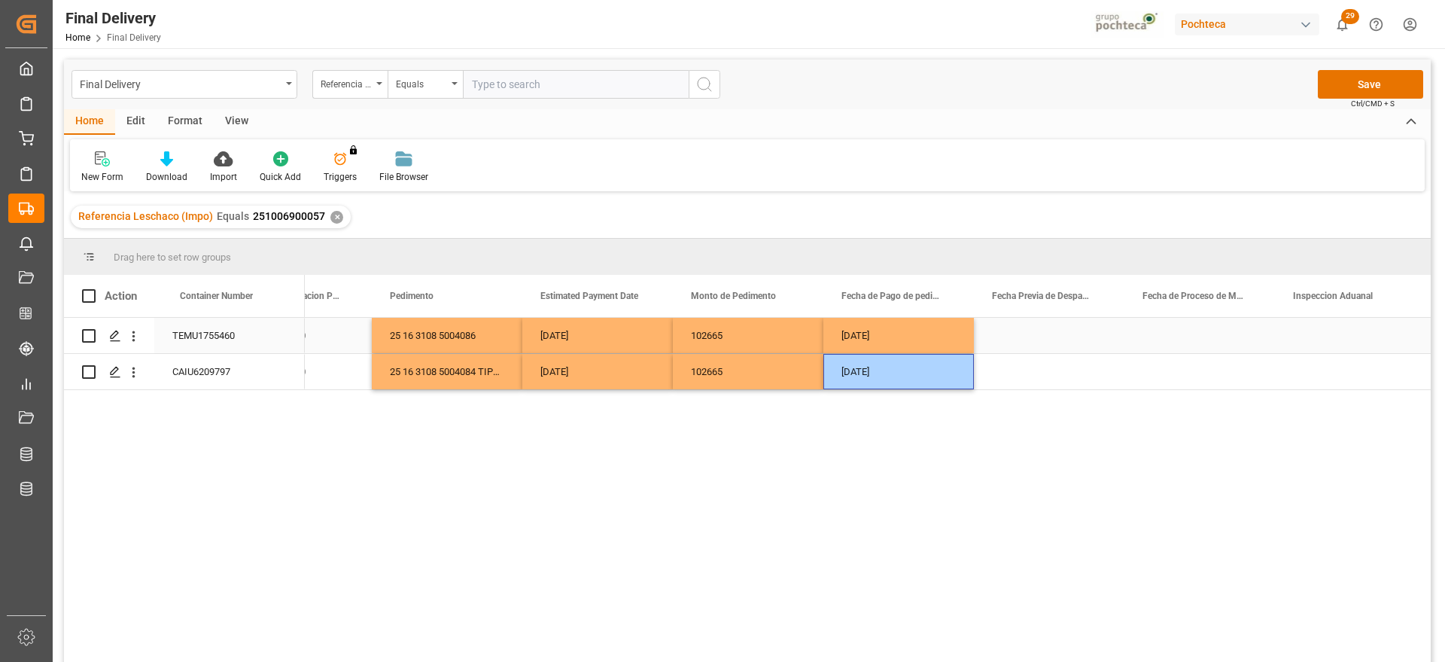
click at [1002, 334] on div "Press SPACE to select this row." at bounding box center [1049, 335] width 151 height 35
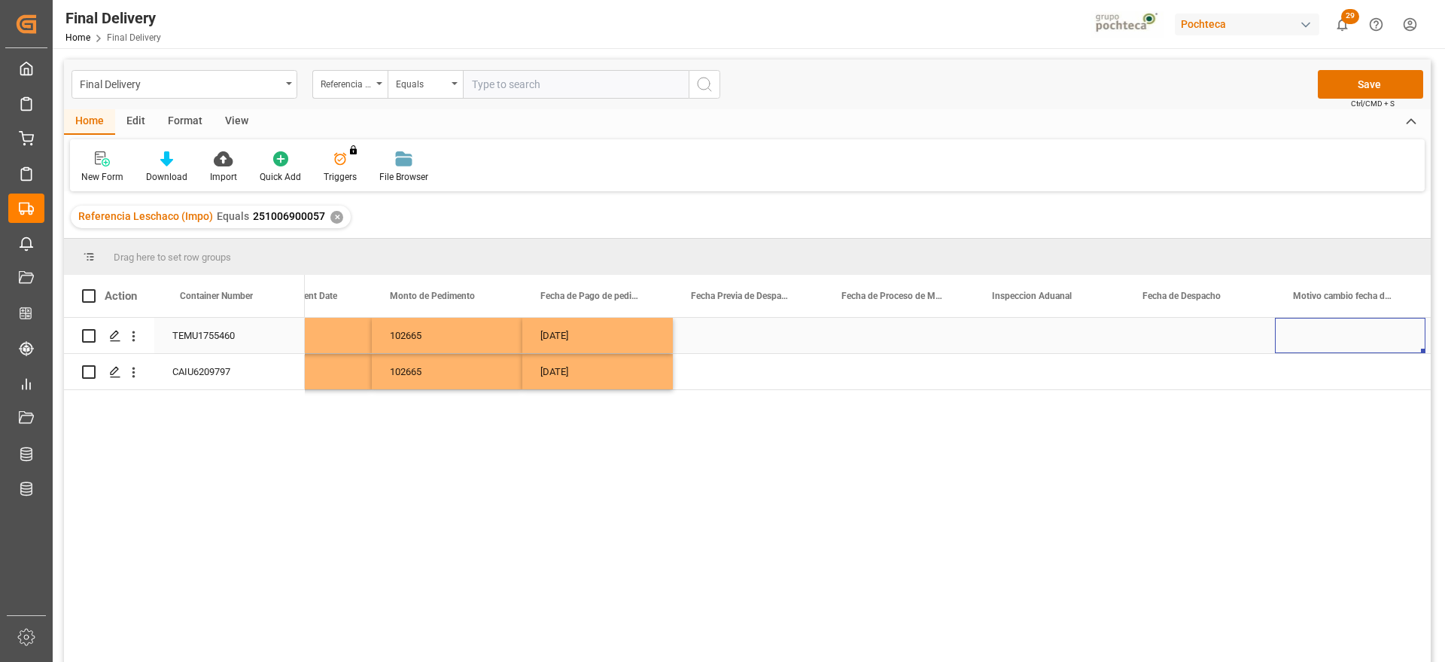
scroll to position [0, 3696]
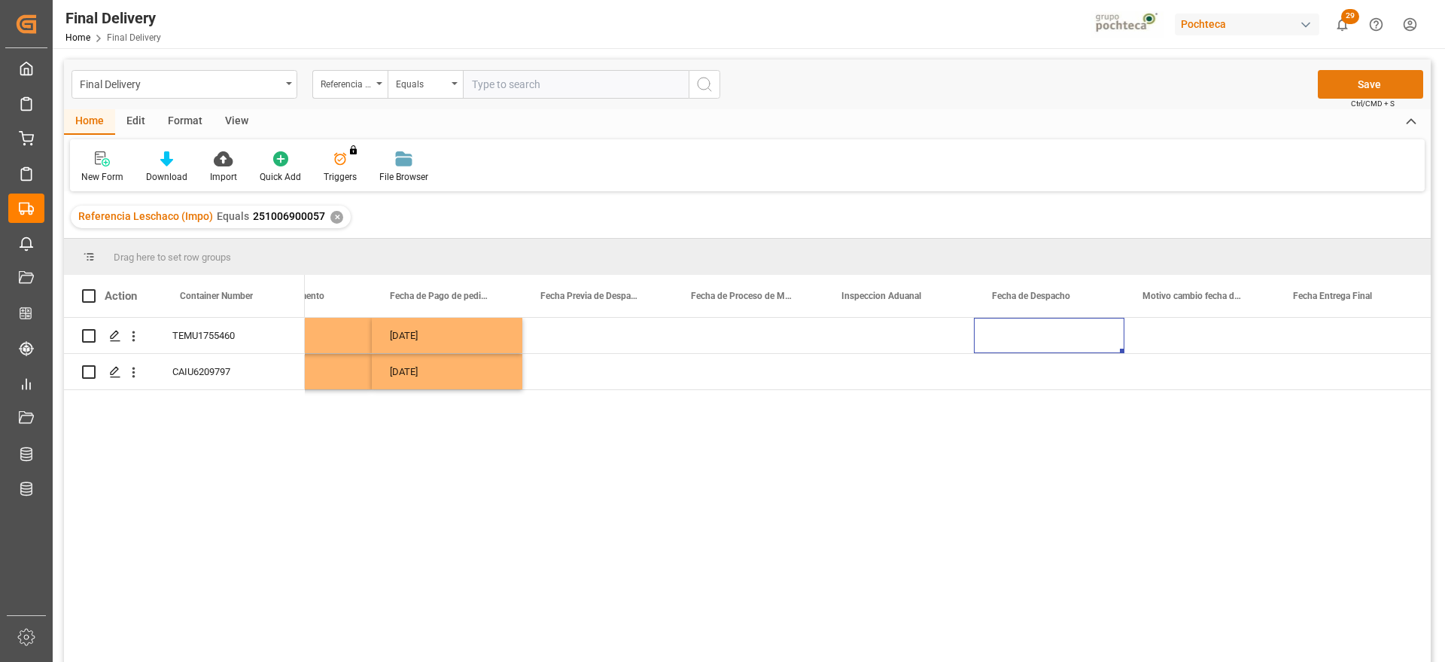
click at [1366, 87] on button "Save" at bounding box center [1370, 84] width 105 height 29
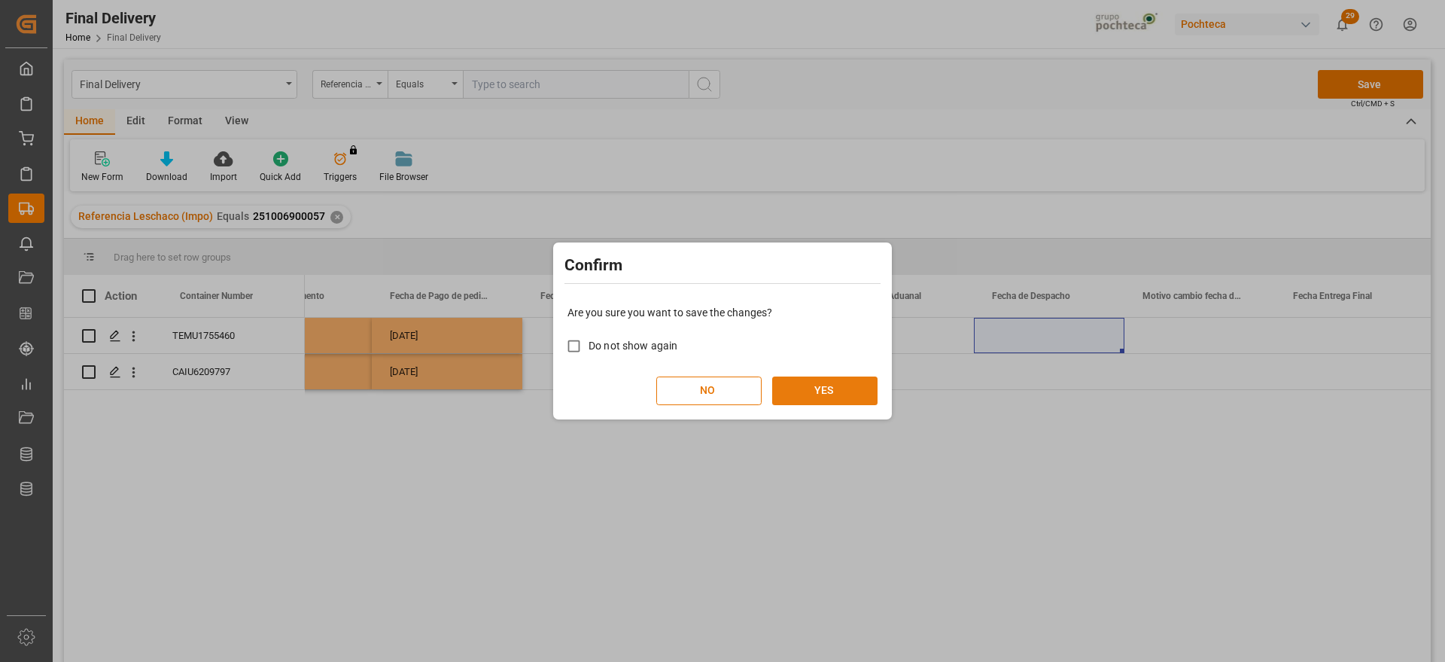
click at [807, 384] on button "YES" at bounding box center [824, 390] width 105 height 29
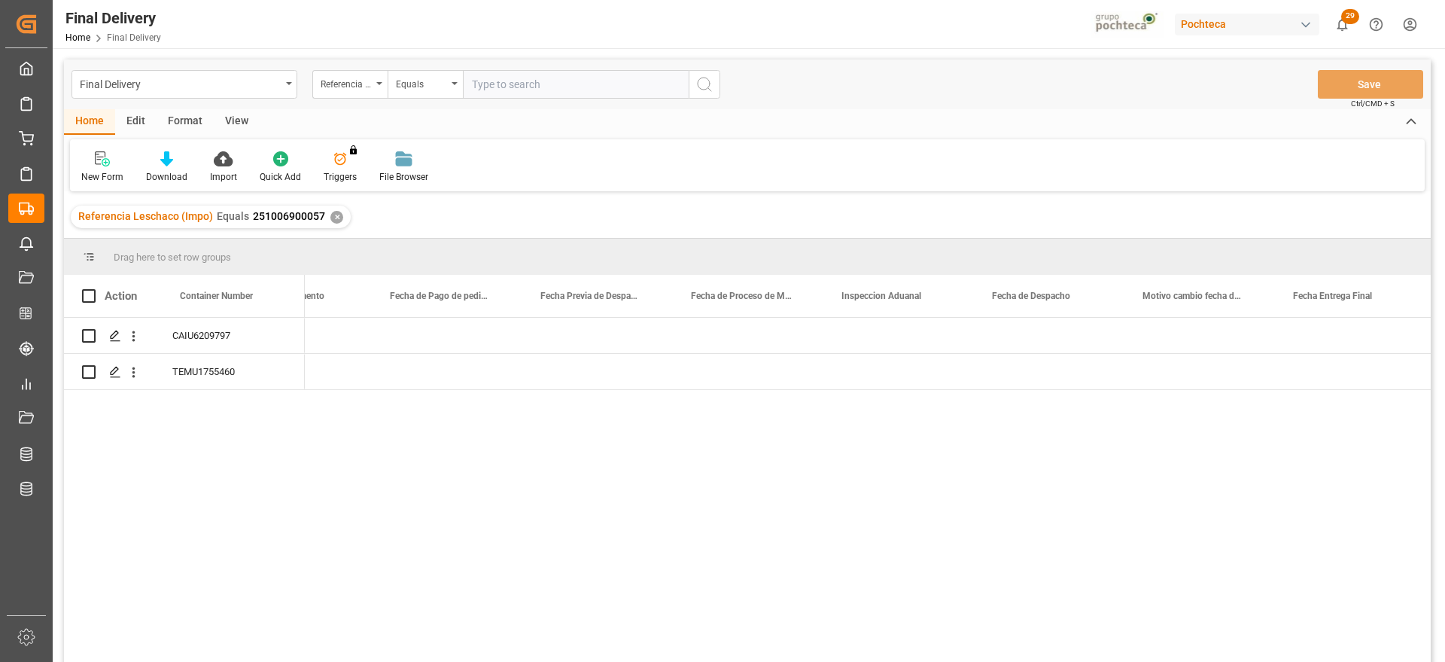
scroll to position [0, 3696]
click at [330, 218] on div "✕" at bounding box center [336, 217] width 13 height 13
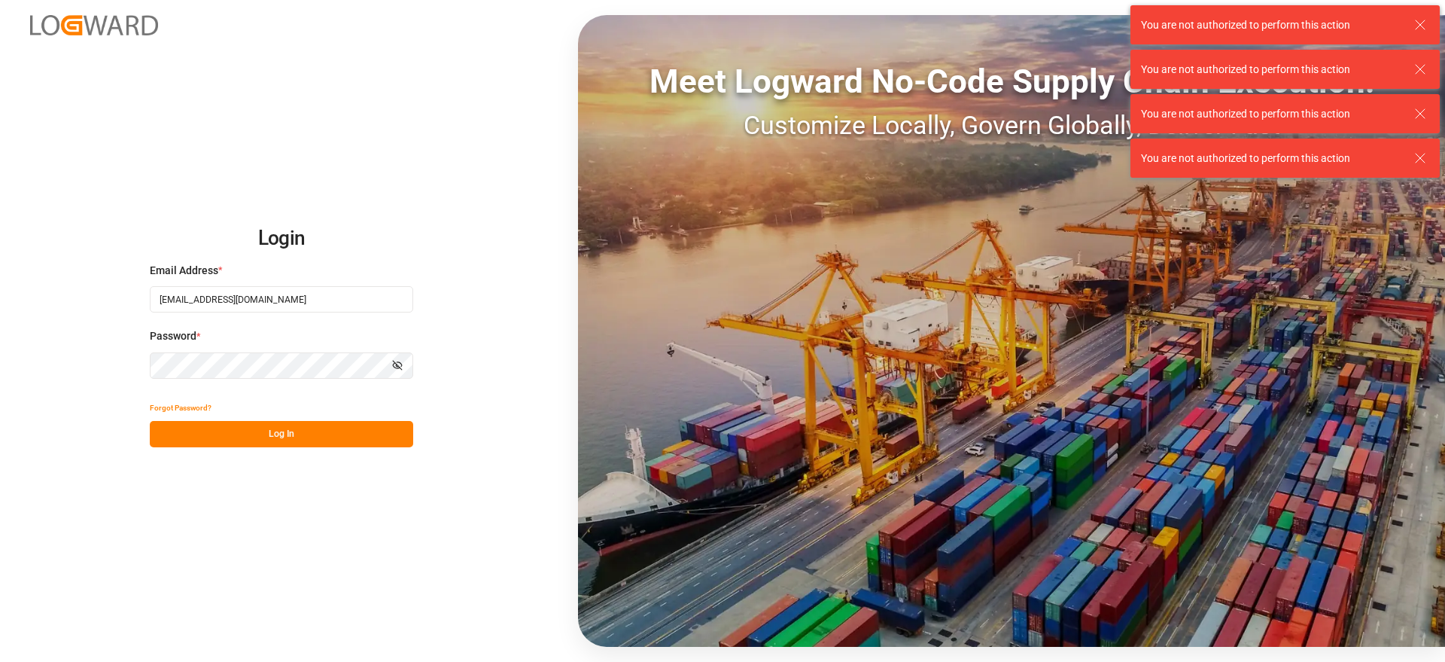
click at [290, 435] on button "Log In" at bounding box center [281, 434] width 263 height 26
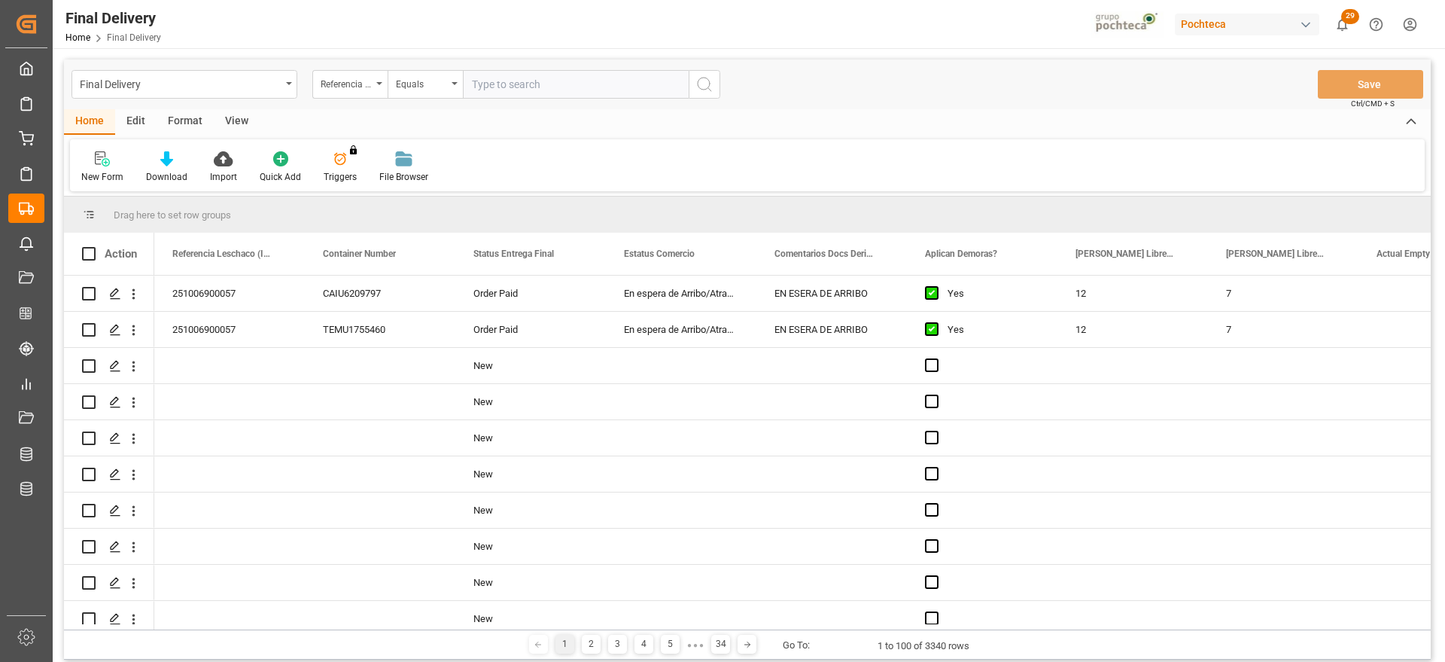
click at [509, 84] on input "text" at bounding box center [576, 84] width 226 height 29
type input "250906900771"
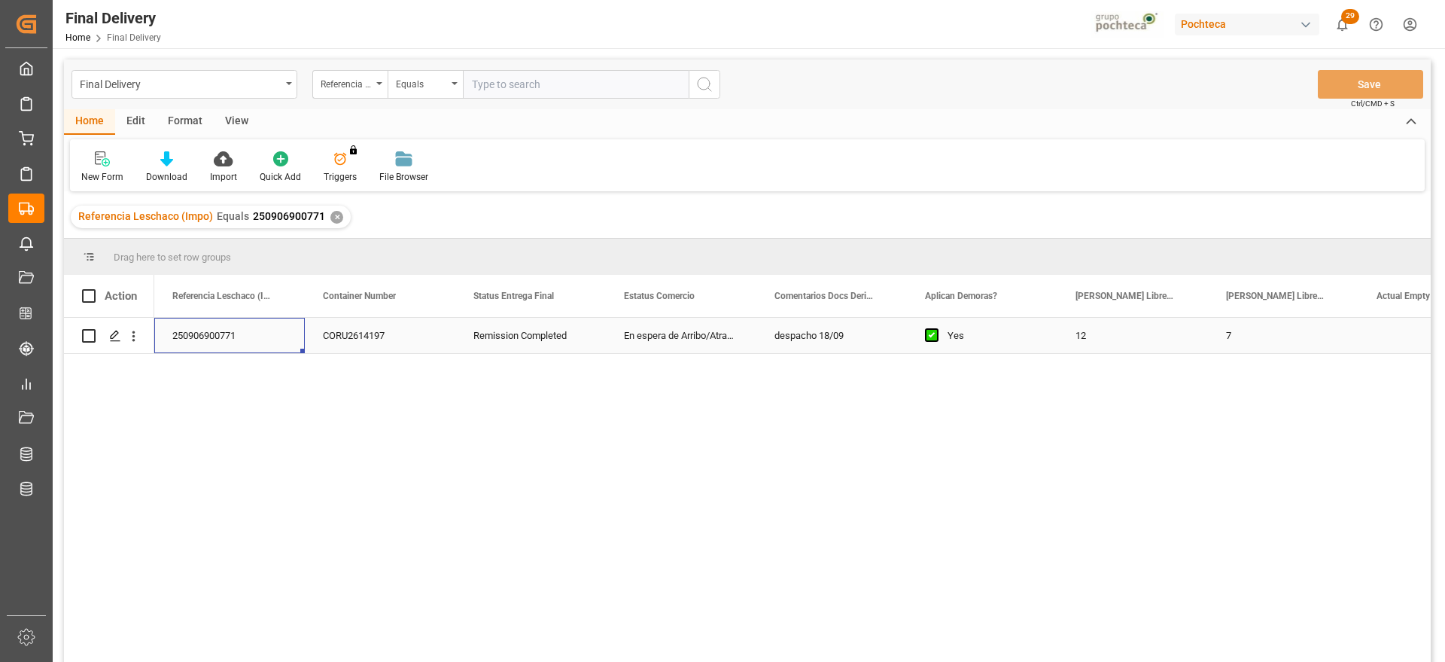
click at [244, 347] on div "250906900771" at bounding box center [229, 335] width 151 height 35
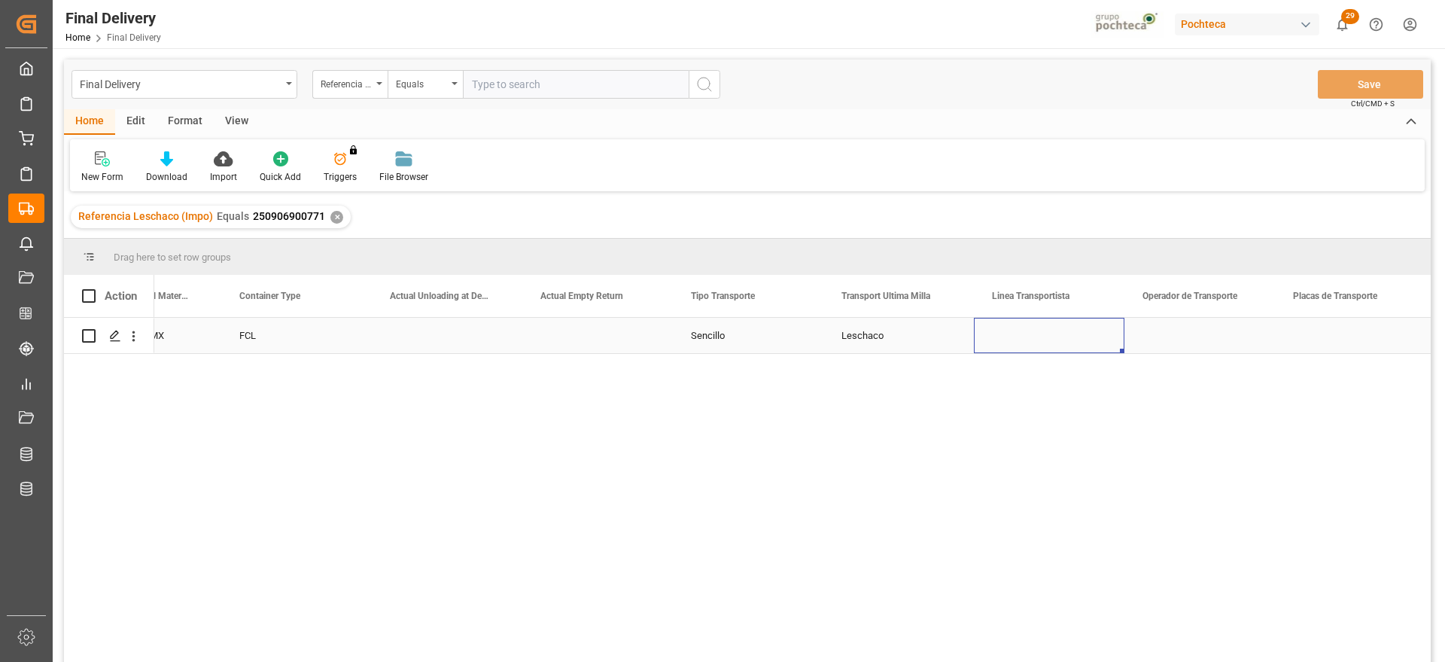
click at [1056, 332] on div "Press SPACE to select this row." at bounding box center [1049, 335] width 151 height 35
click at [1097, 342] on icon "open menu" at bounding box center [1097, 345] width 18 height 18
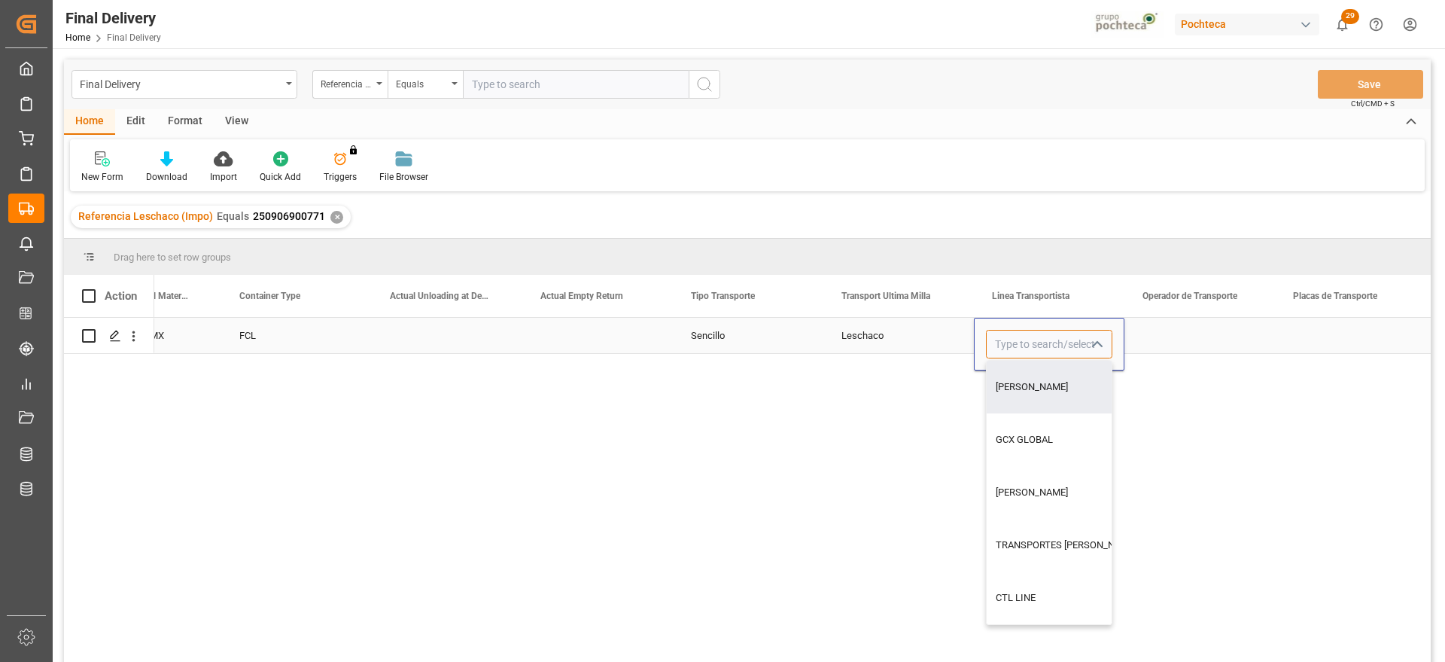
click at [1032, 344] on input "Press SPACE to select this row." at bounding box center [1049, 344] width 126 height 29
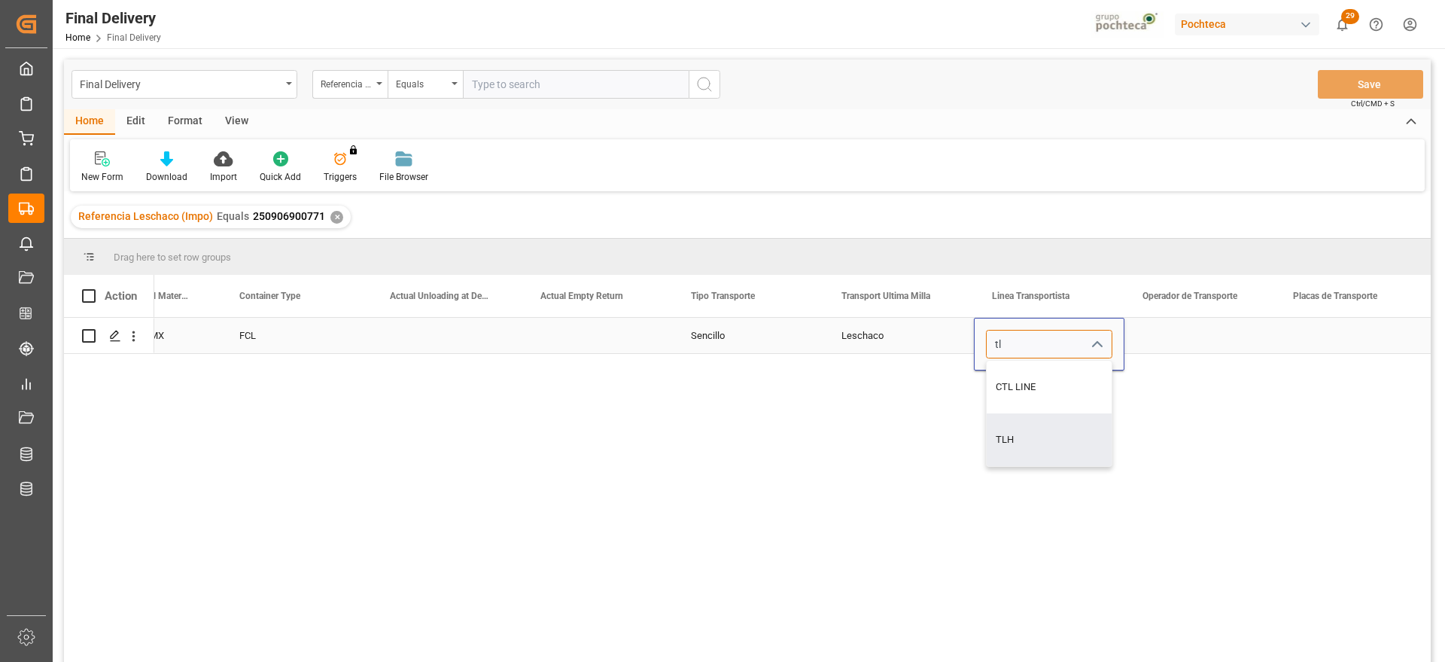
click at [1071, 444] on div "TLH" at bounding box center [1049, 439] width 125 height 53
type input "TLH"
click at [1179, 335] on div "Press SPACE to select this row." at bounding box center [1200, 335] width 151 height 35
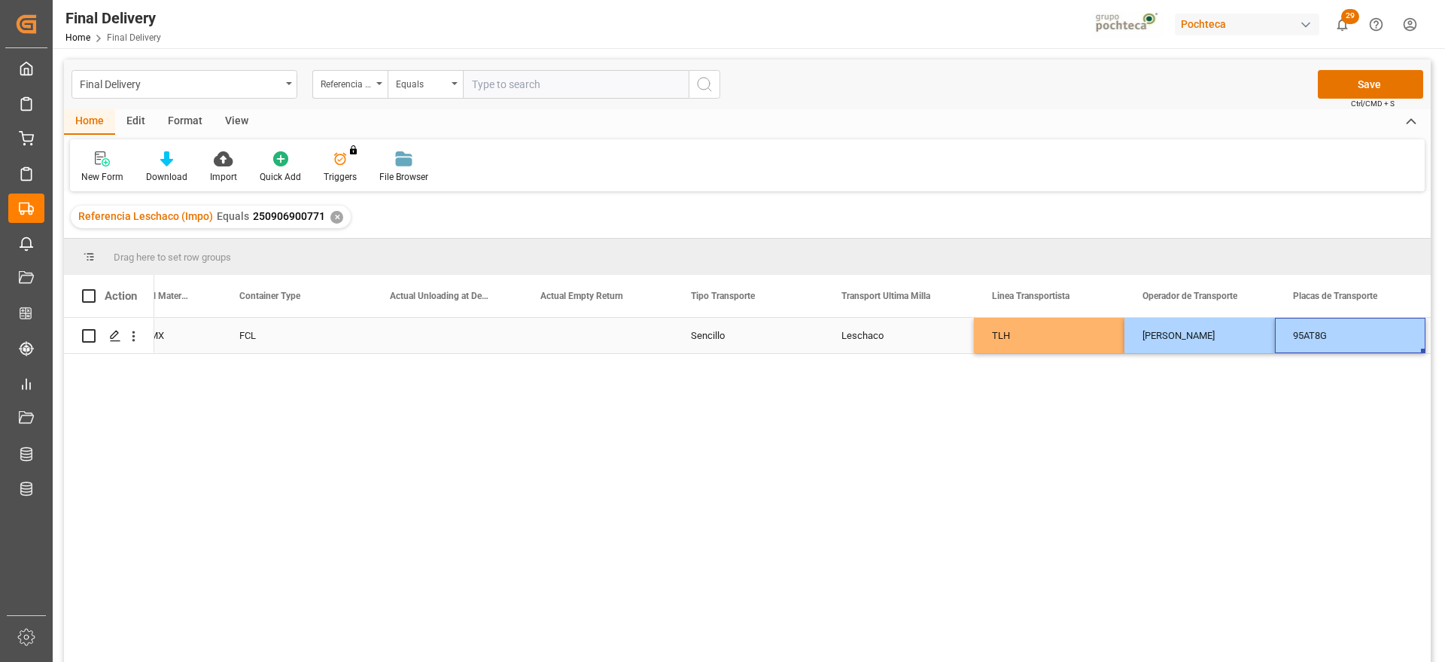
click at [1344, 339] on div "95AT8G" at bounding box center [1350, 335] width 151 height 35
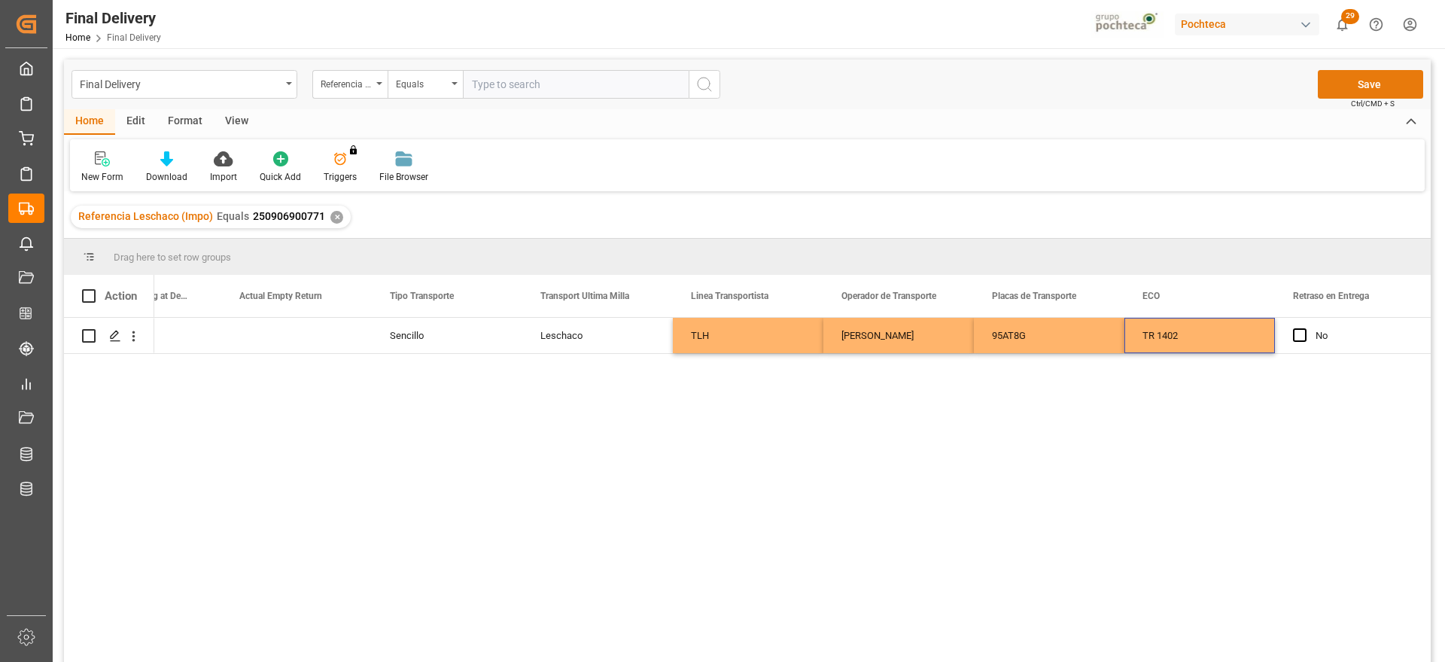
click at [1359, 73] on button "Save" at bounding box center [1370, 84] width 105 height 29
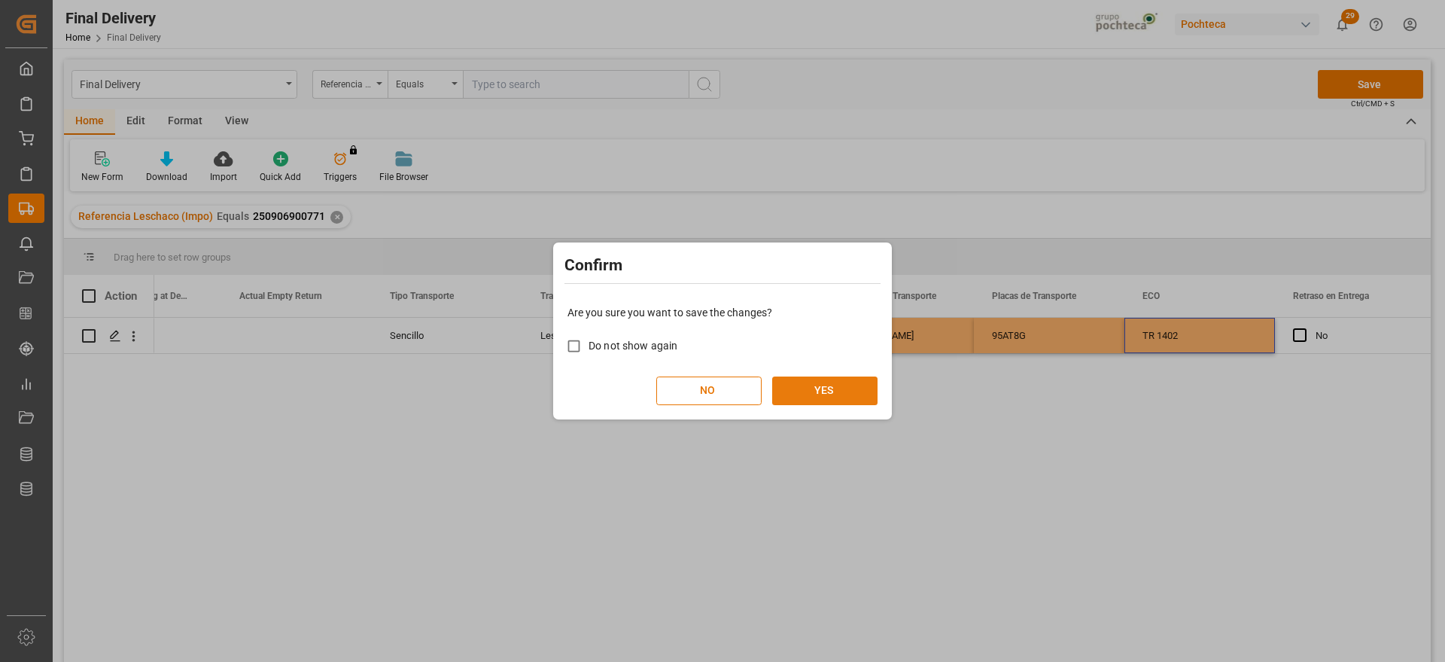
click at [805, 399] on button "YES" at bounding box center [824, 390] width 105 height 29
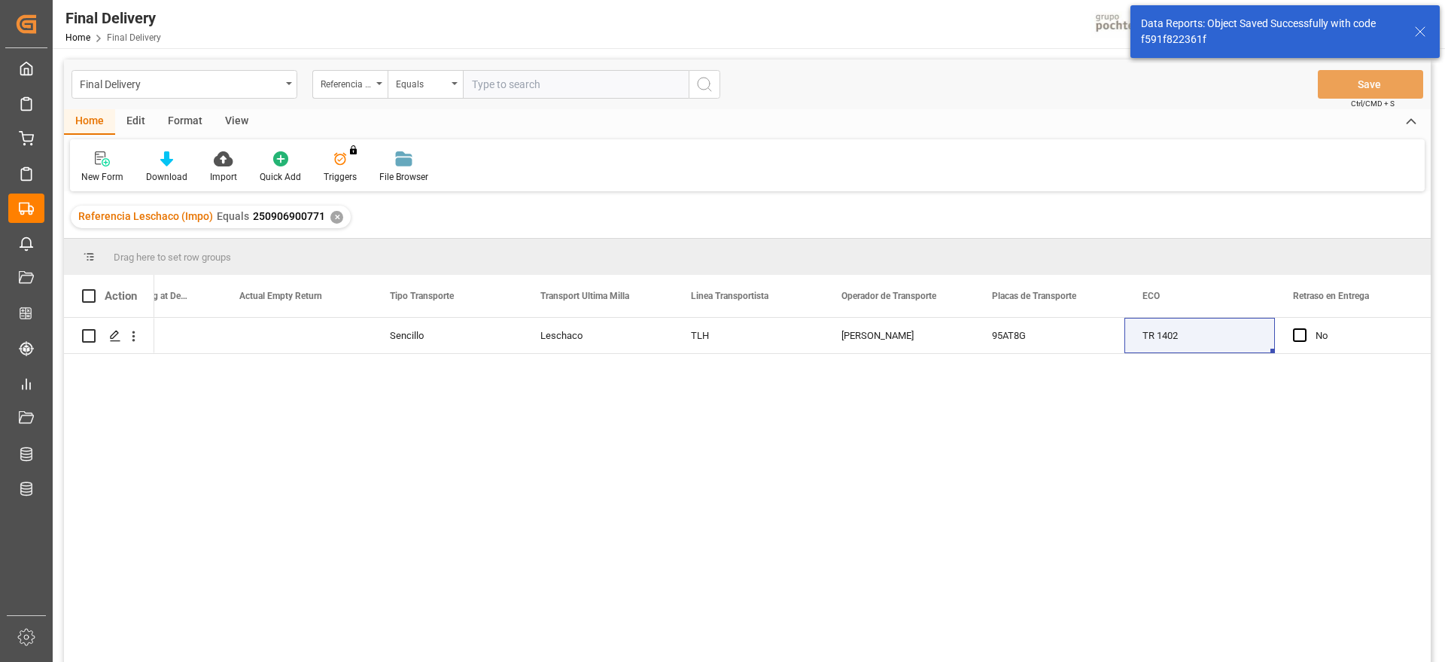
click at [333, 218] on div "✕" at bounding box center [336, 217] width 13 height 13
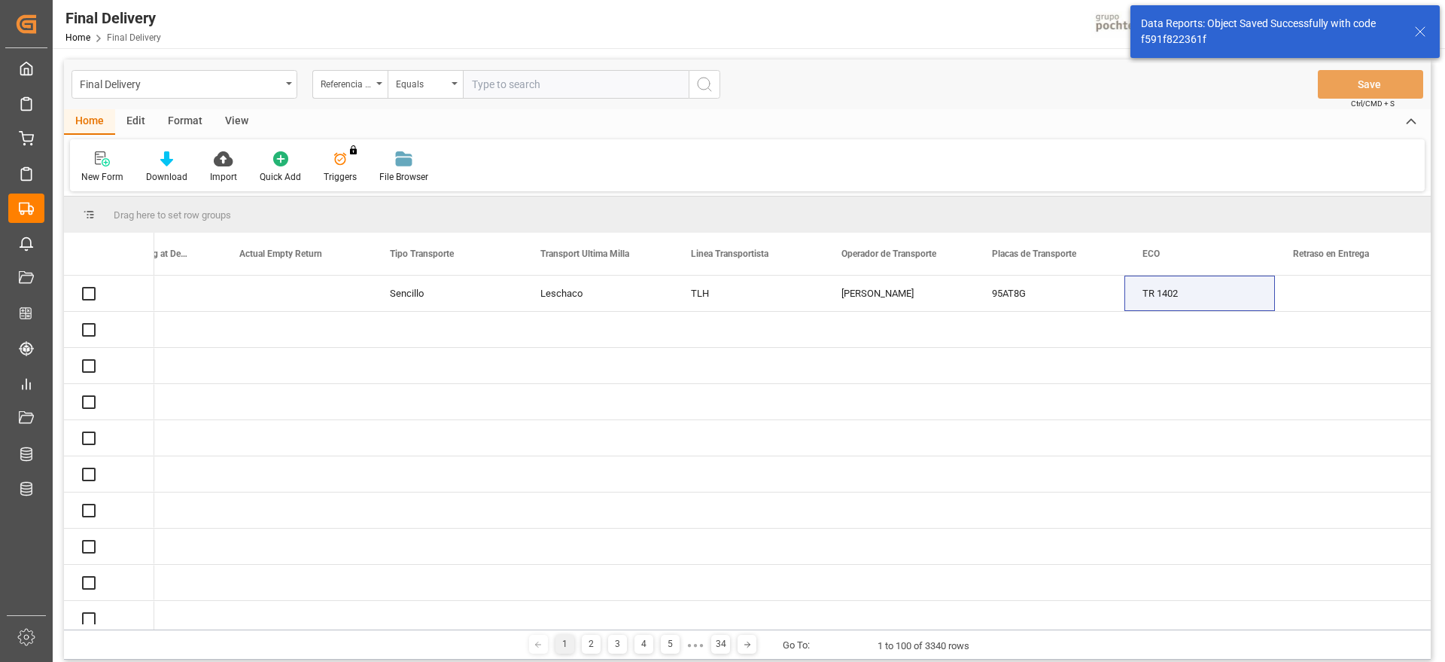
click at [501, 87] on input "text" at bounding box center [576, 84] width 226 height 29
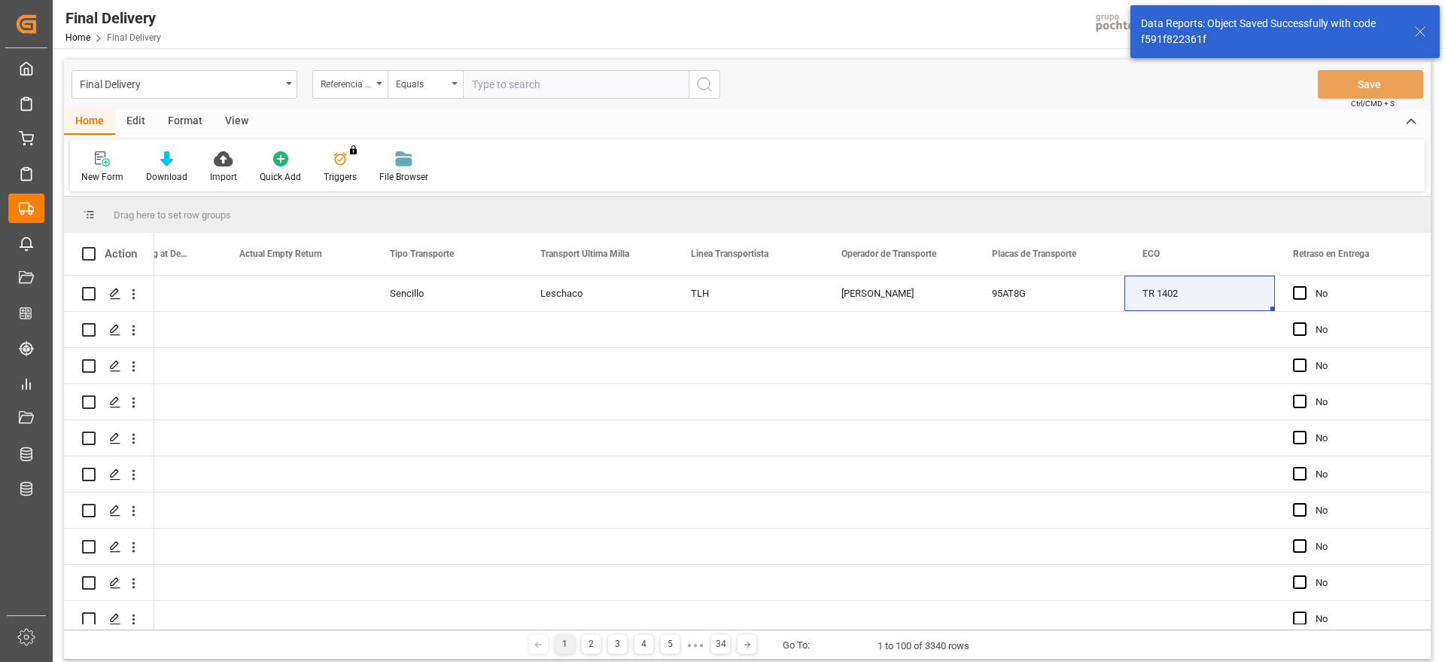
paste input "250906900240"
type input "250906900240"
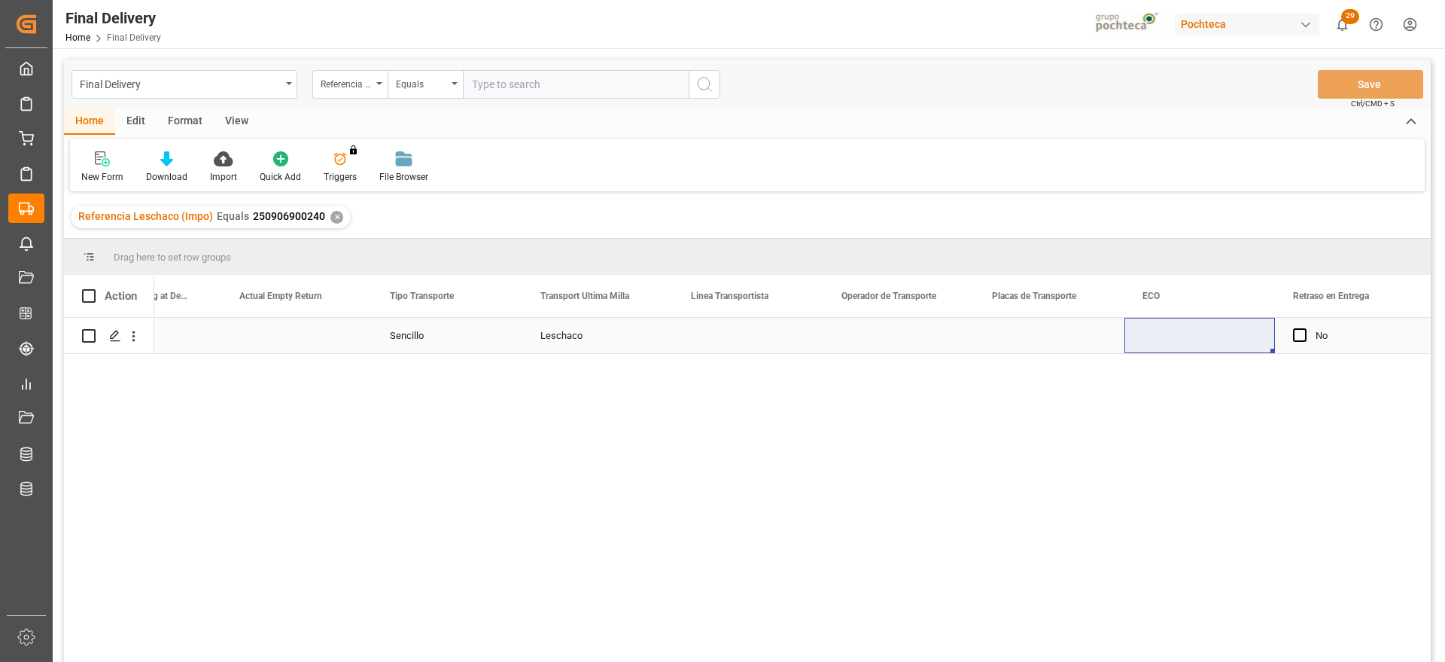
click at [735, 341] on div "Press SPACE to select this row." at bounding box center [748, 335] width 151 height 35
click at [794, 341] on icon "open menu" at bounding box center [796, 345] width 18 height 18
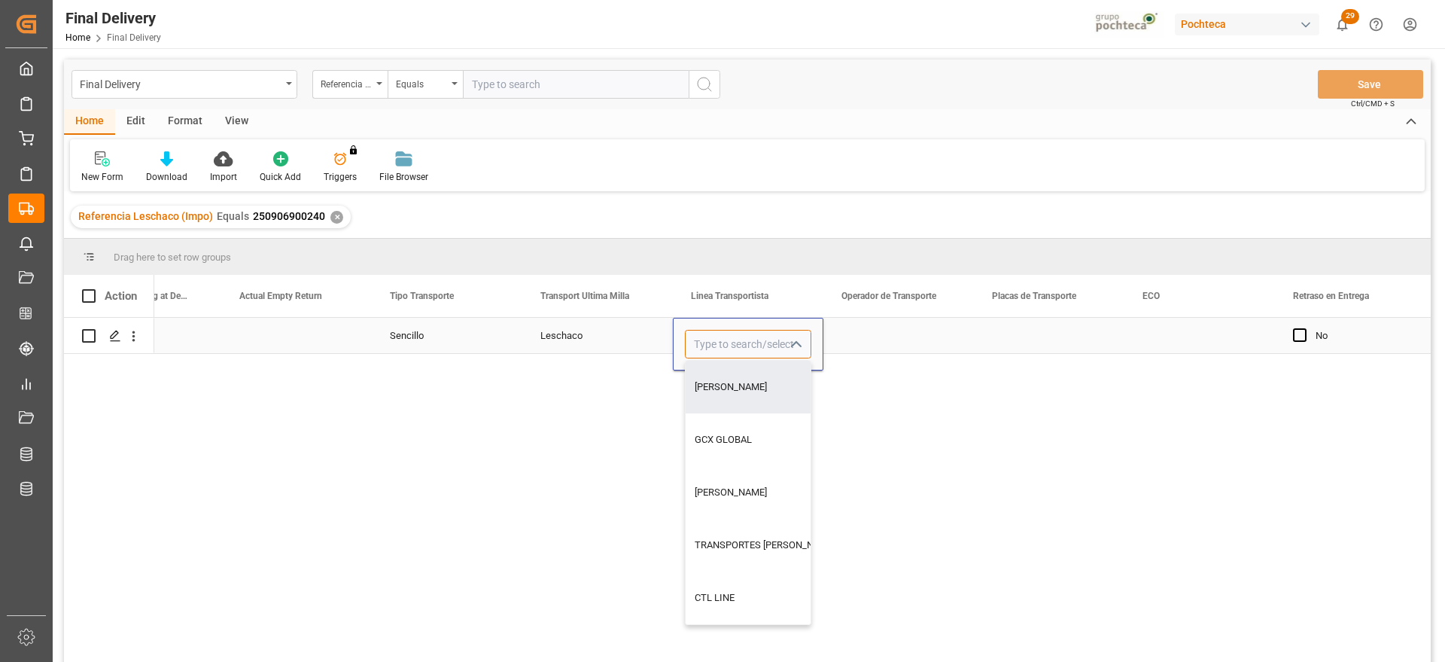
click at [732, 345] on input "Press SPACE to select this row." at bounding box center [748, 344] width 126 height 29
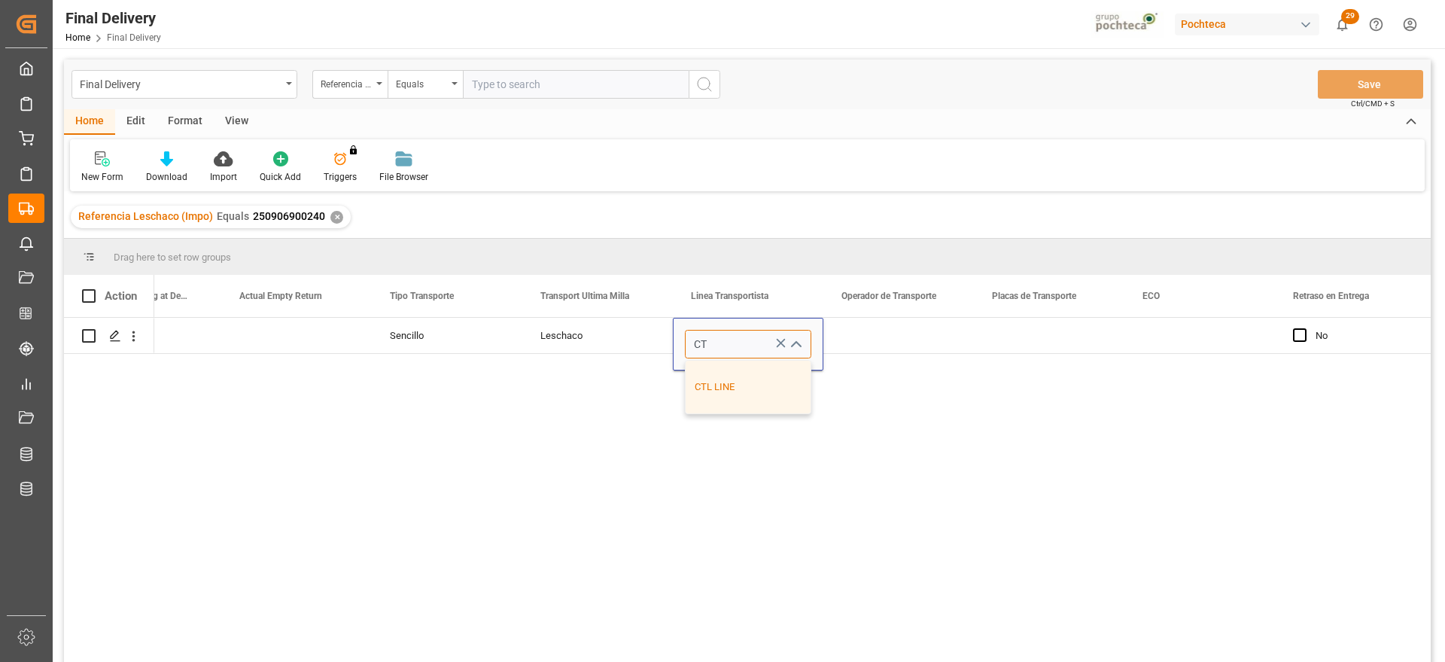
type input "C"
click at [714, 435] on div "TLH" at bounding box center [748, 439] width 125 height 53
type input "TLH"
click at [887, 342] on div "Press SPACE to select this row." at bounding box center [898, 335] width 151 height 35
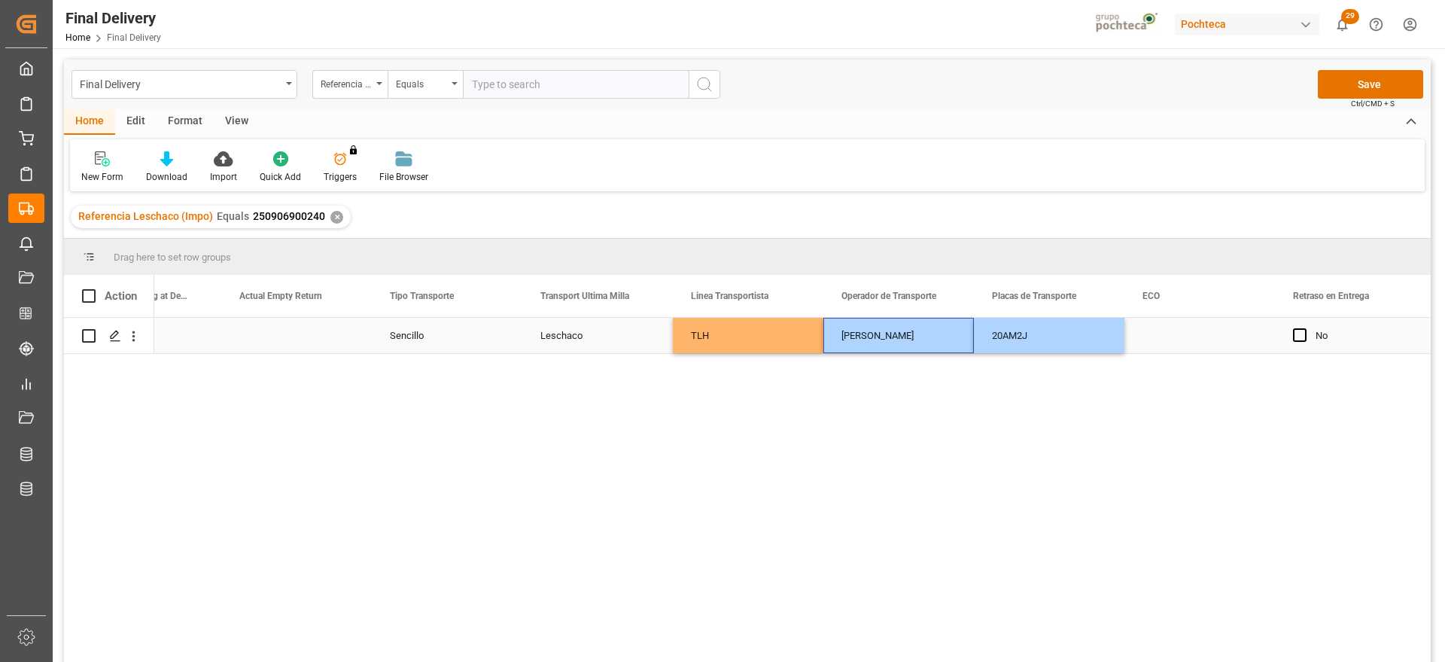
click at [1191, 318] on div "Press SPACE to select this row." at bounding box center [1200, 335] width 151 height 35
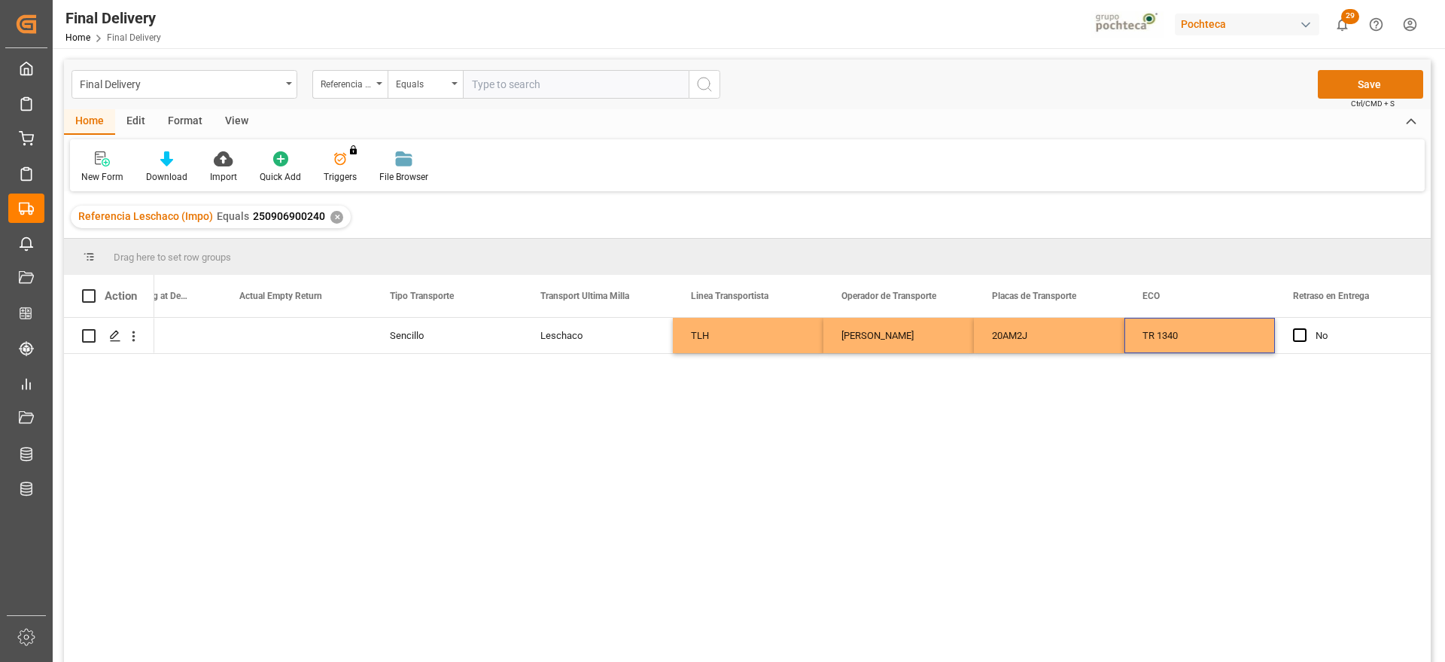
click at [1391, 78] on button "Save" at bounding box center [1370, 84] width 105 height 29
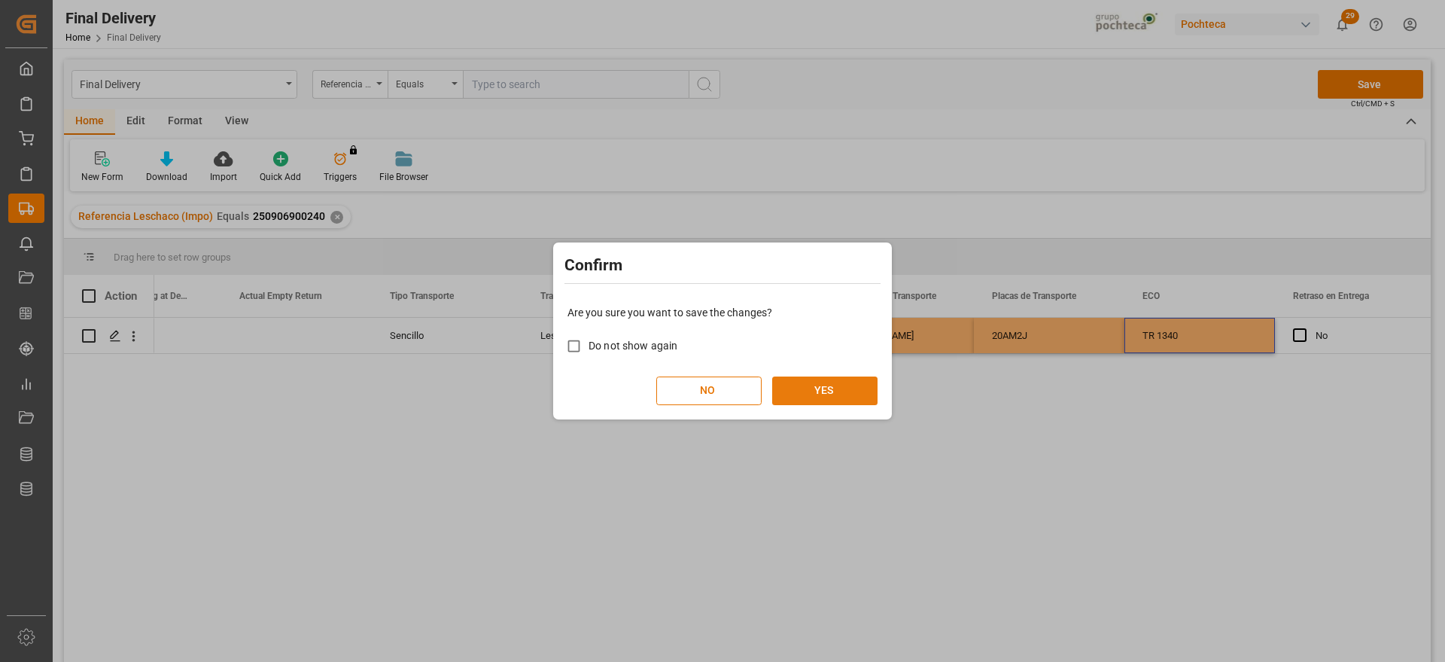
click at [806, 394] on button "YES" at bounding box center [824, 390] width 105 height 29
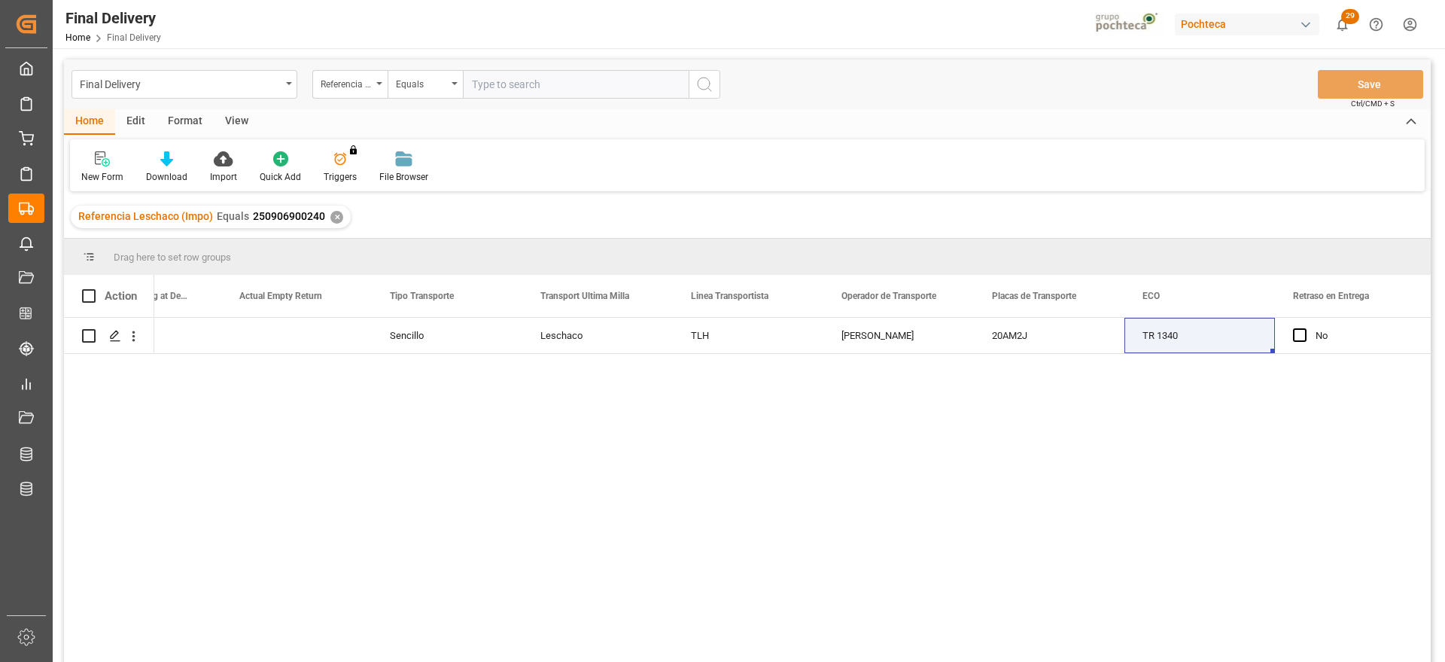
click at [330, 221] on div "✕" at bounding box center [336, 217] width 13 height 13
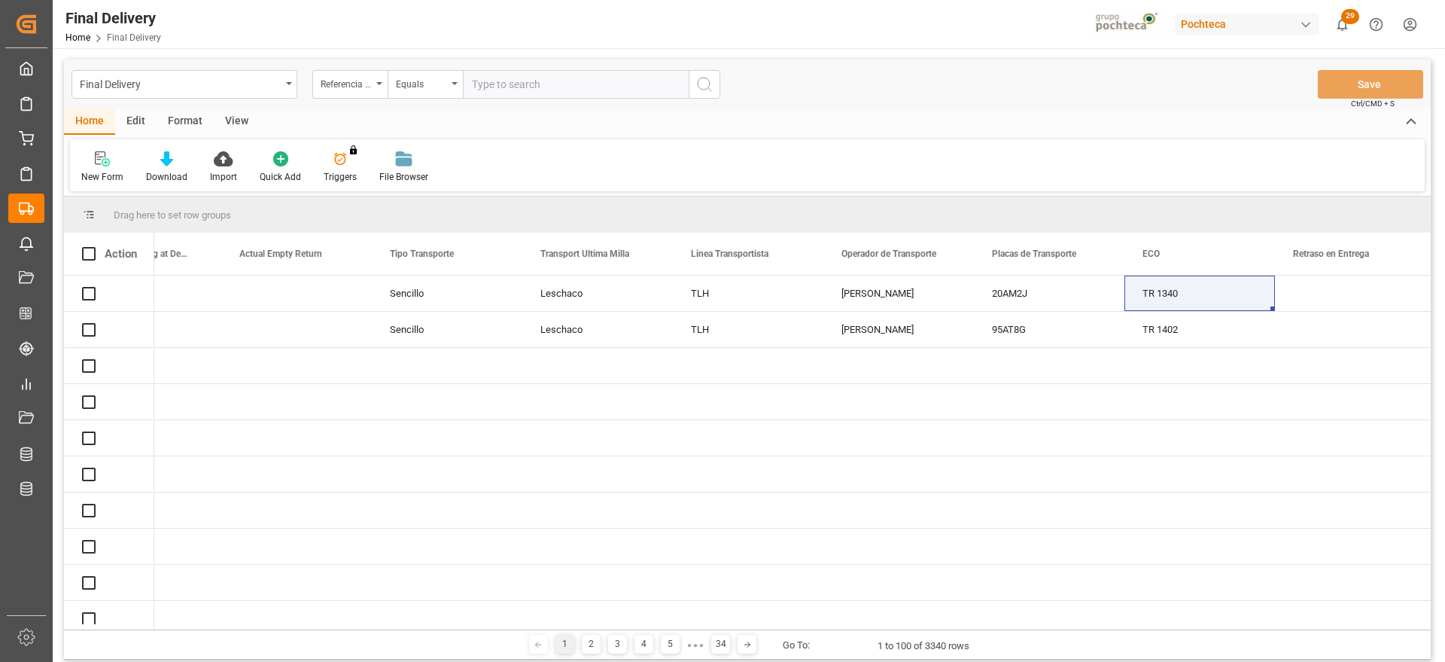
click at [507, 79] on input "text" at bounding box center [576, 84] width 226 height 29
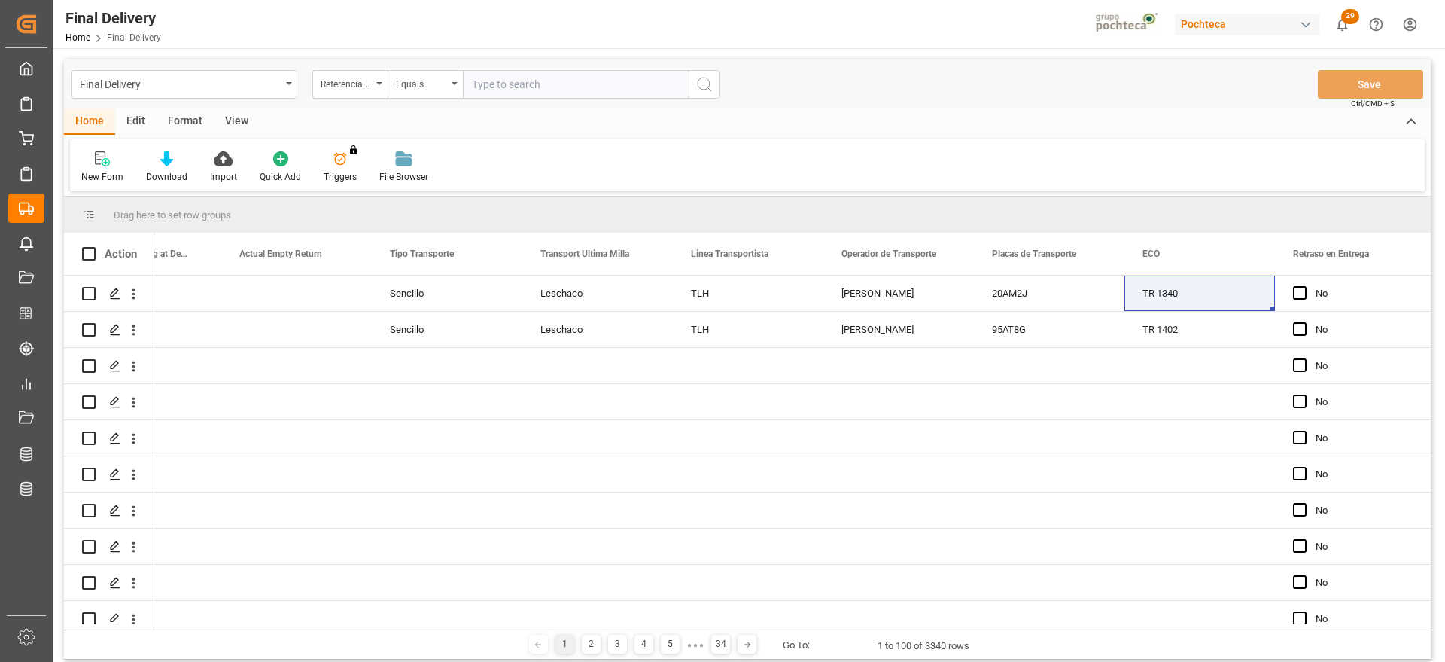
paste input "250906900600"
type input "250906900600"
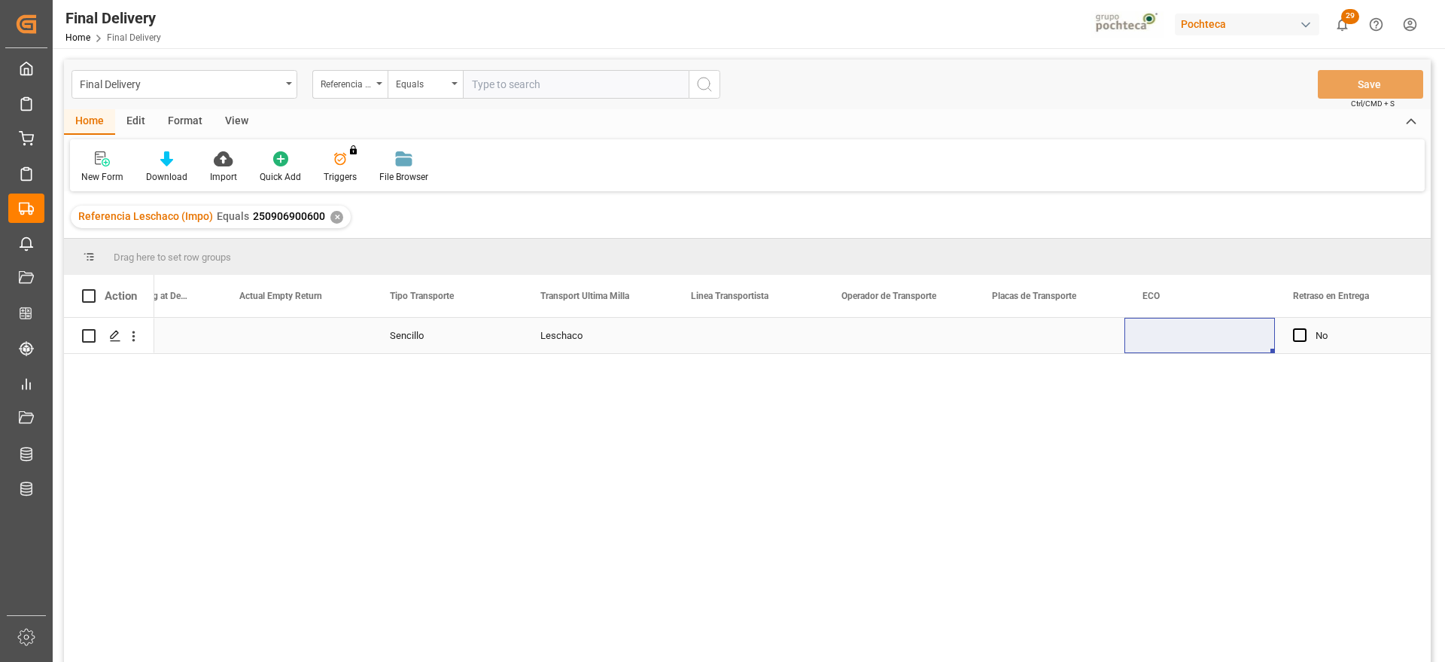
click at [686, 349] on div "Press SPACE to select this row." at bounding box center [748, 335] width 151 height 35
click at [720, 342] on div "Press SPACE to select this row." at bounding box center [748, 335] width 151 height 35
click at [720, 342] on input "Press SPACE to select this row." at bounding box center [748, 344] width 126 height 29
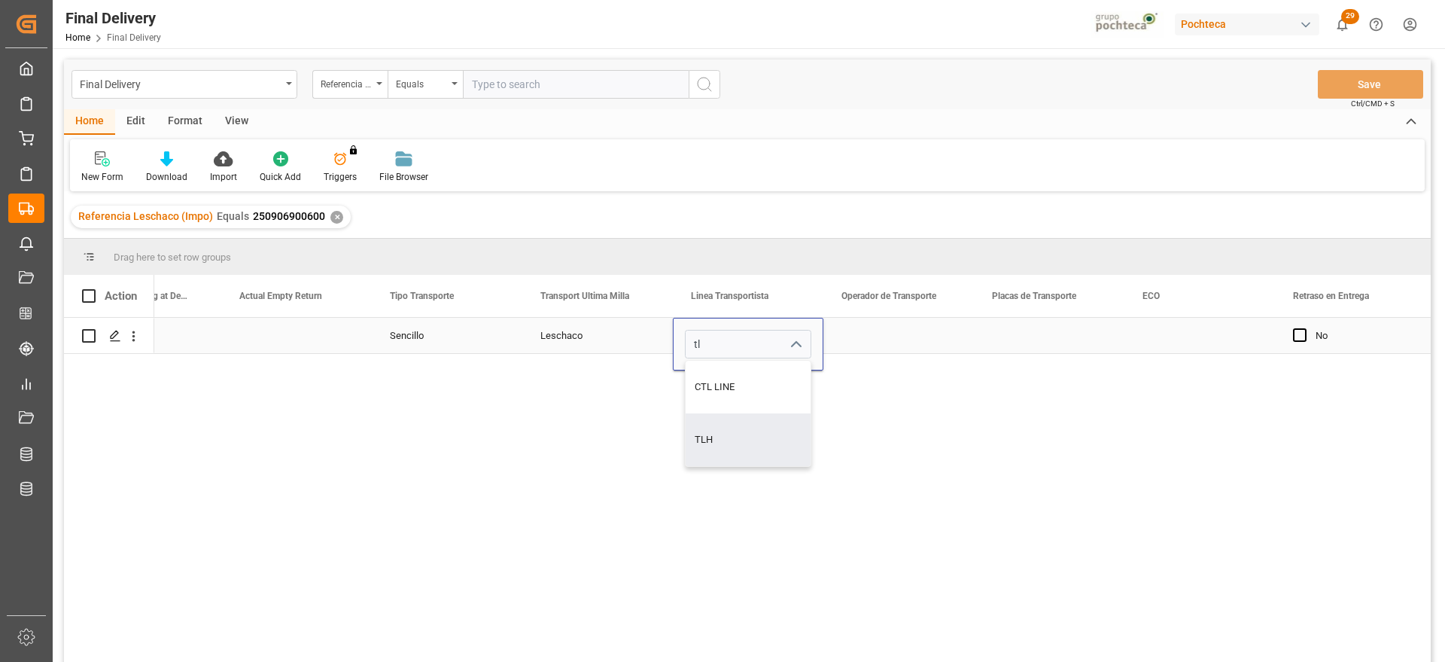
type input "TLH"
click at [879, 330] on div "Press SPACE to select this row." at bounding box center [898, 335] width 151 height 35
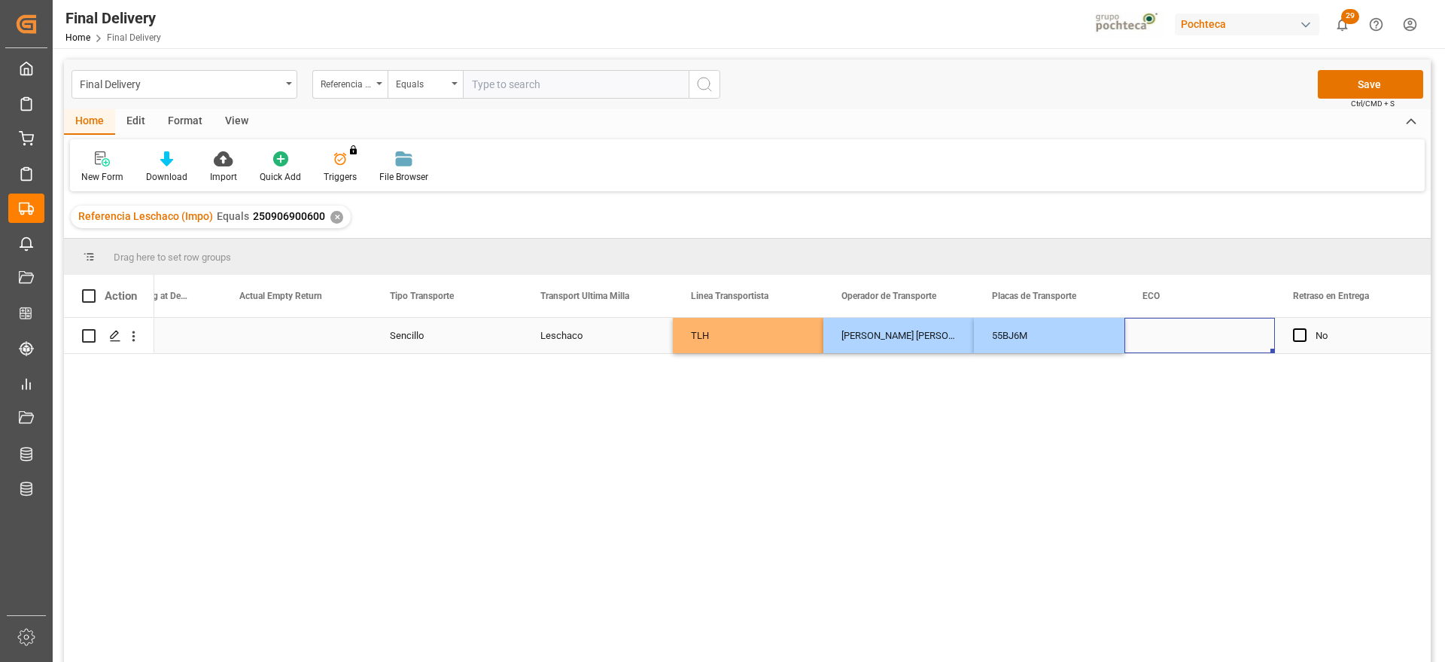
click at [1151, 334] on div "Press SPACE to select this row." at bounding box center [1200, 335] width 151 height 35
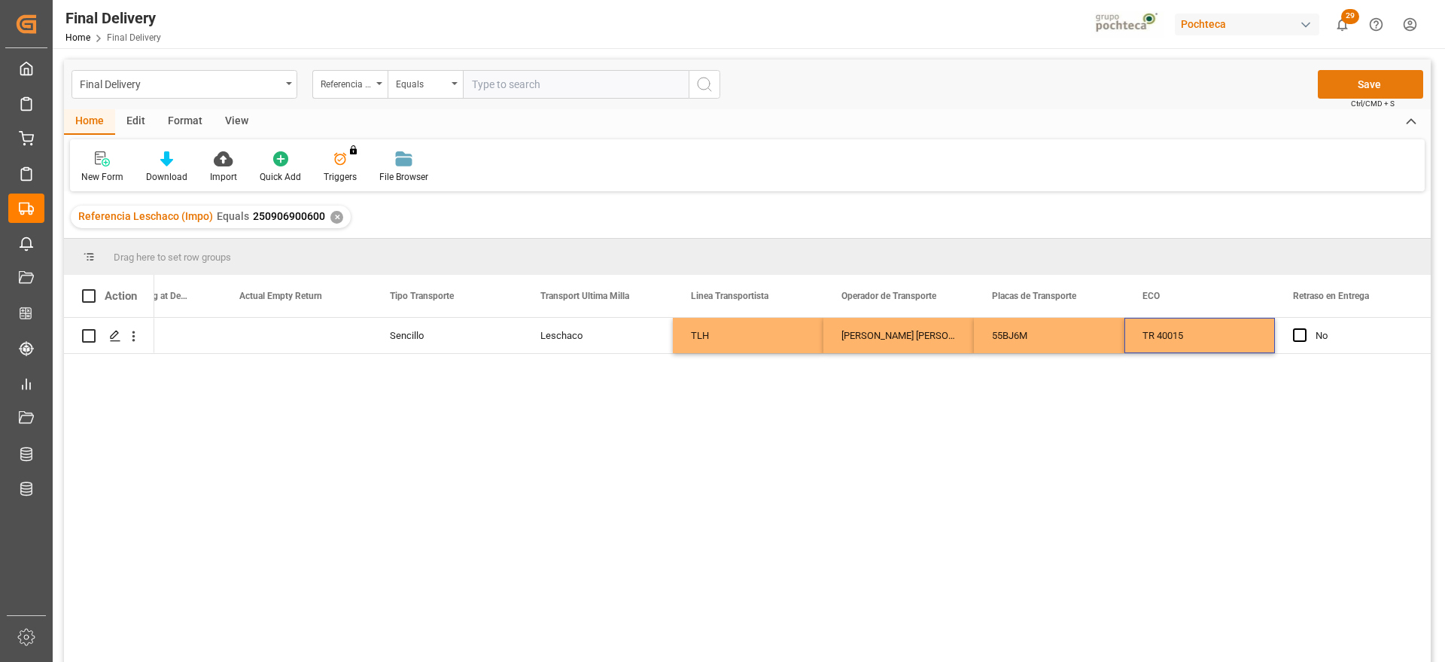
click at [1362, 84] on button "Save" at bounding box center [1370, 84] width 105 height 29
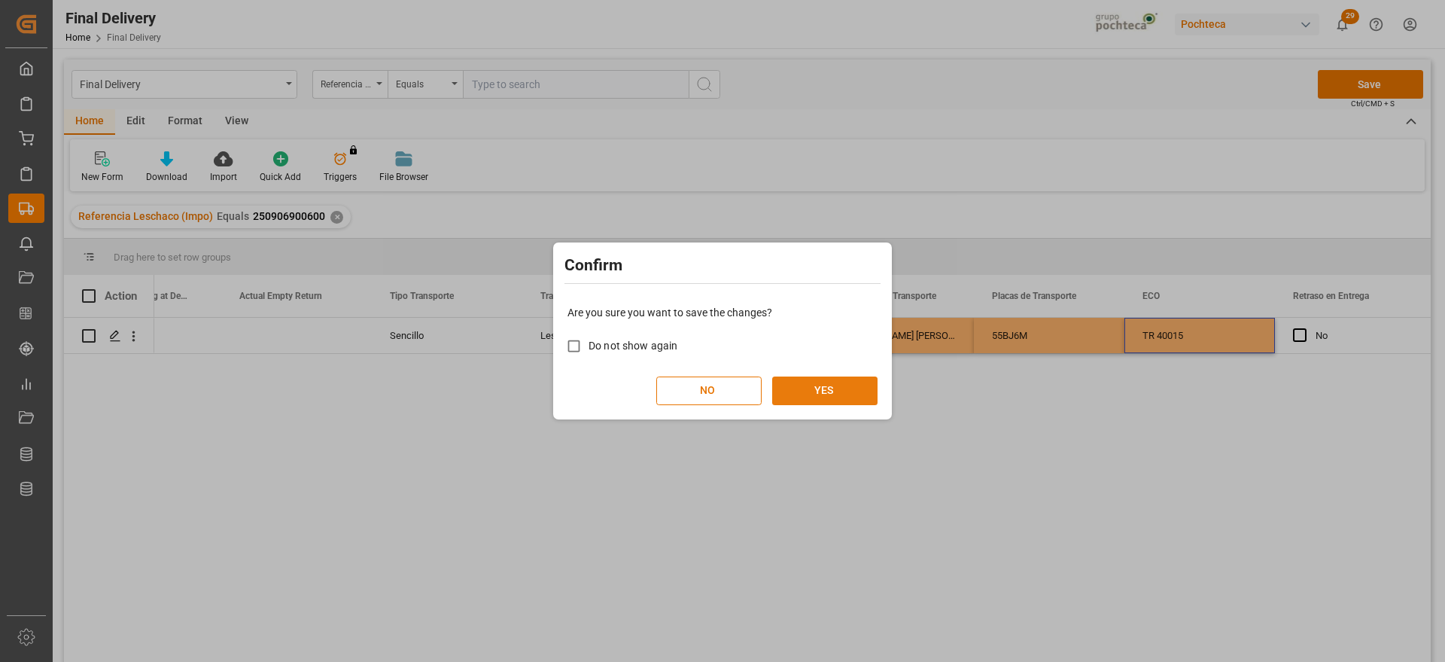
click at [829, 382] on button "YES" at bounding box center [824, 390] width 105 height 29
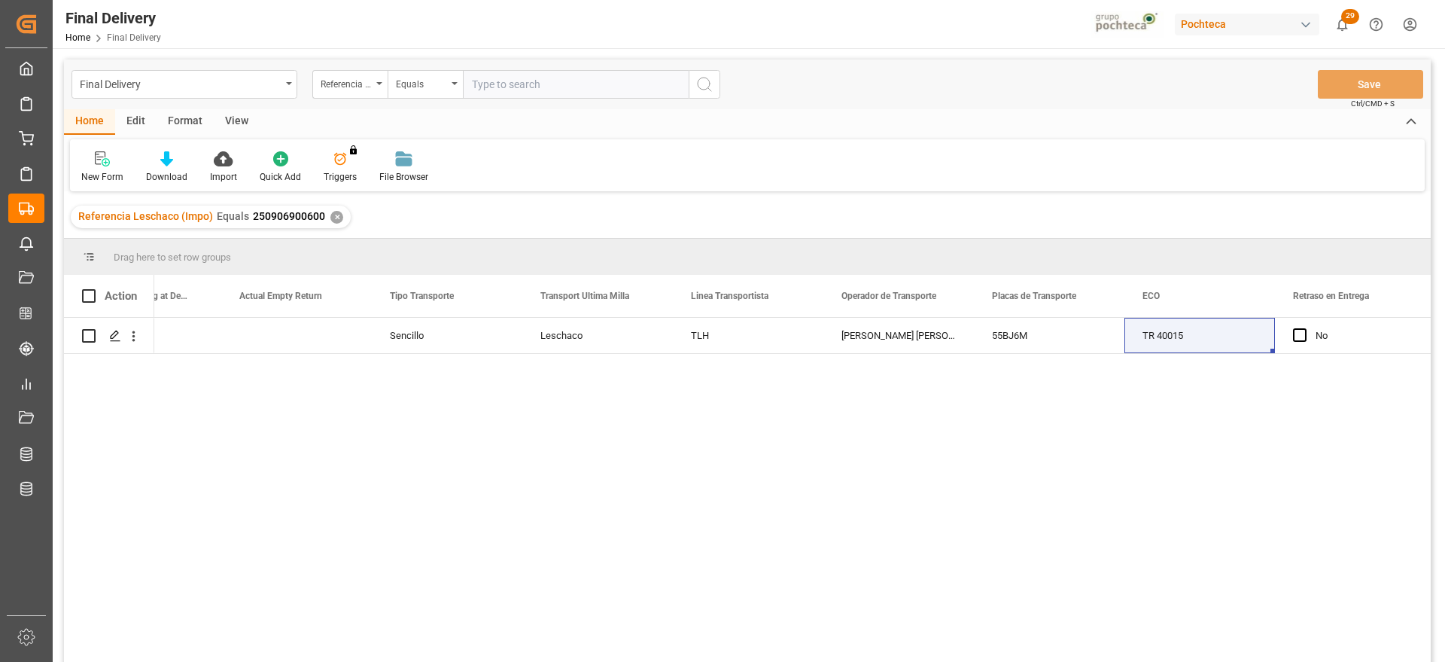
click at [331, 212] on div "✕" at bounding box center [336, 217] width 13 height 13
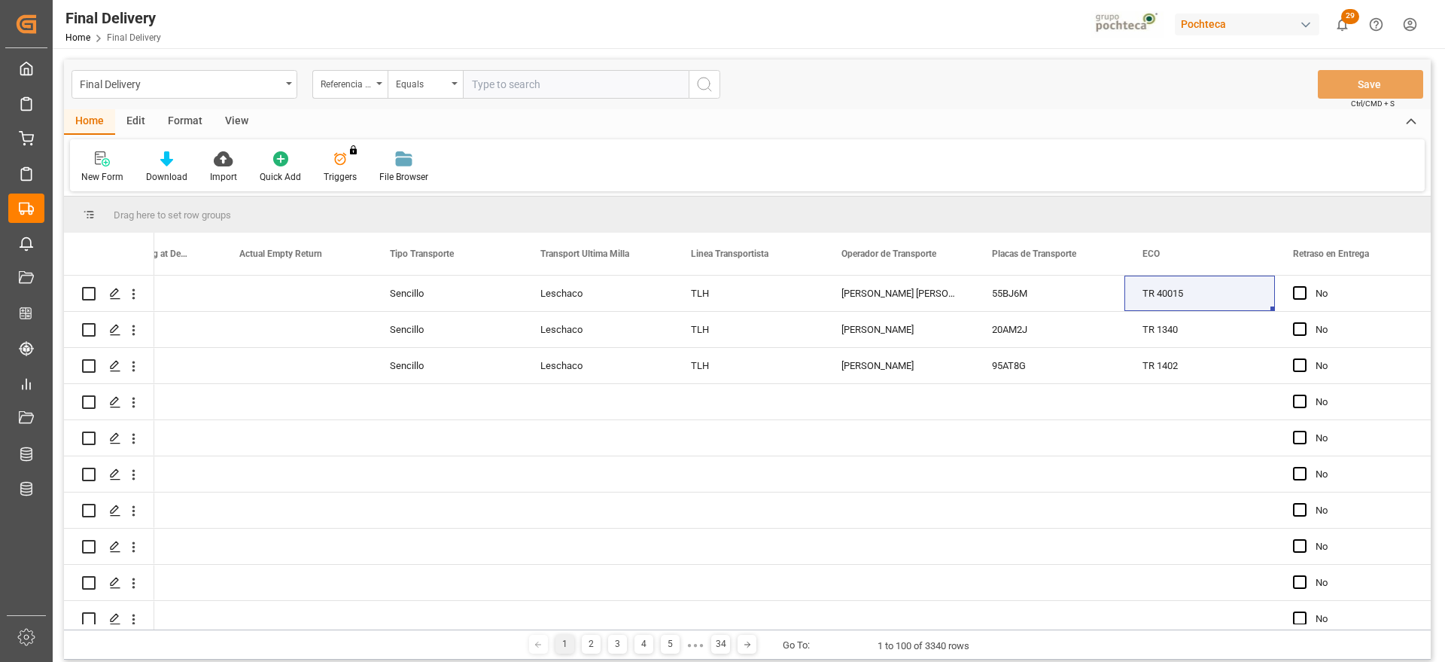
click at [541, 89] on input "text" at bounding box center [576, 84] width 226 height 29
paste input "250906900241"
type input "250906900241"
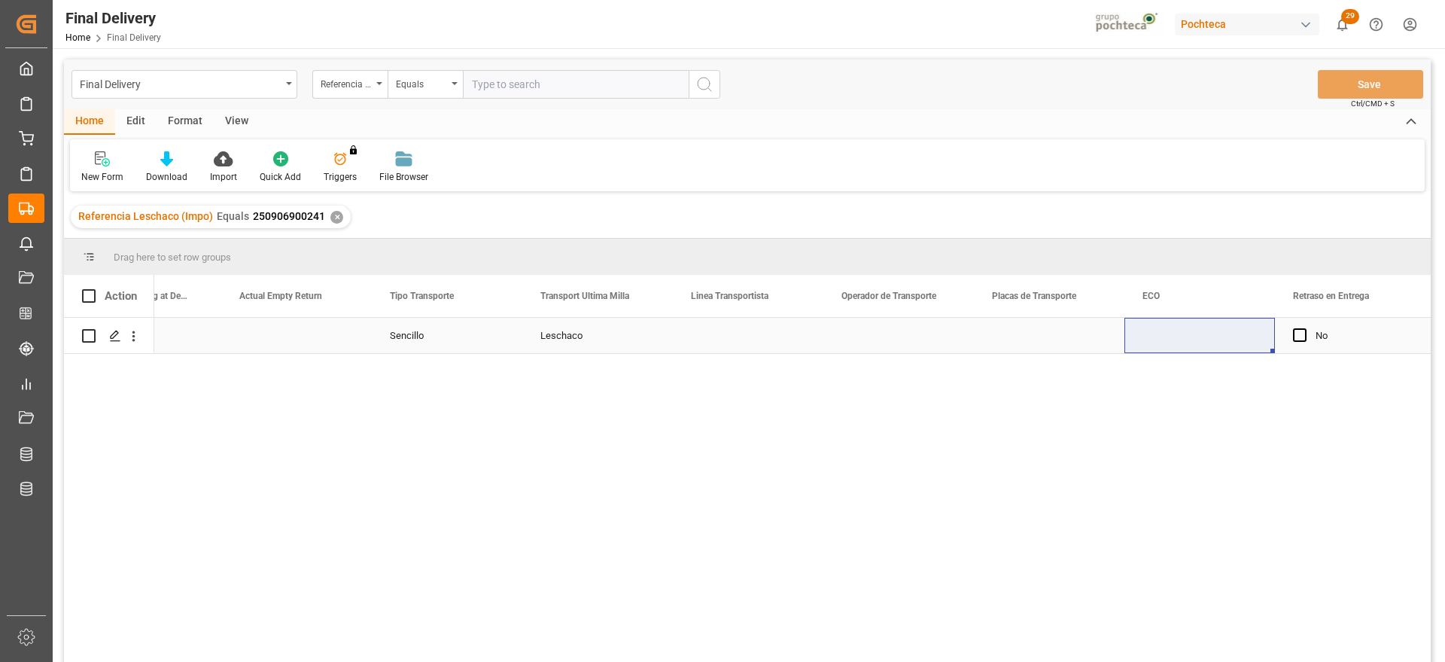
click at [720, 336] on div "Press SPACE to select this row." at bounding box center [748, 335] width 151 height 35
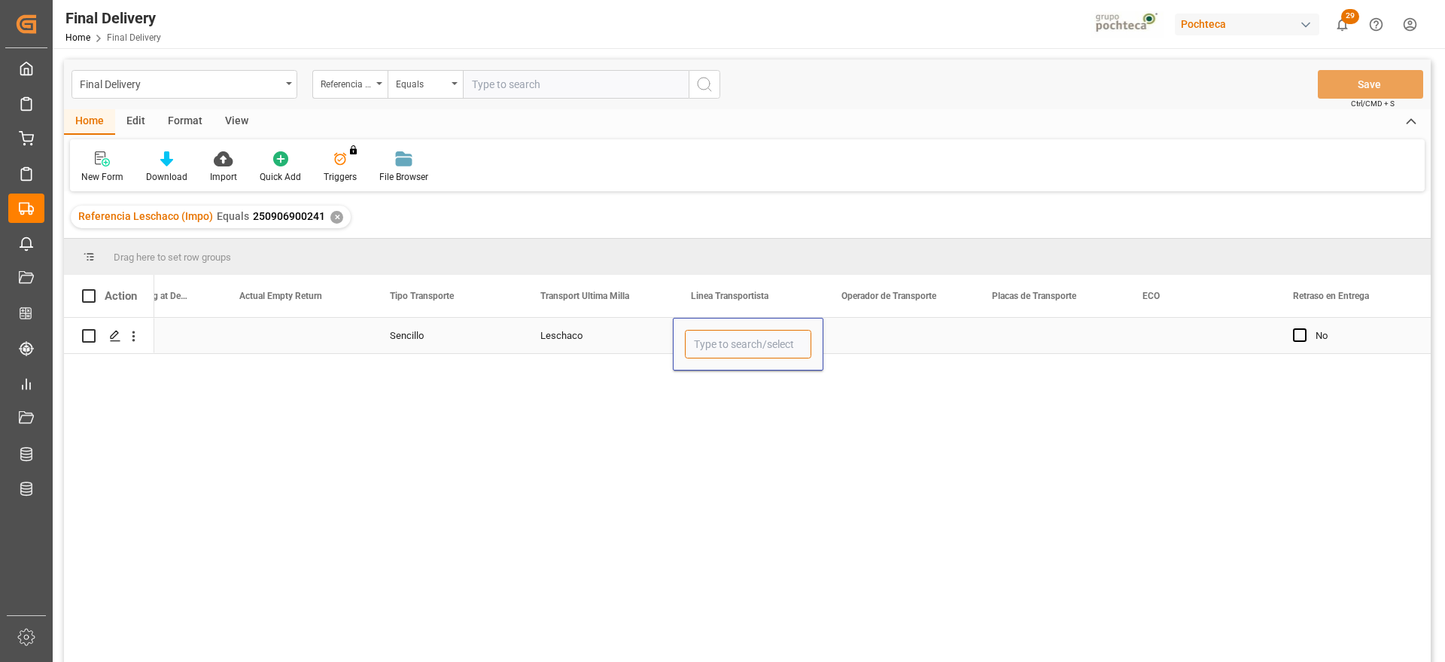
click at [720, 336] on input "Press SPACE to select this row." at bounding box center [748, 344] width 126 height 29
type input "TLH"
click at [902, 327] on div "Press SPACE to select this row." at bounding box center [898, 335] width 151 height 35
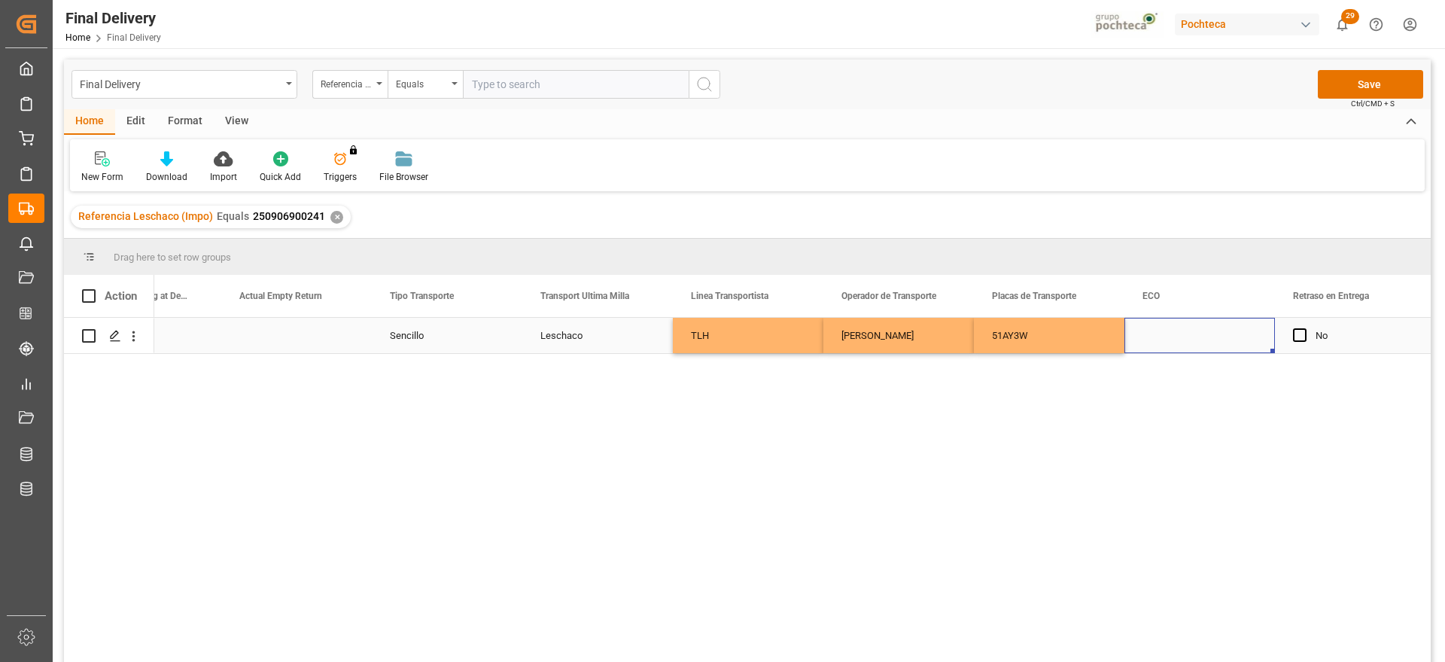
click at [1182, 337] on div "Press SPACE to select this row." at bounding box center [1200, 335] width 151 height 35
click at [1331, 91] on button "Save" at bounding box center [1370, 84] width 105 height 29
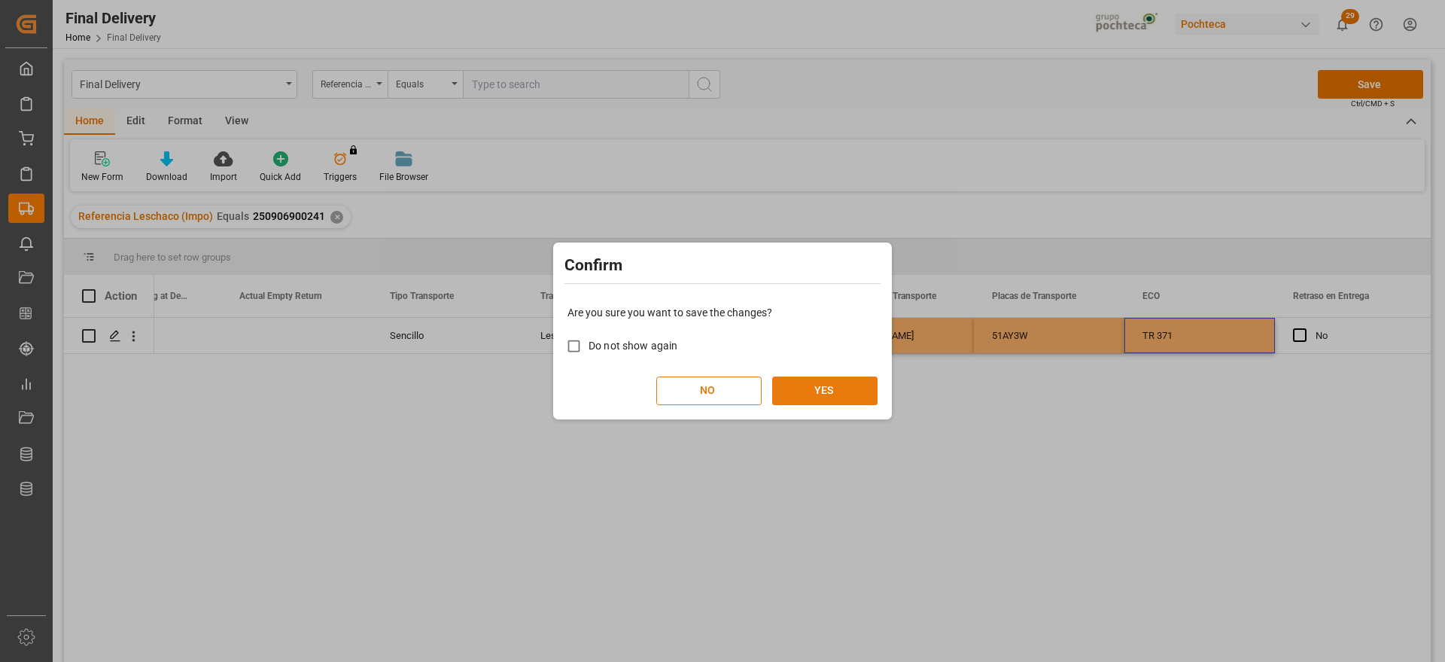
click at [798, 391] on button "YES" at bounding box center [824, 390] width 105 height 29
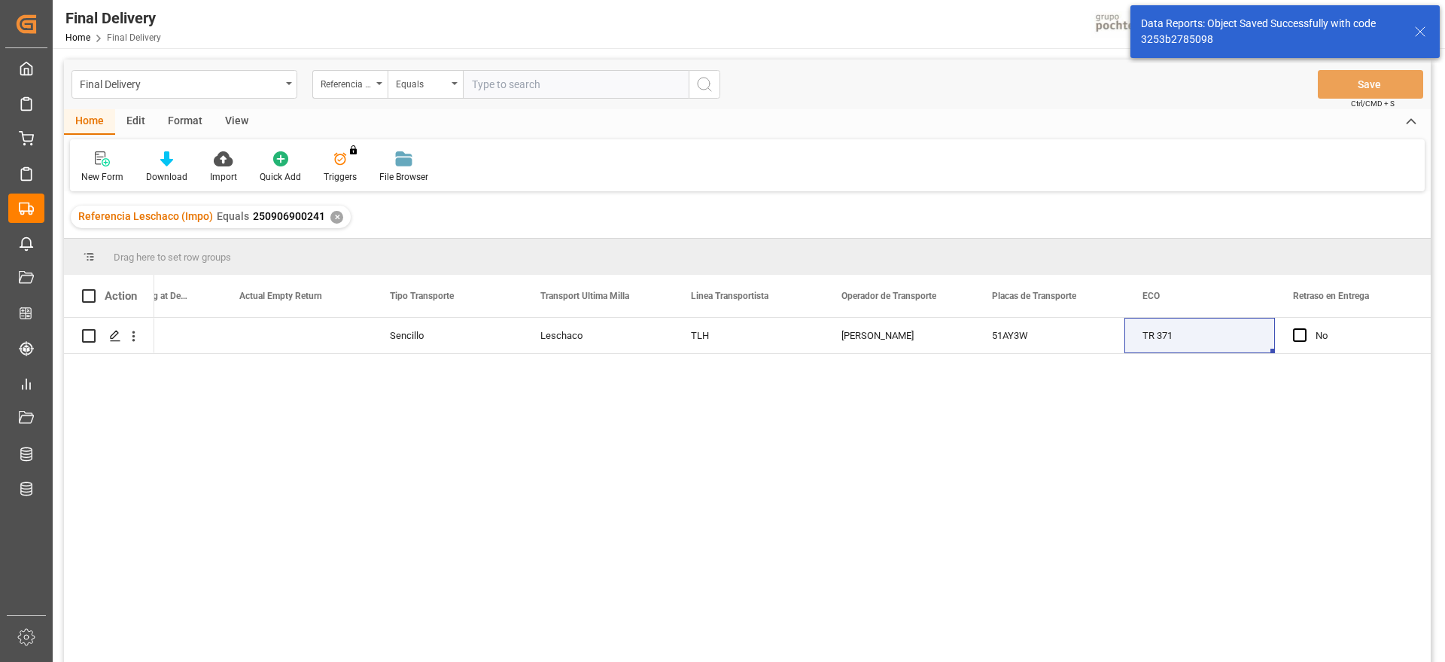
click at [333, 212] on div "✕" at bounding box center [336, 217] width 13 height 13
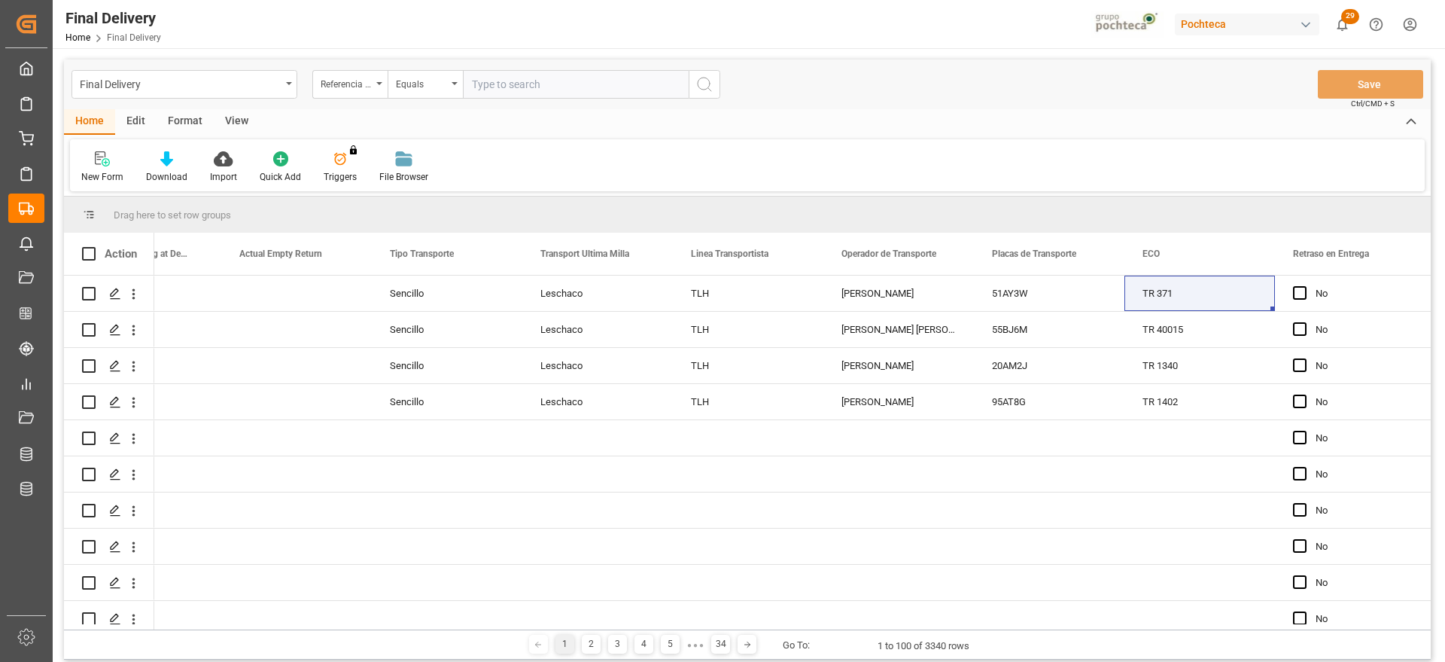
click at [526, 84] on input "text" at bounding box center [576, 84] width 226 height 29
paste input "250906900585"
type input "250906900585"
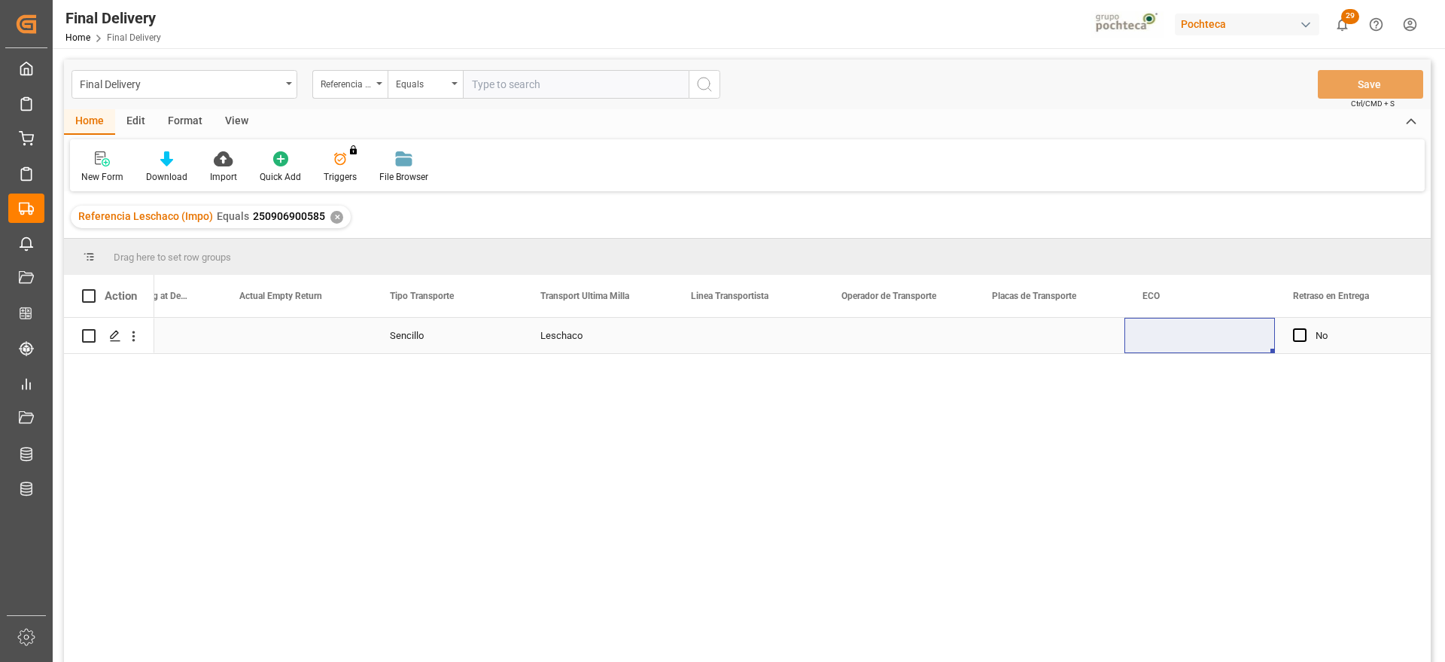
click at [725, 337] on div "Press SPACE to select this row." at bounding box center [748, 335] width 151 height 35
click at [725, 337] on input "Press SPACE to select this row." at bounding box center [748, 344] width 126 height 29
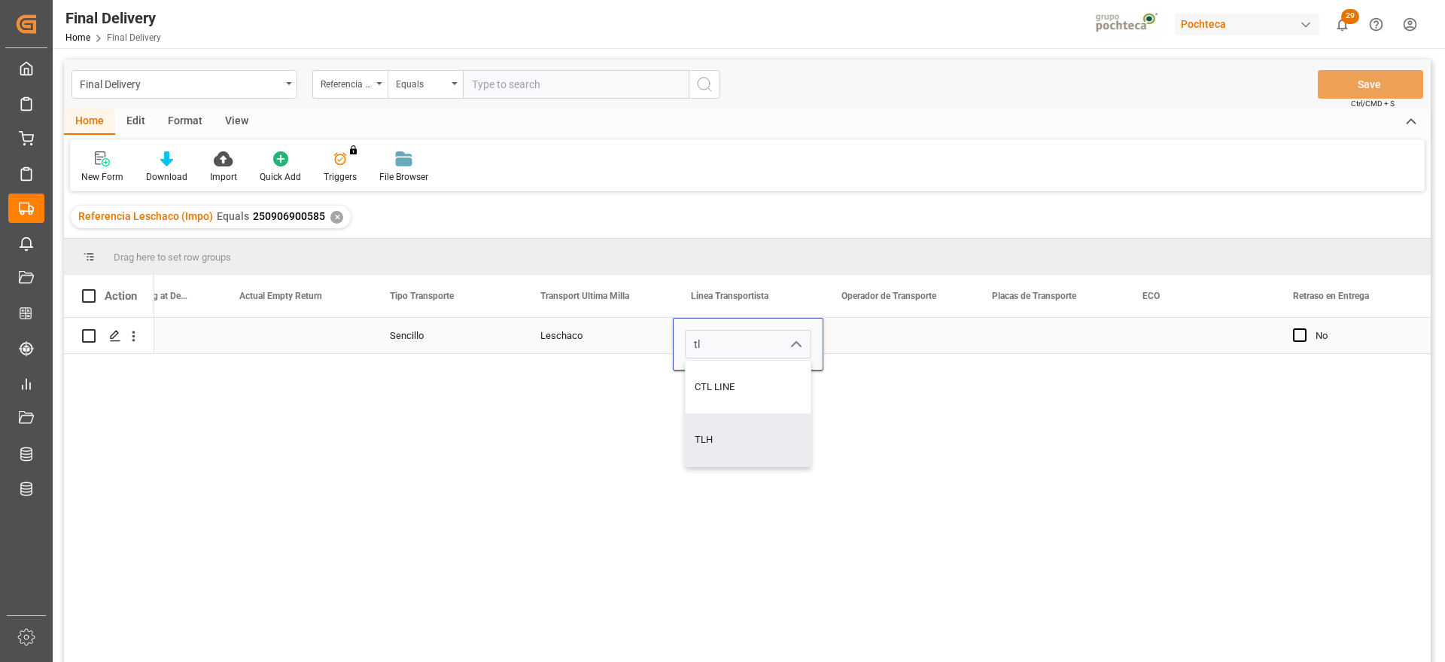
type input "TLH"
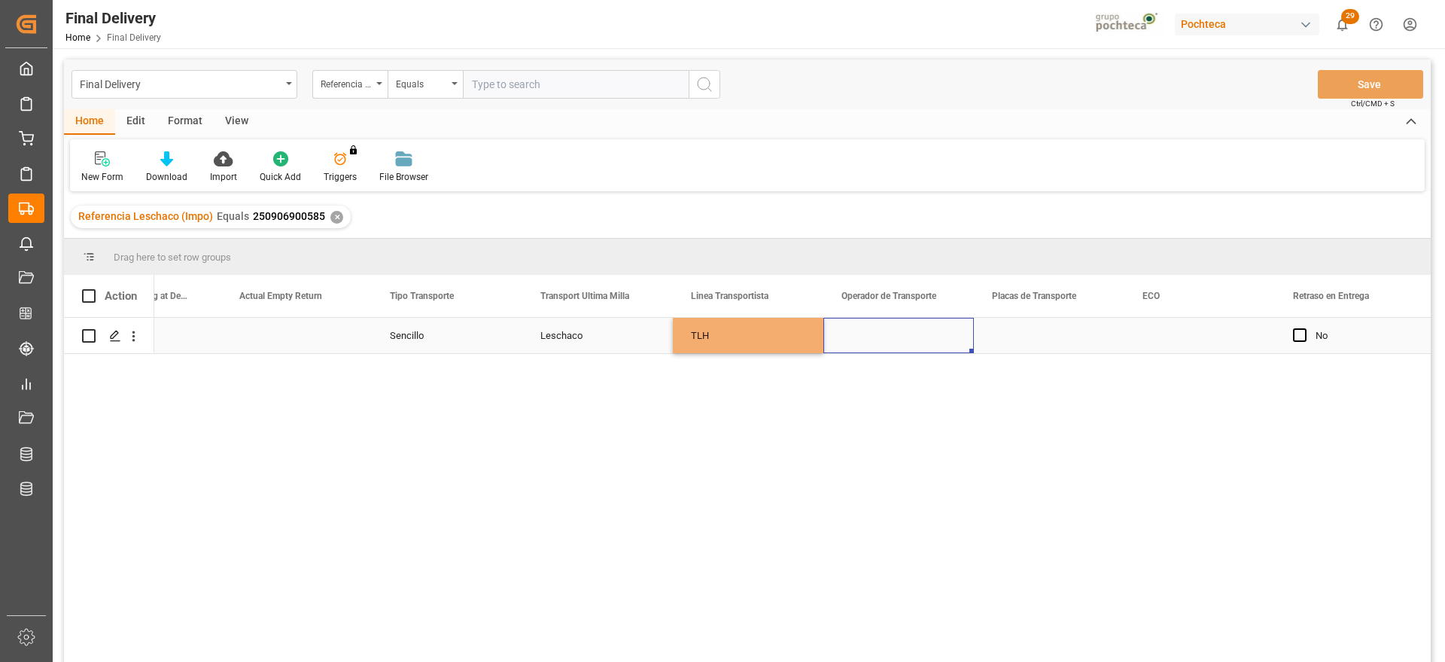
click at [916, 328] on div "Press SPACE to select this row." at bounding box center [898, 335] width 151 height 35
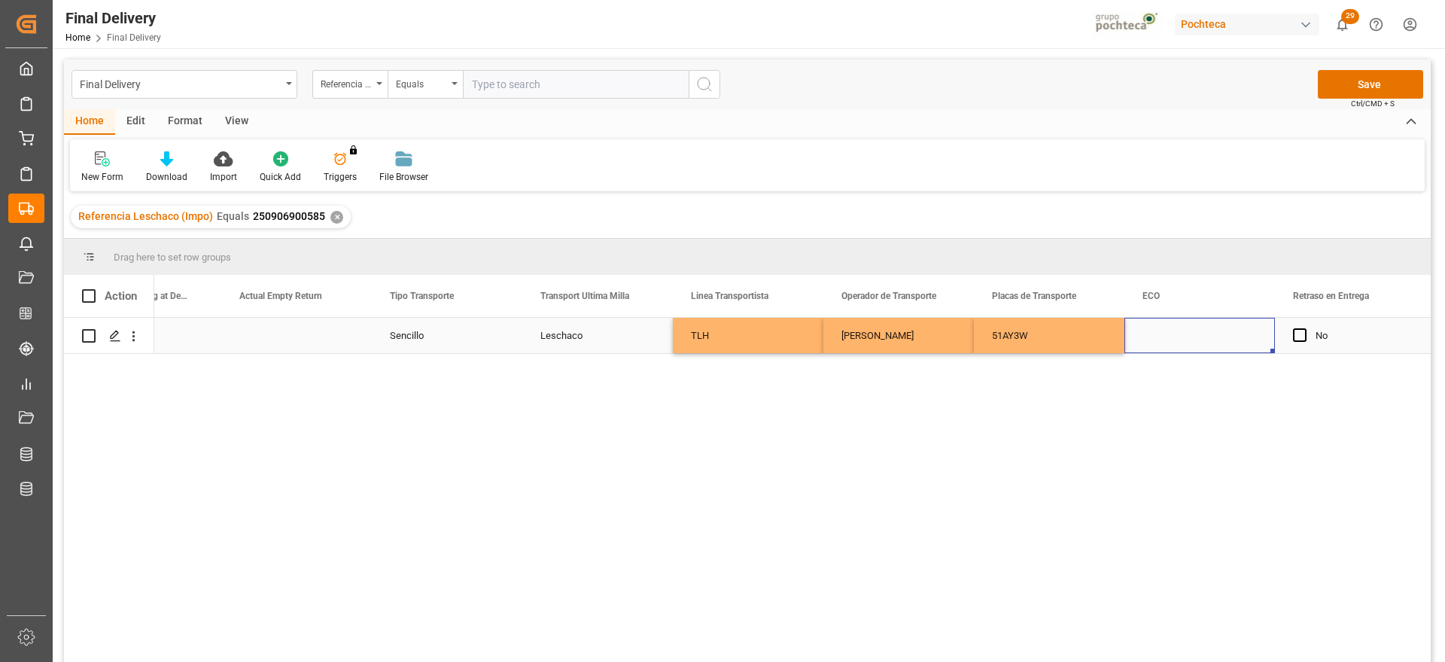
click at [1215, 347] on div "Press SPACE to select this row." at bounding box center [1200, 335] width 151 height 35
click at [1341, 77] on button "Save" at bounding box center [1370, 84] width 105 height 29
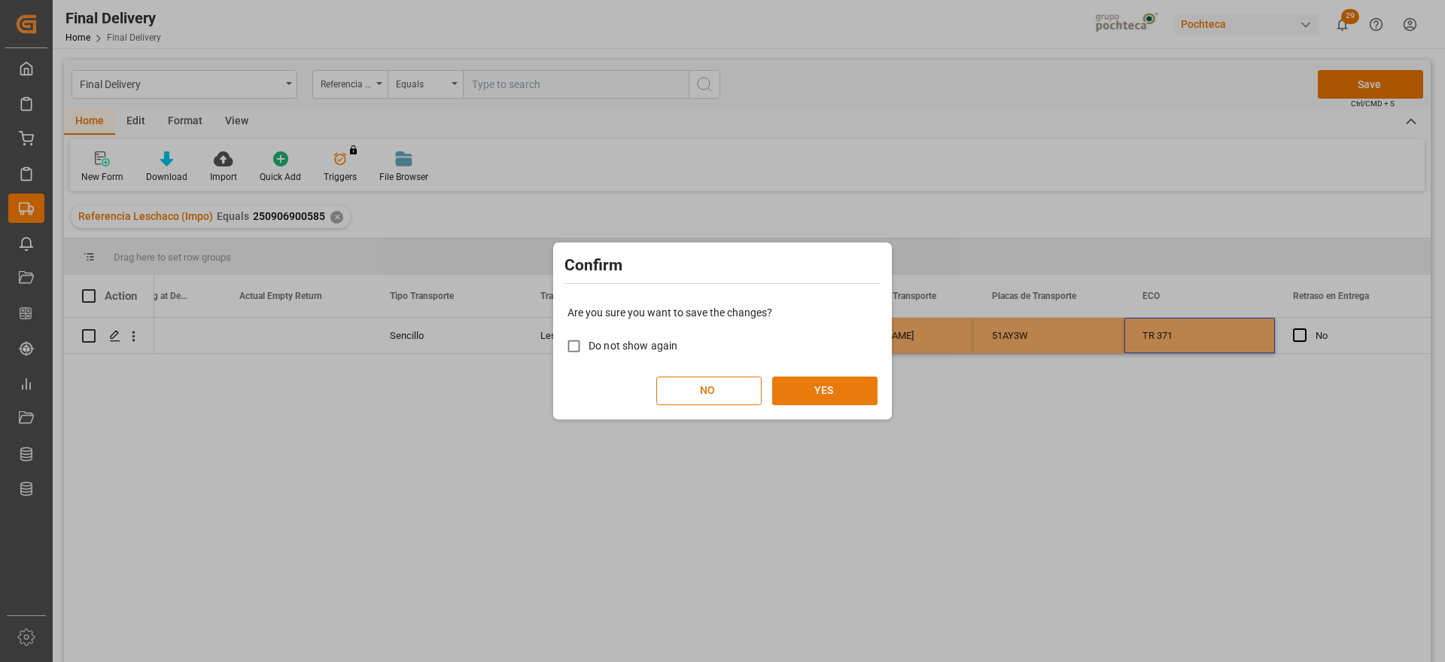
click at [825, 376] on button "YES" at bounding box center [824, 390] width 105 height 29
